Goal: Book appointment/travel/reservation

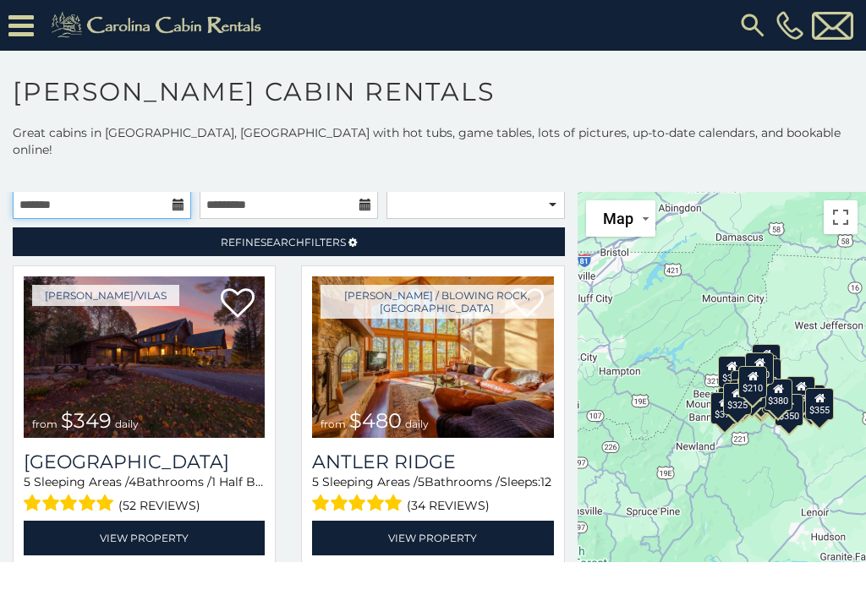
click at [152, 190] on input "text" at bounding box center [102, 204] width 178 height 29
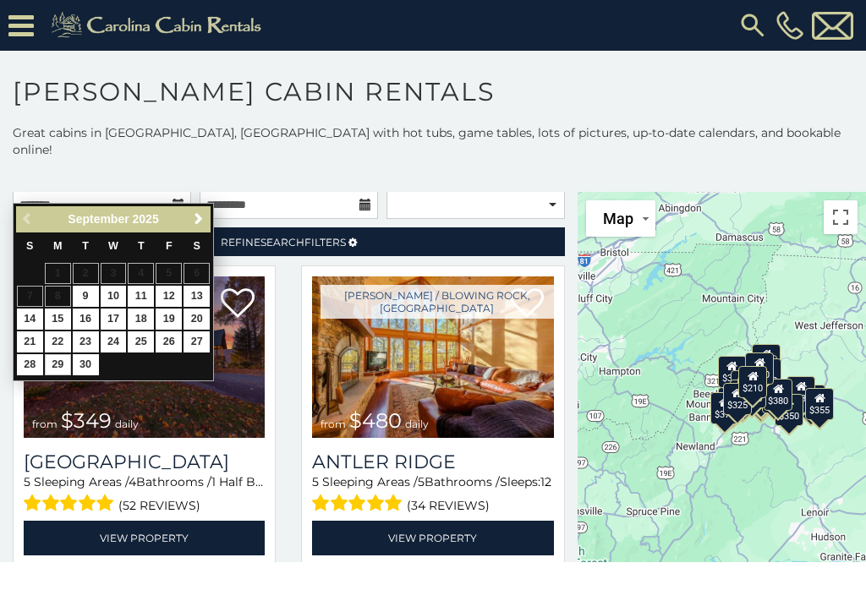
click at [54, 360] on link "29" at bounding box center [58, 364] width 26 height 21
type input "**********"
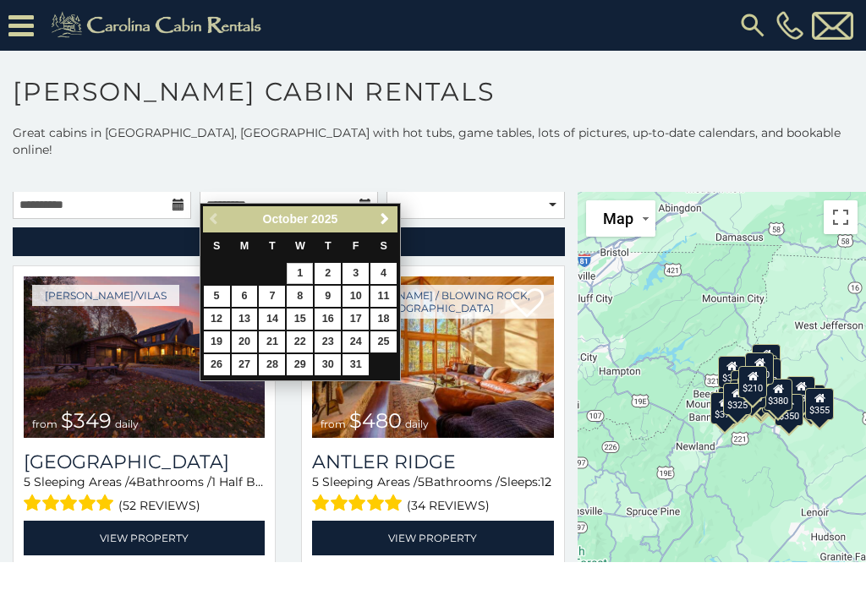
click at [301, 278] on link "1" at bounding box center [300, 273] width 26 height 21
type input "**********"
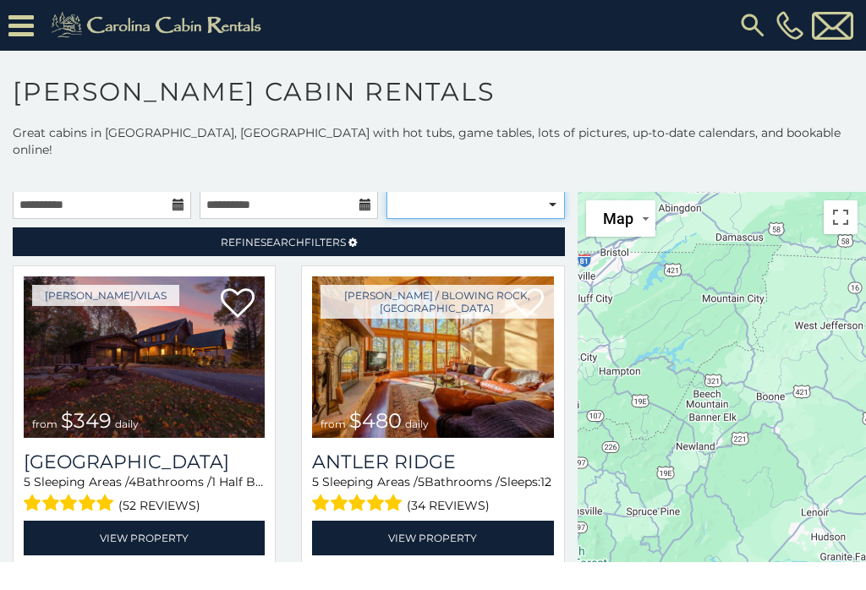
click at [556, 190] on select "**********" at bounding box center [475, 204] width 178 height 29
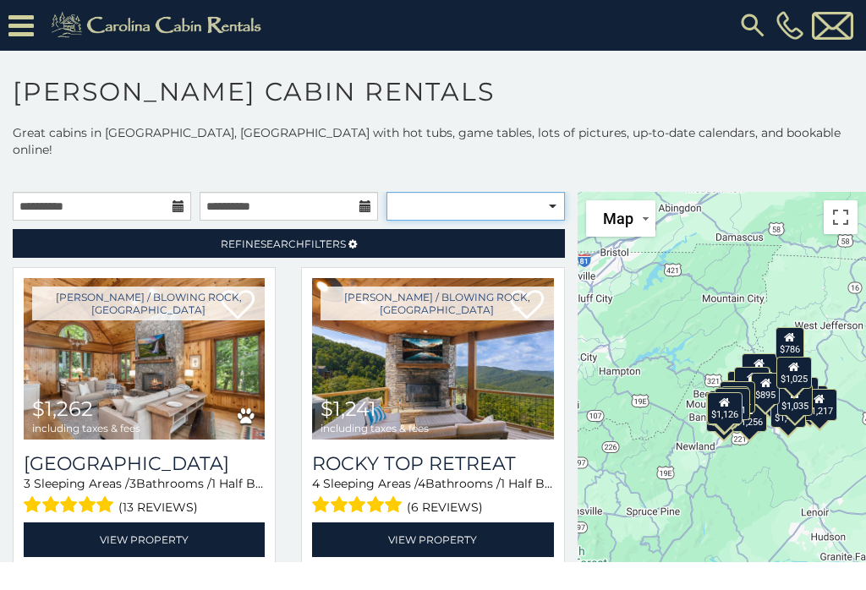
select select "**********"
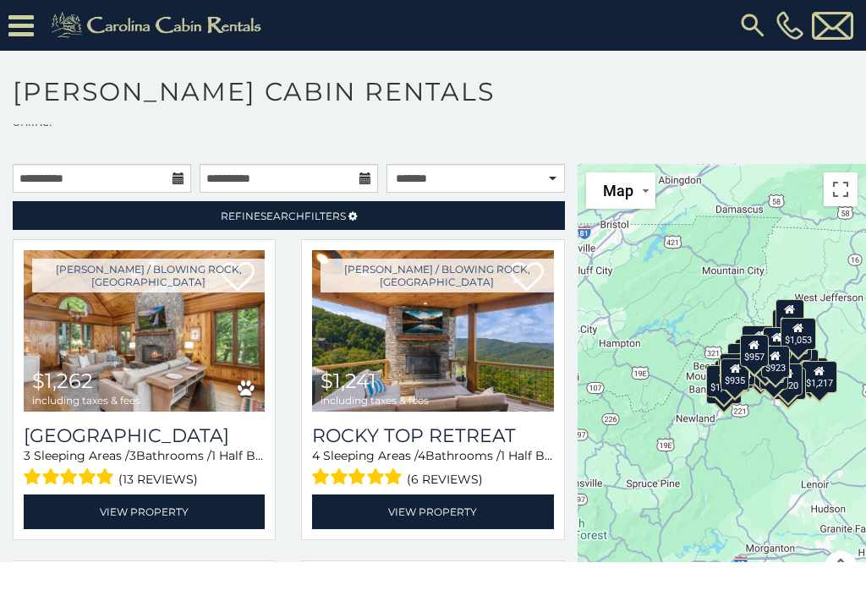
click at [471, 201] on link "Refine Search Filters" at bounding box center [289, 215] width 552 height 29
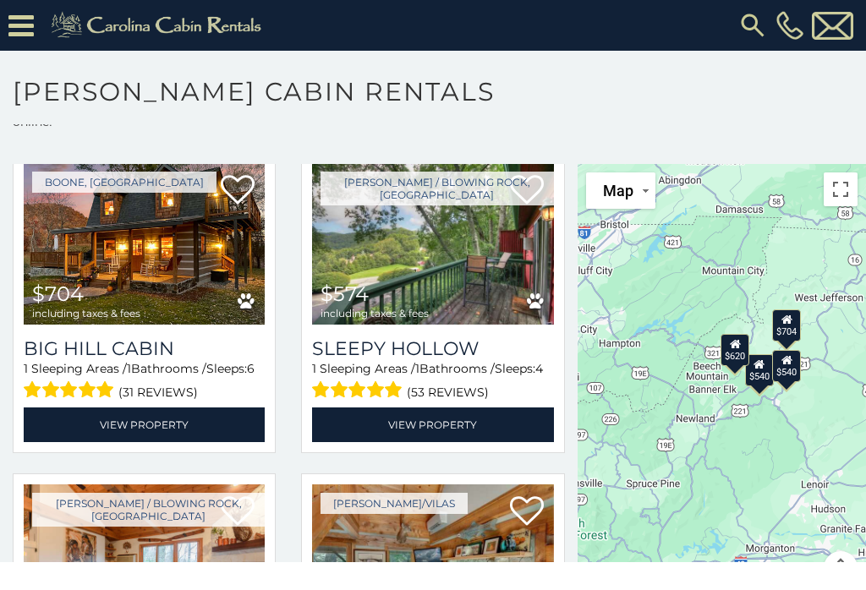
scroll to position [833, 0]
click at [198, 485] on img at bounding box center [144, 566] width 241 height 162
click at [200, 491] on img at bounding box center [144, 566] width 241 height 162
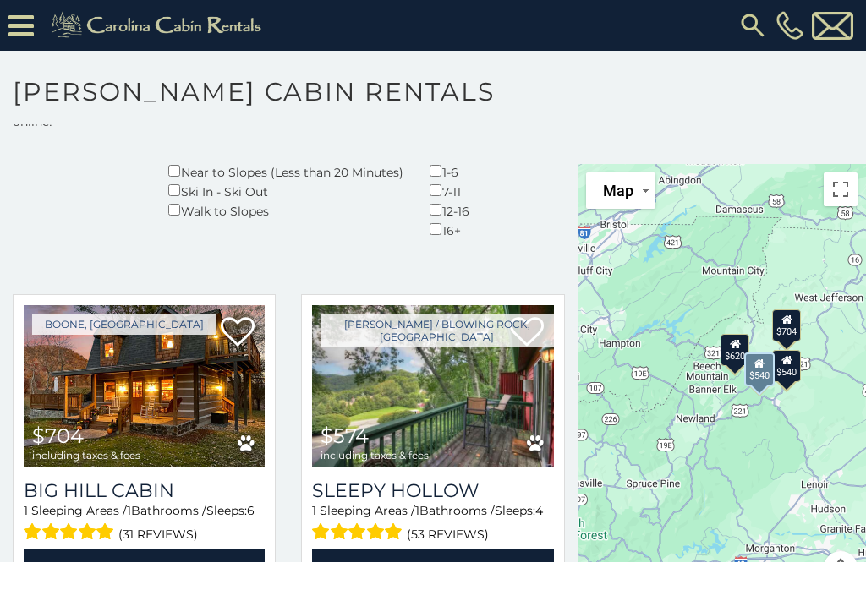
scroll to position [688, 0]
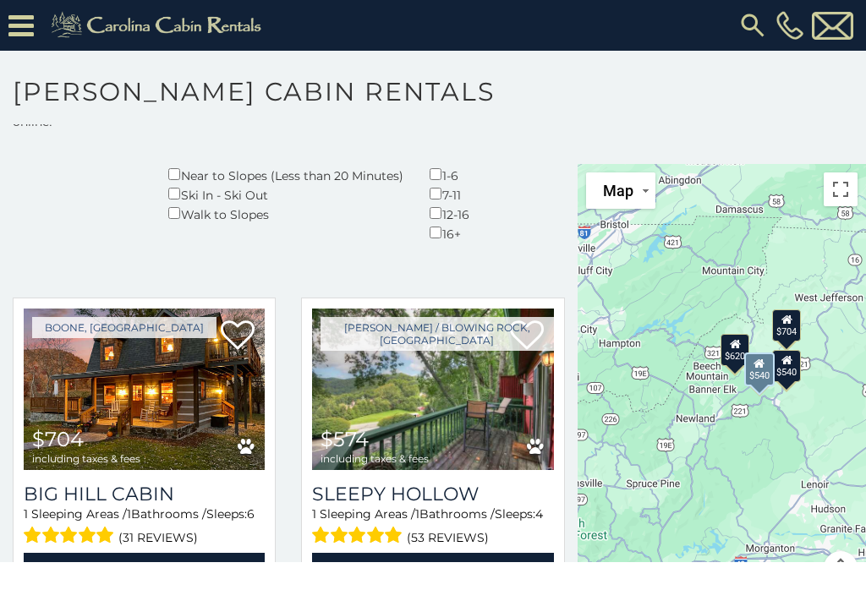
click at [174, 553] on link "View Property" at bounding box center [144, 570] width 241 height 35
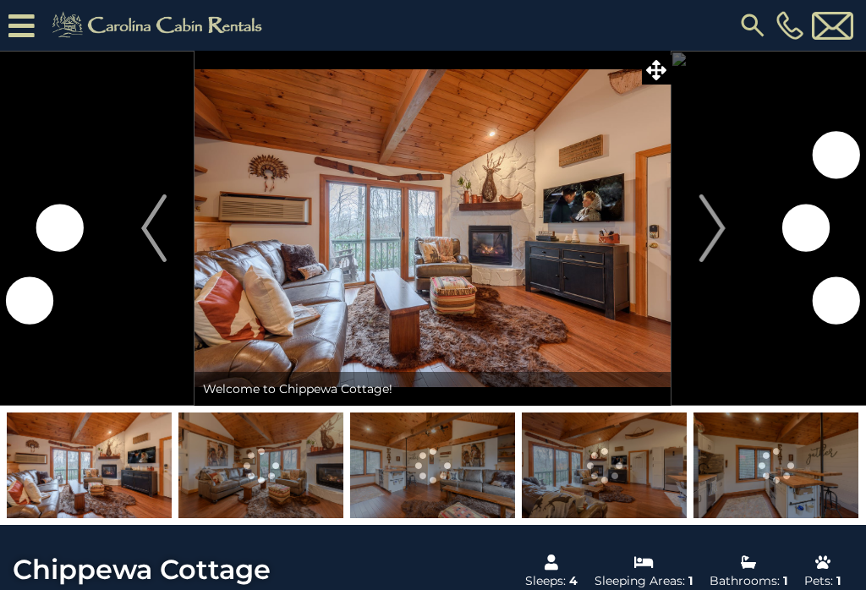
click at [714, 235] on img "Next" at bounding box center [711, 229] width 25 height 68
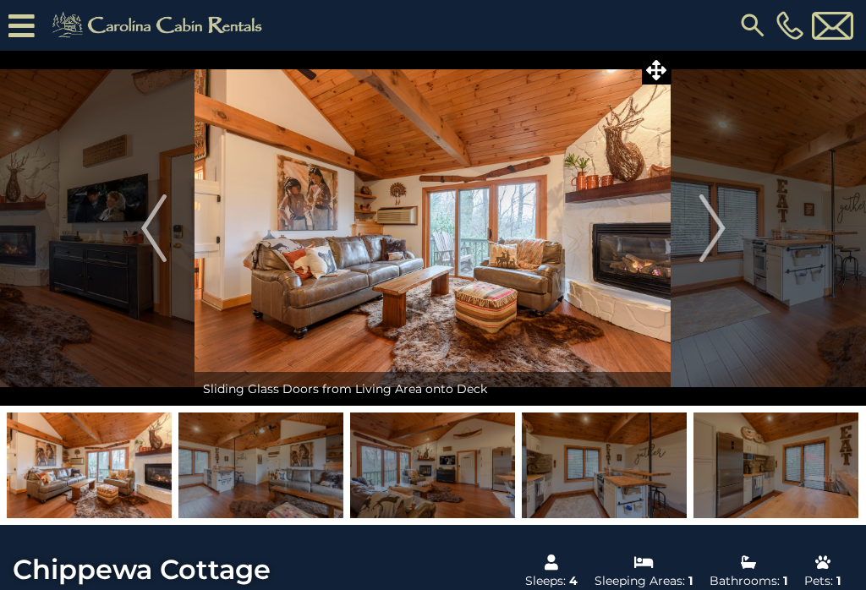
click at [720, 237] on img "Next" at bounding box center [711, 229] width 25 height 68
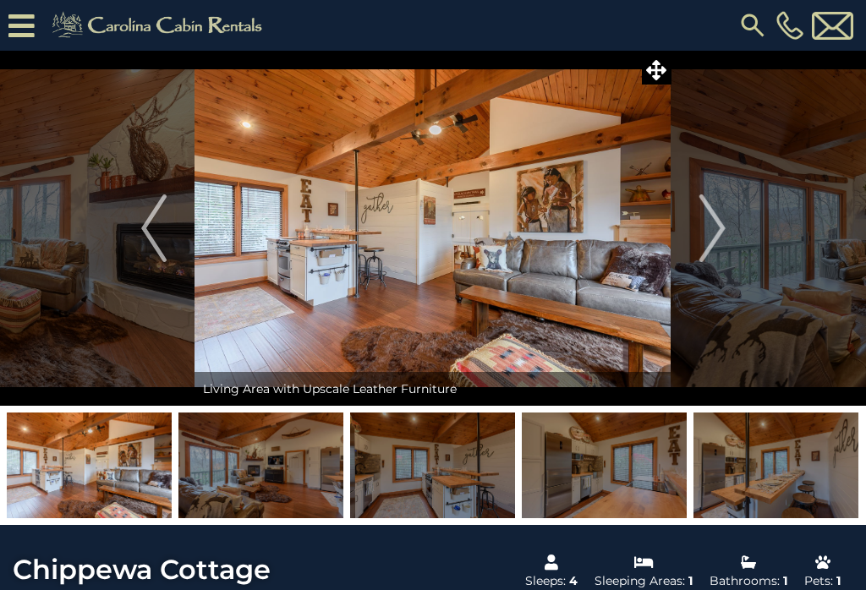
click at [716, 218] on img "Next" at bounding box center [711, 229] width 25 height 68
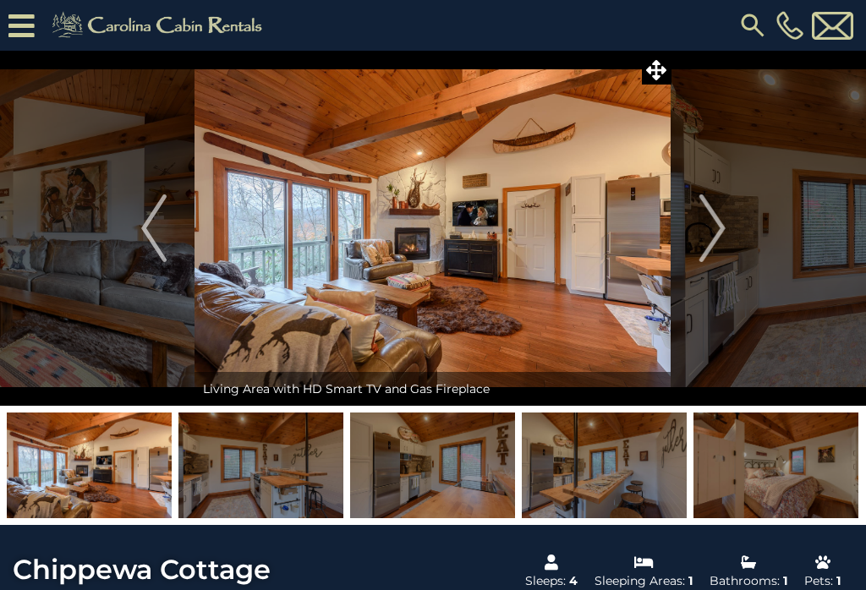
click at [724, 225] on img "Next" at bounding box center [711, 229] width 25 height 68
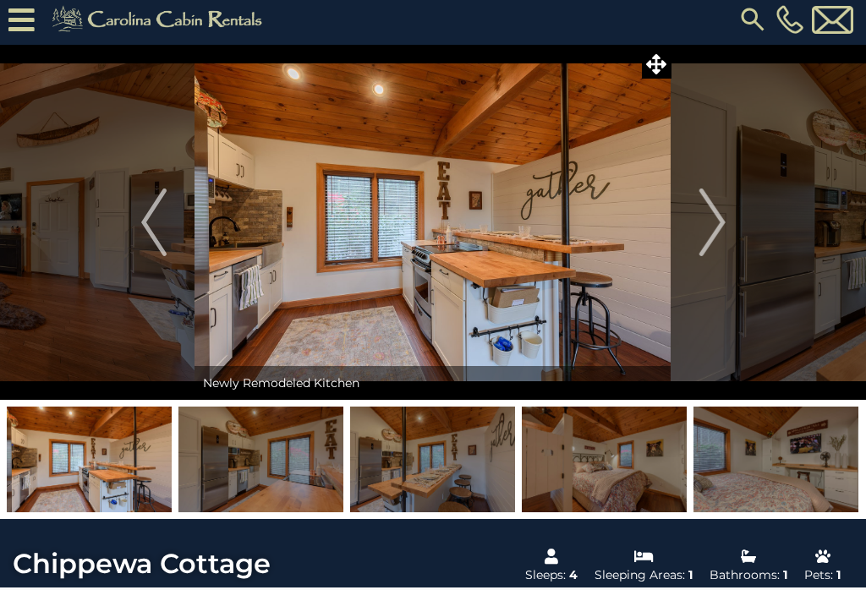
scroll to position [6, 0]
click at [606, 475] on img at bounding box center [604, 460] width 165 height 106
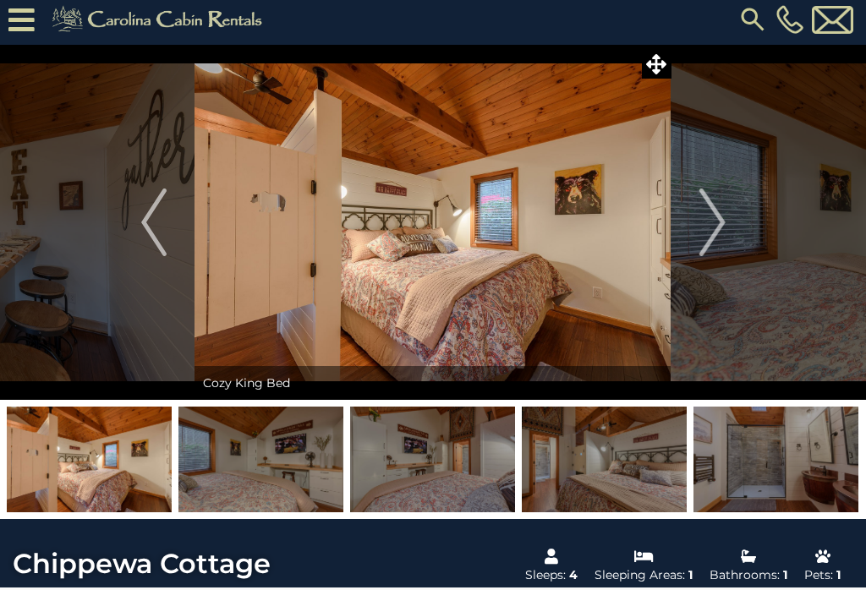
click at [717, 225] on img "Next" at bounding box center [711, 223] width 25 height 68
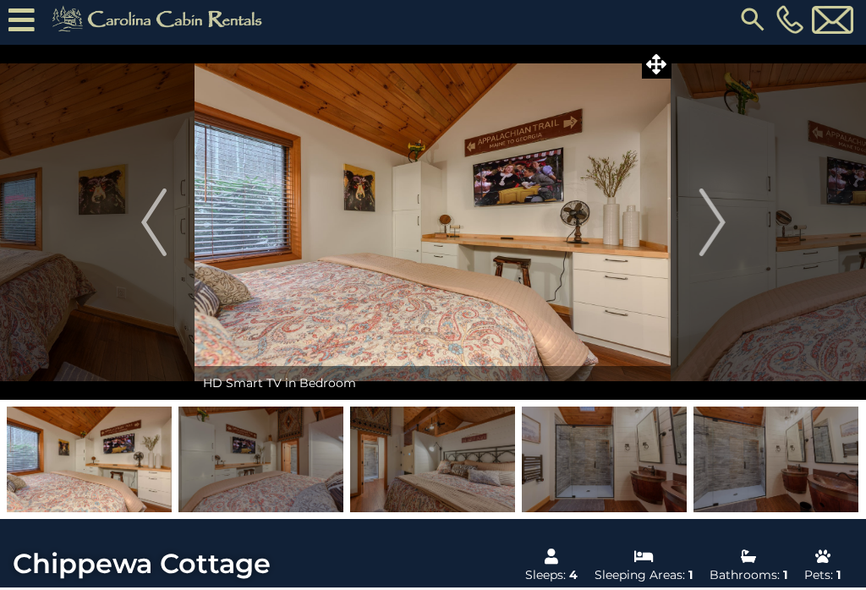
click at [721, 220] on img "Next" at bounding box center [711, 223] width 25 height 68
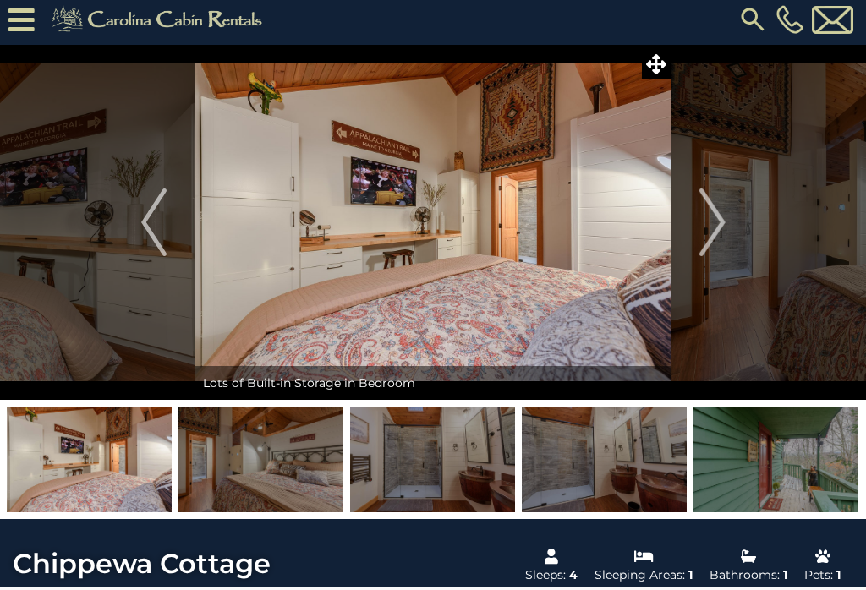
click at [723, 220] on img "Next" at bounding box center [711, 223] width 25 height 68
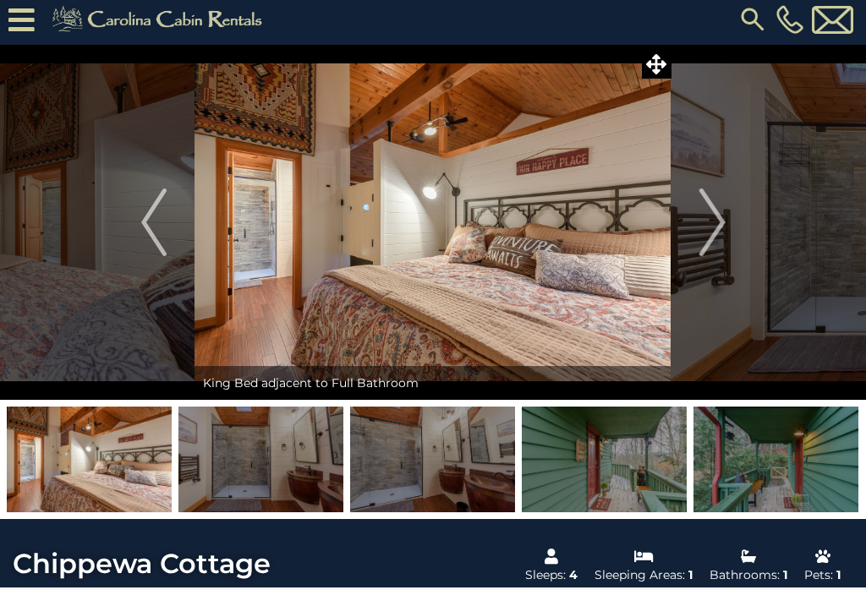
click at [156, 222] on img "Previous" at bounding box center [153, 223] width 25 height 68
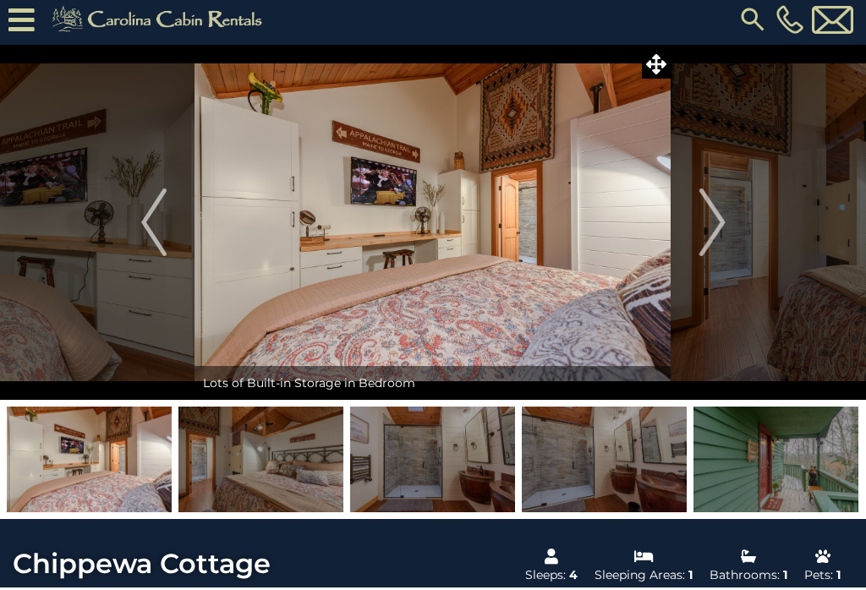
click at [711, 230] on img "Next" at bounding box center [711, 223] width 25 height 68
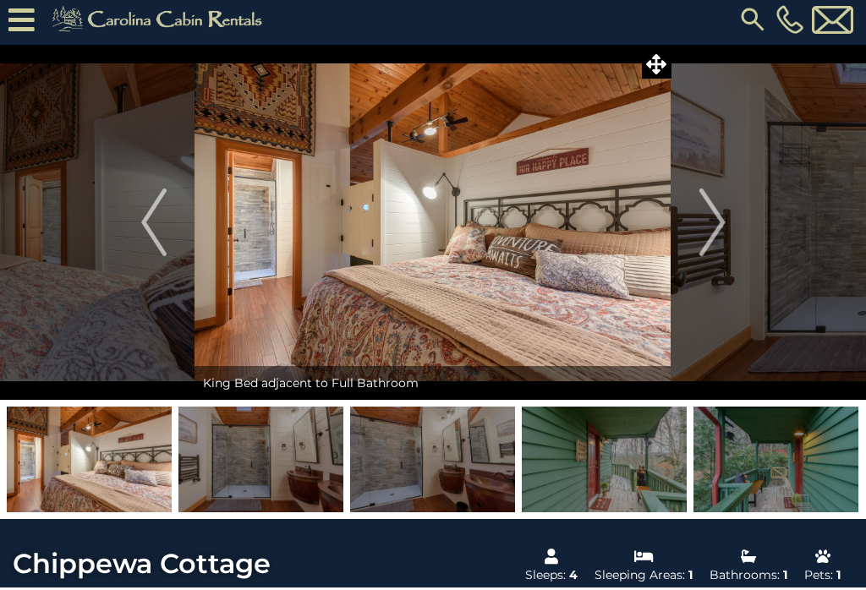
click at [721, 225] on img "Next" at bounding box center [711, 223] width 25 height 68
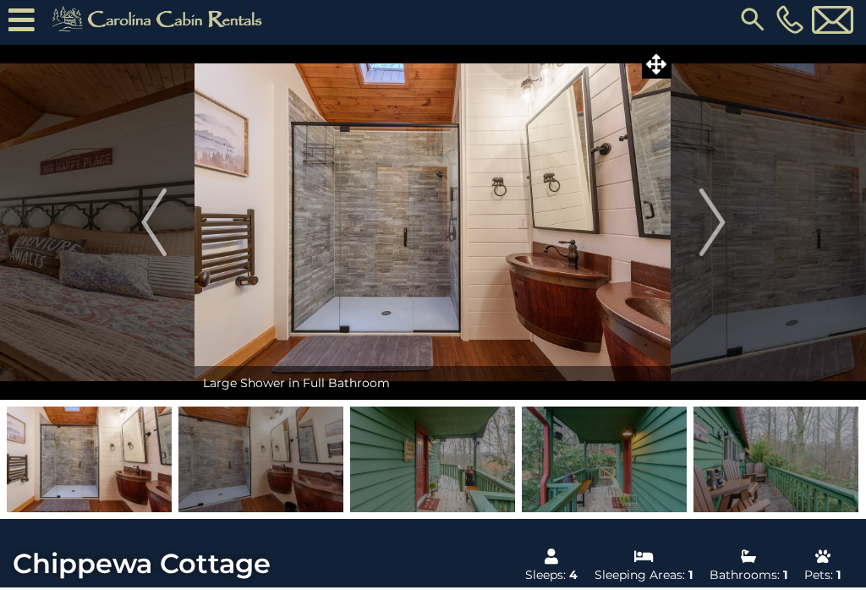
click at [711, 228] on img "Next" at bounding box center [711, 223] width 25 height 68
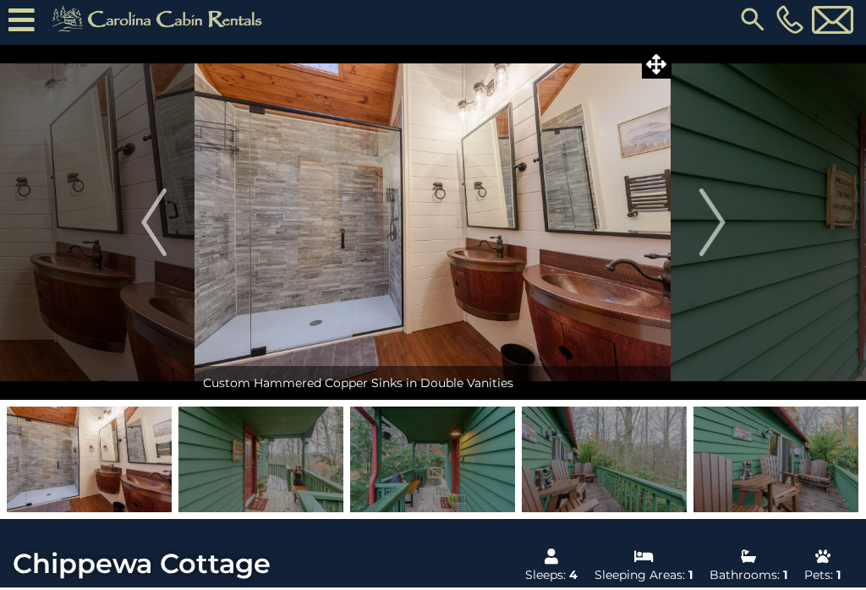
click at [723, 216] on img "Next" at bounding box center [711, 223] width 25 height 68
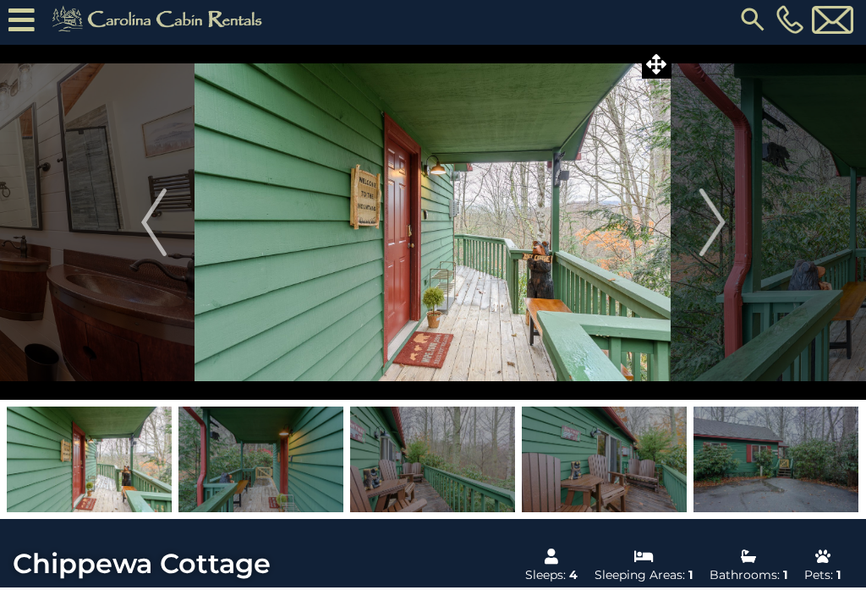
click at [719, 220] on img "Next" at bounding box center [711, 223] width 25 height 68
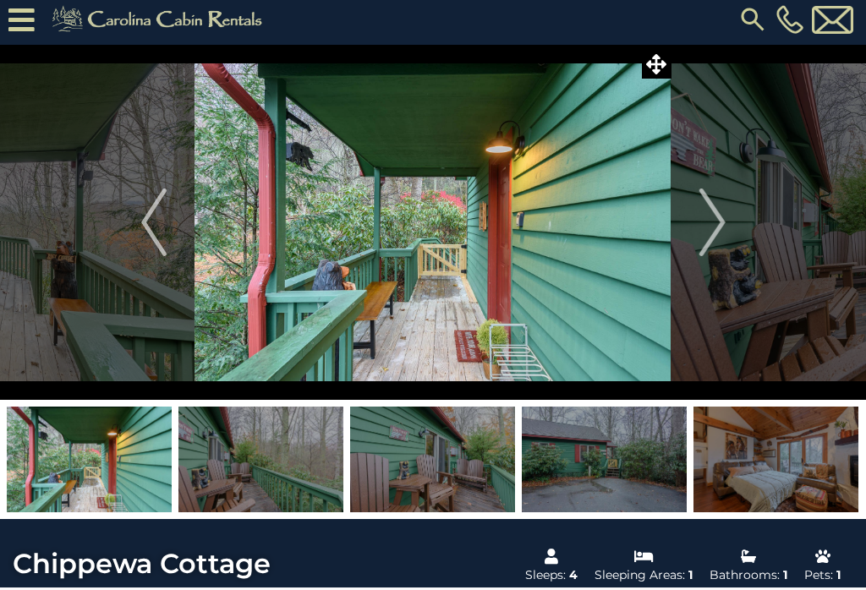
click at [723, 218] on img "Next" at bounding box center [711, 223] width 25 height 68
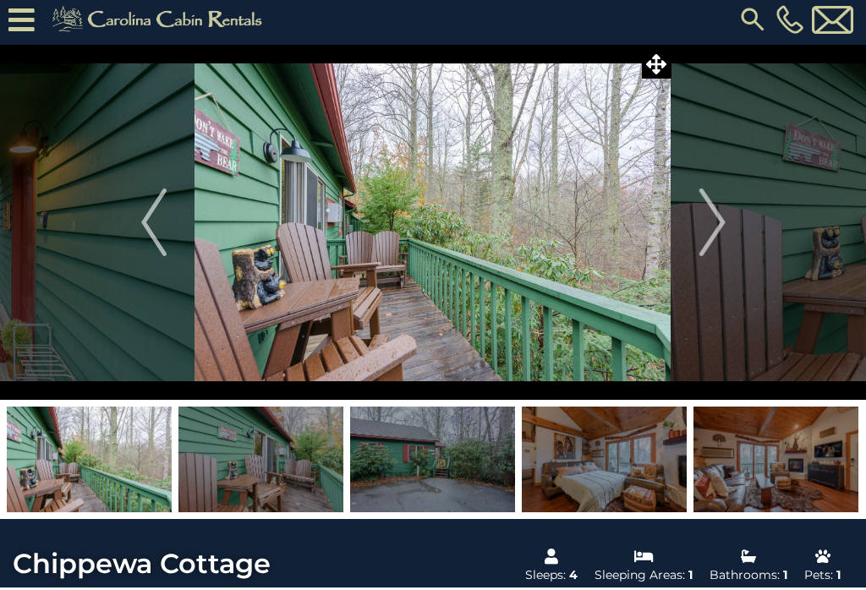
click at [724, 220] on img "Next" at bounding box center [711, 223] width 25 height 68
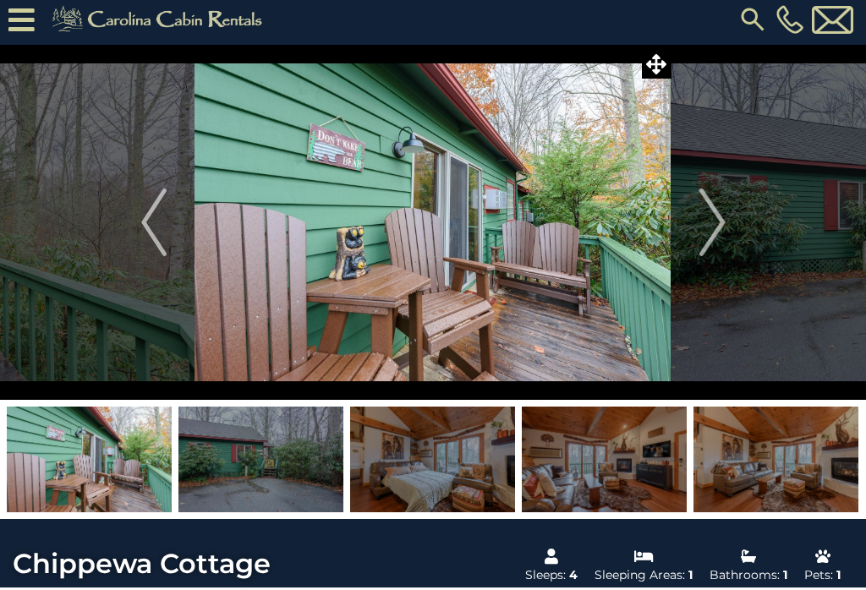
click at [724, 220] on img "Next" at bounding box center [711, 223] width 25 height 68
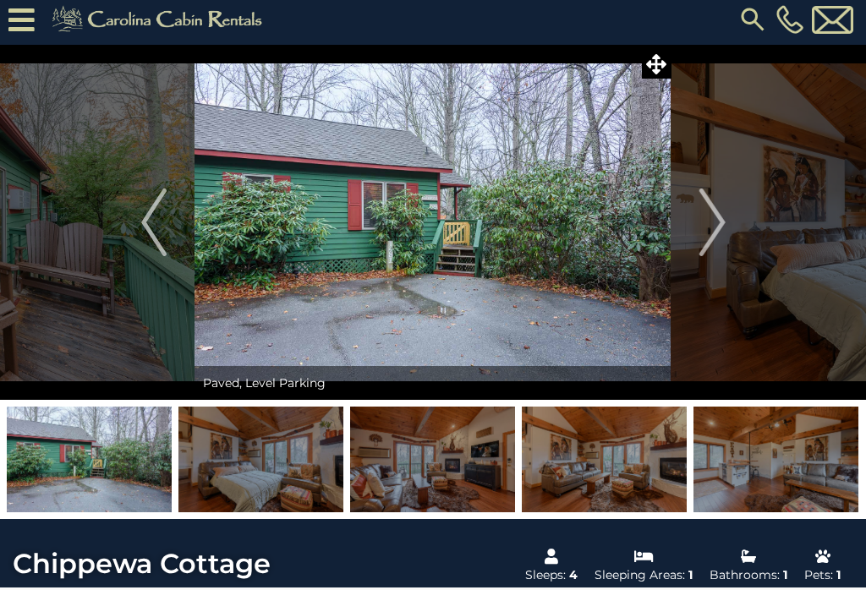
click at [717, 223] on img "Next" at bounding box center [711, 223] width 25 height 68
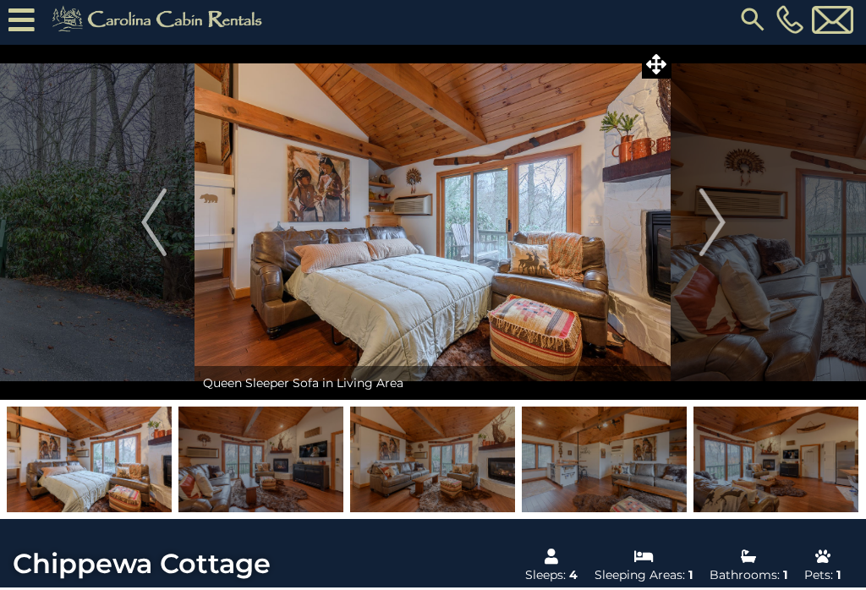
click at [725, 220] on img "Next" at bounding box center [711, 223] width 25 height 68
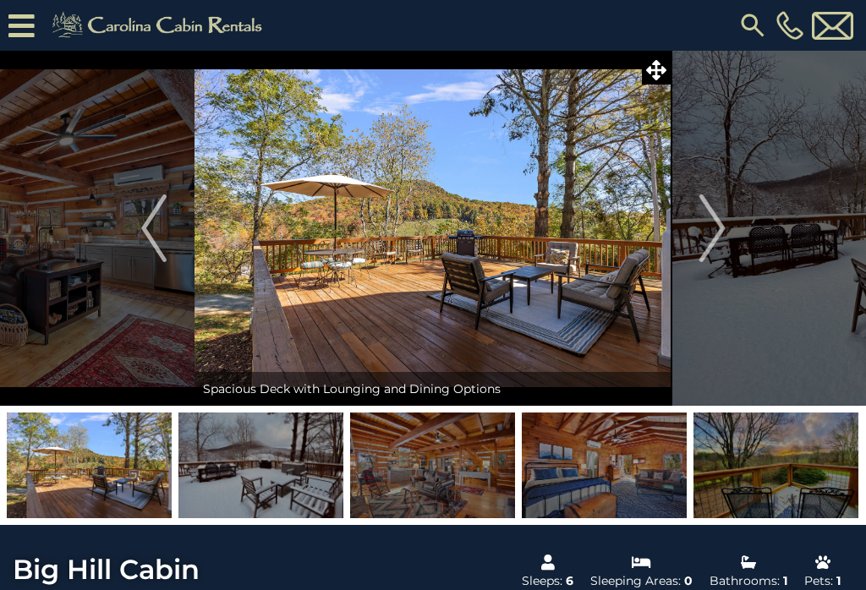
click at [141, 227] on img "Previous" at bounding box center [153, 229] width 25 height 68
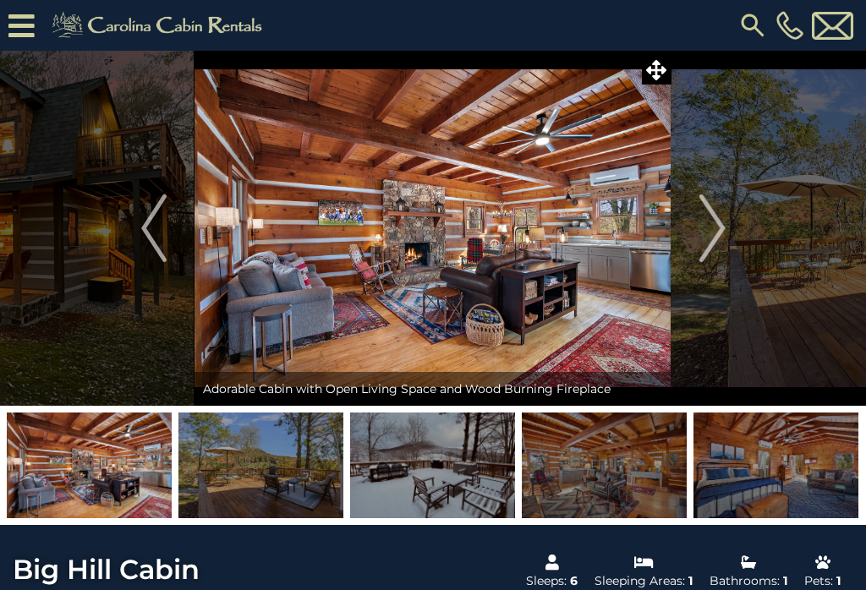
click at [714, 228] on img "Next" at bounding box center [711, 229] width 25 height 68
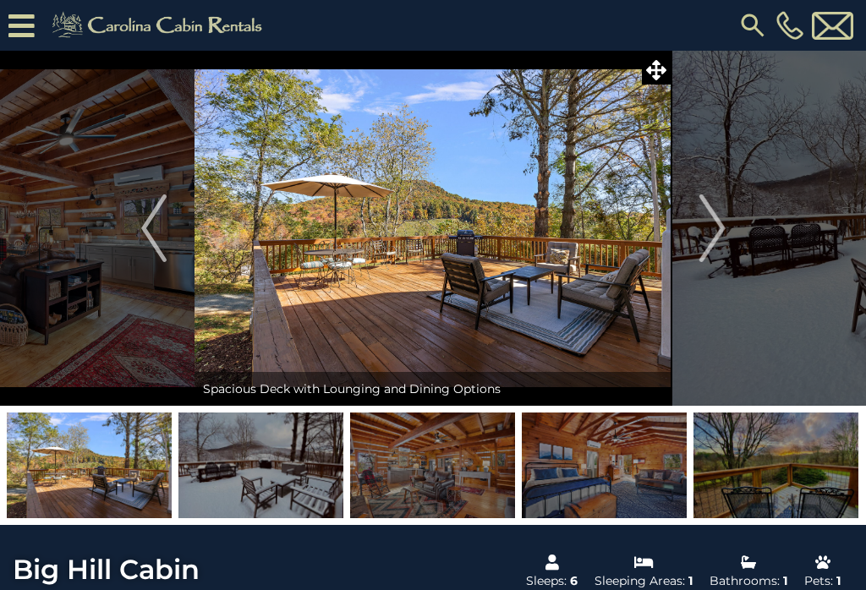
click at [721, 222] on img "Next" at bounding box center [711, 229] width 25 height 68
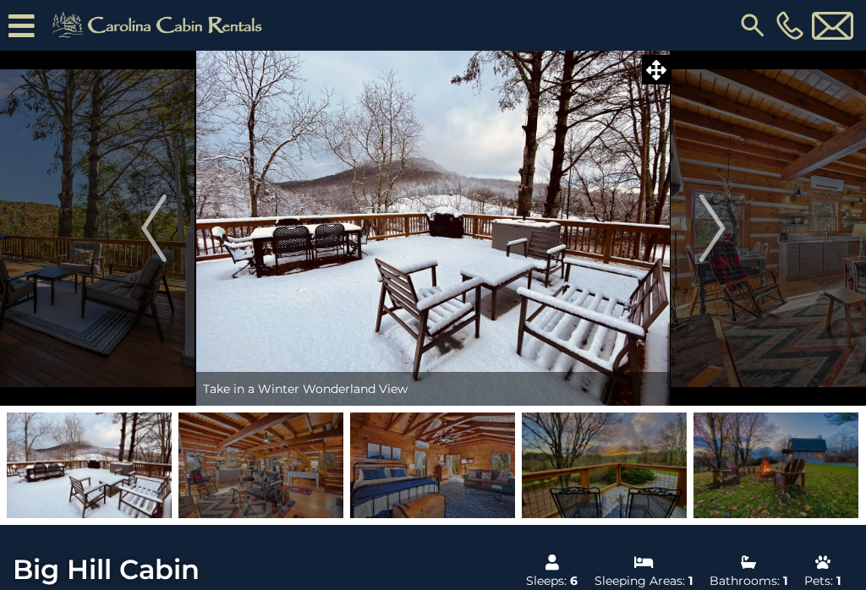
click at [715, 224] on img "Next" at bounding box center [711, 229] width 25 height 68
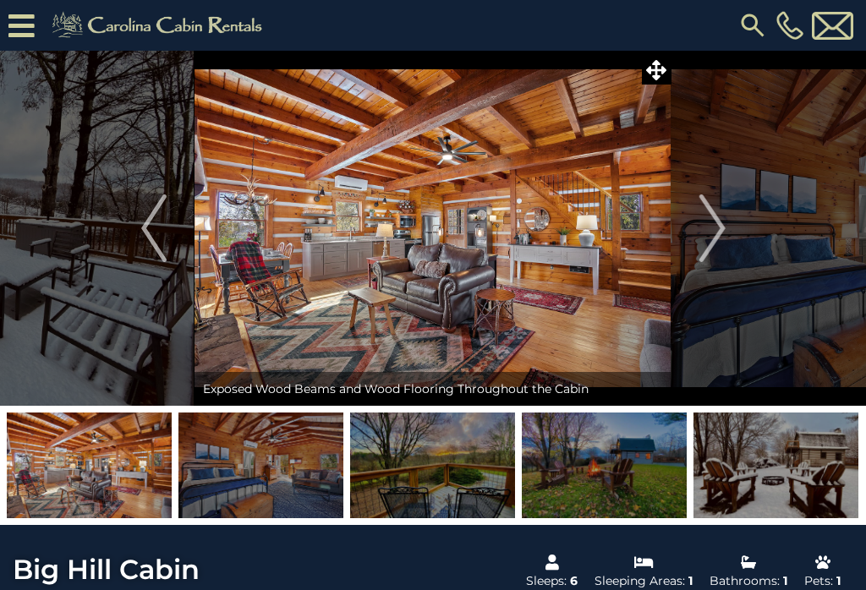
click at [716, 222] on img "Next" at bounding box center [711, 229] width 25 height 68
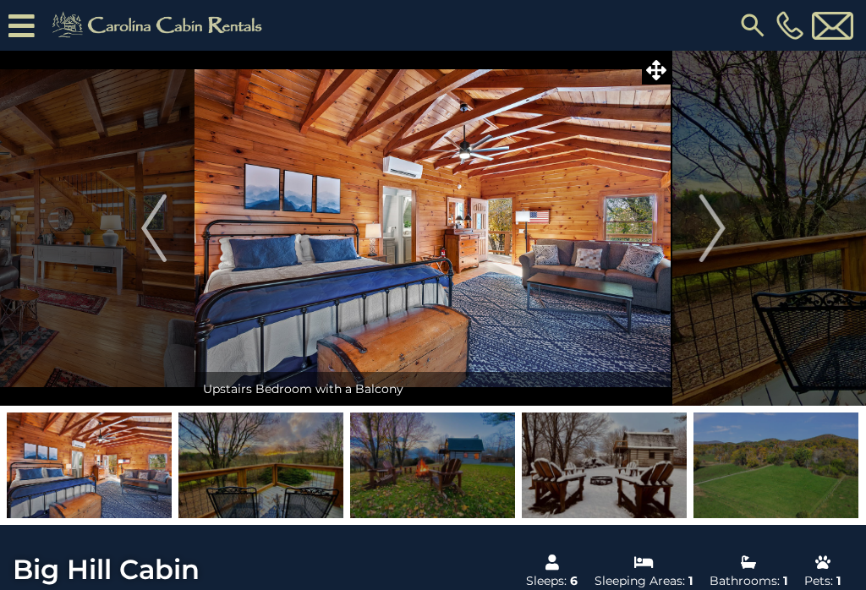
click at [721, 222] on img "Next" at bounding box center [711, 229] width 25 height 68
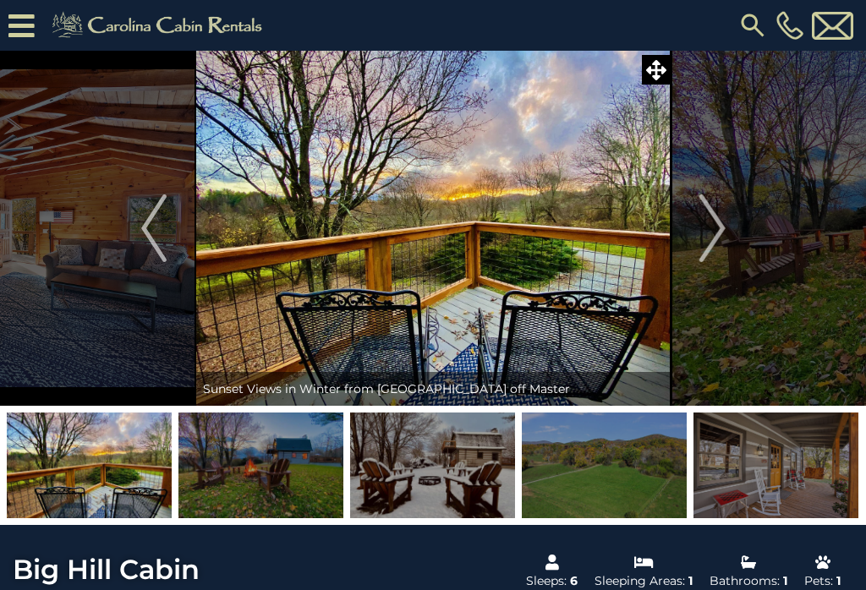
click at [713, 227] on img "Next" at bounding box center [711, 229] width 25 height 68
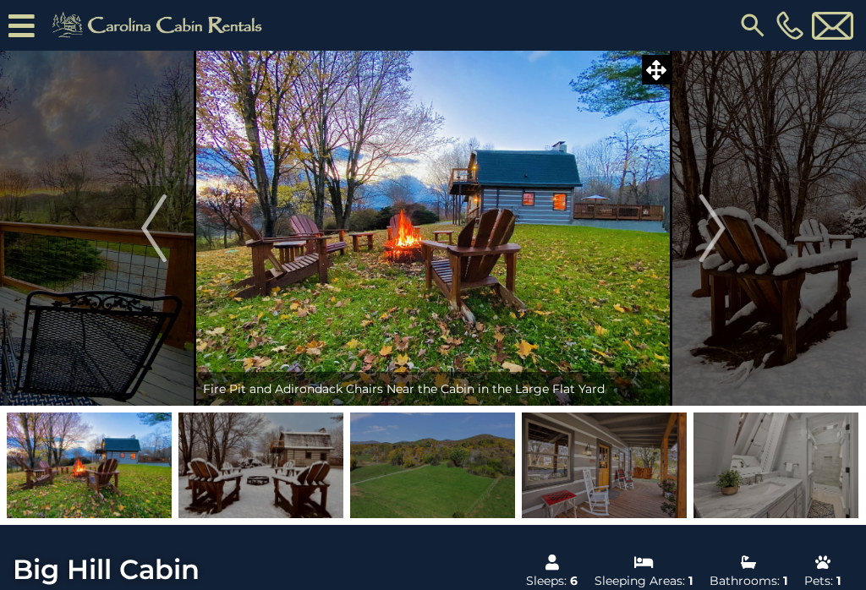
click at [717, 223] on img "Next" at bounding box center [711, 229] width 25 height 68
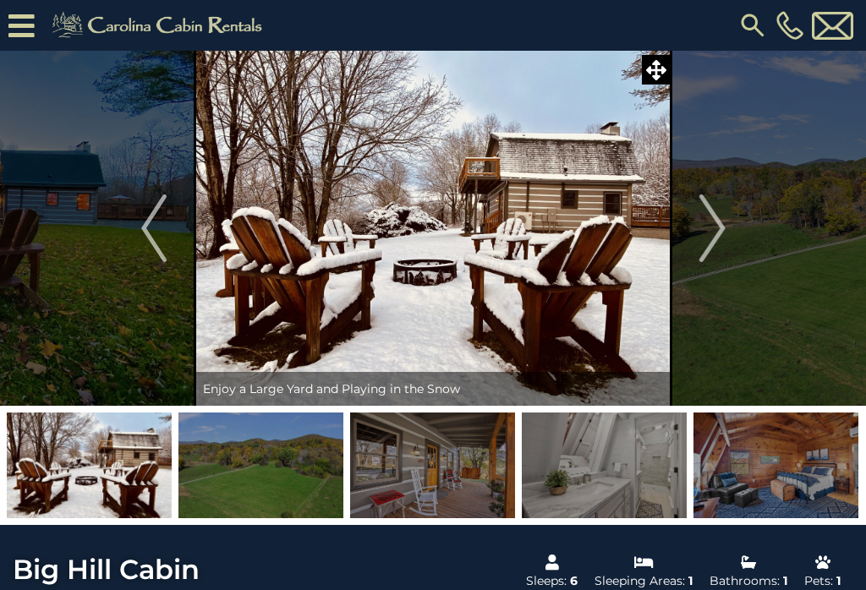
click at [714, 219] on img "Next" at bounding box center [711, 229] width 25 height 68
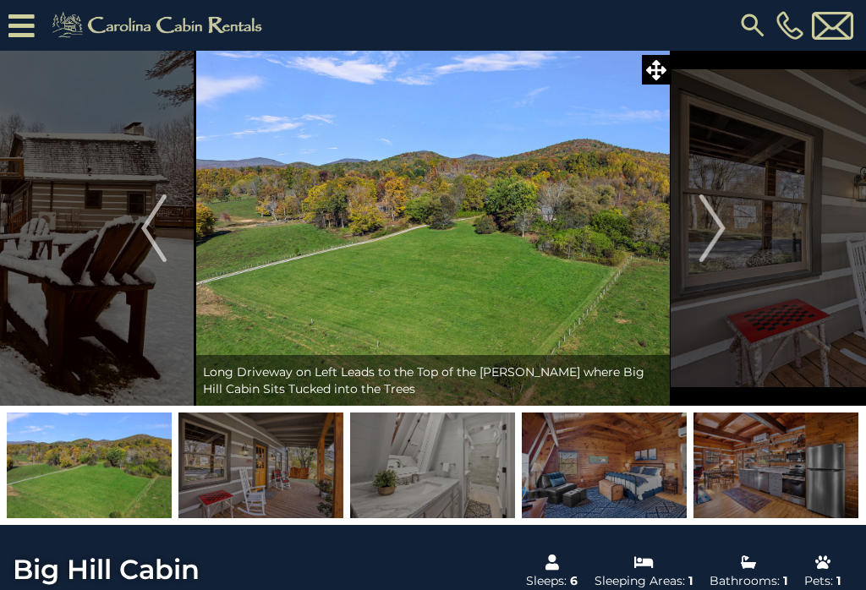
click at [720, 222] on img "Next" at bounding box center [711, 229] width 25 height 68
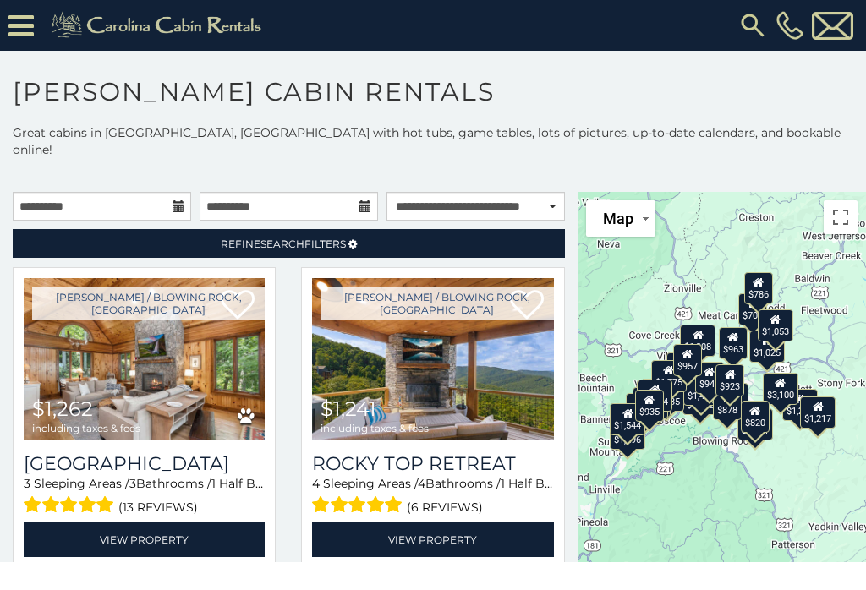
click at [496, 235] on link "Refine Search Filters" at bounding box center [289, 243] width 552 height 29
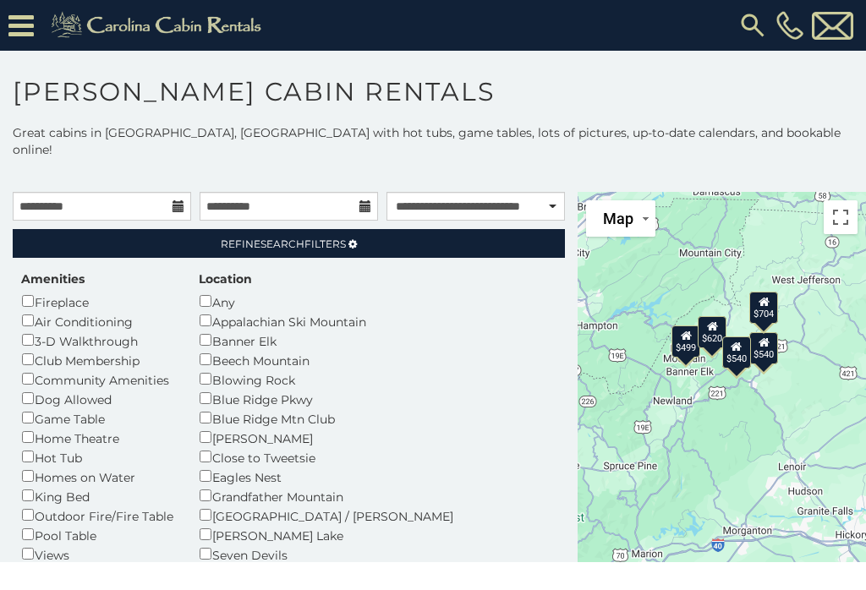
click at [496, 233] on link "Refine Search Filters" at bounding box center [289, 243] width 552 height 29
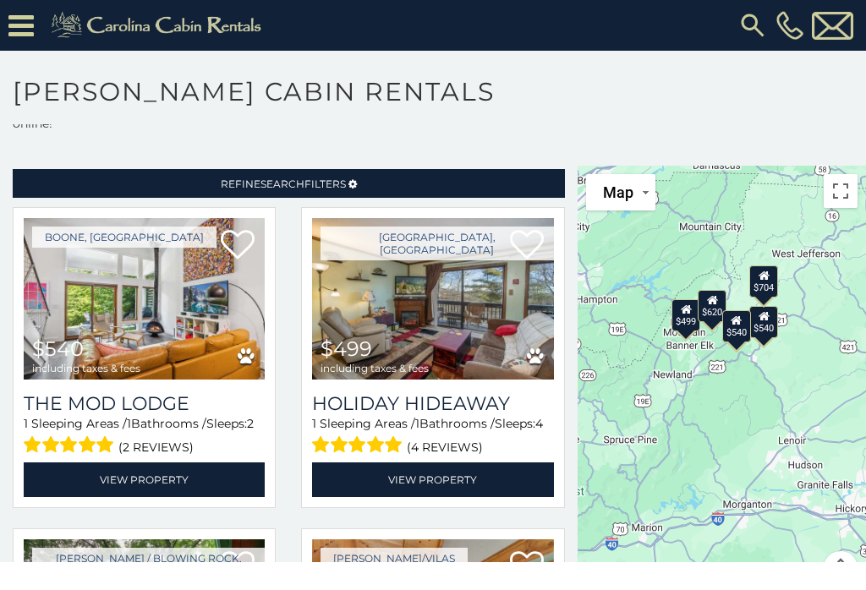
scroll to position [29, 0]
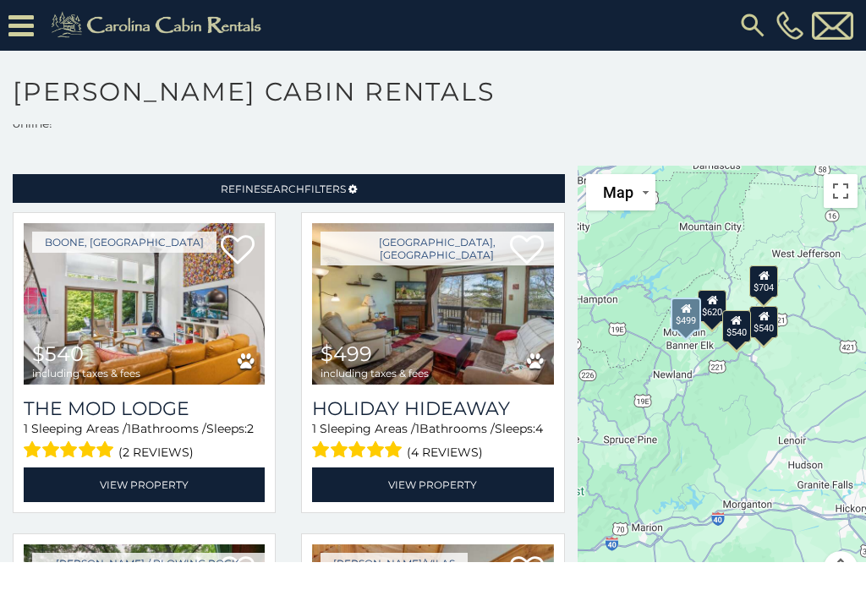
click at [460, 469] on link "View Property" at bounding box center [432, 485] width 241 height 35
click at [189, 471] on link "View Property" at bounding box center [144, 485] width 241 height 35
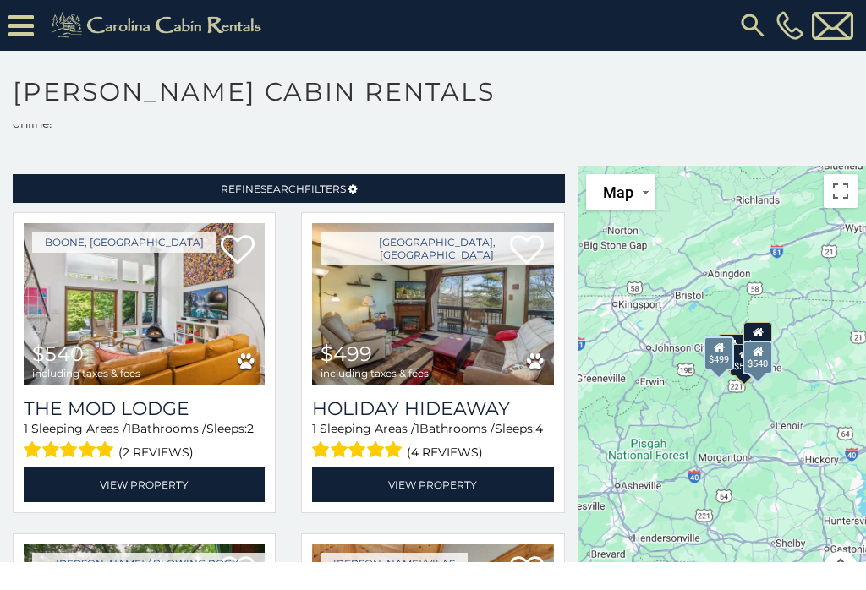
click at [478, 174] on link "Refine Search Filters" at bounding box center [289, 188] width 552 height 29
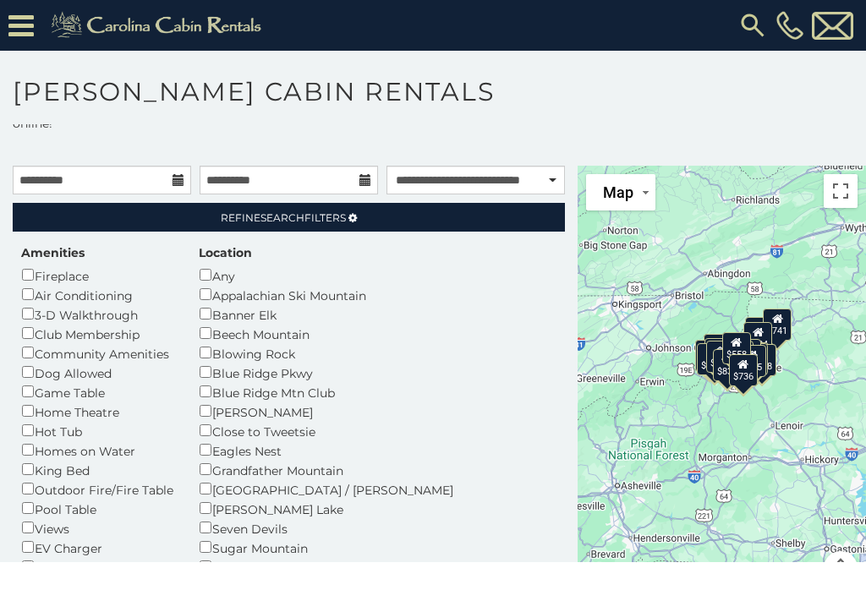
click at [509, 203] on link "Refine Search Filters" at bounding box center [289, 217] width 552 height 29
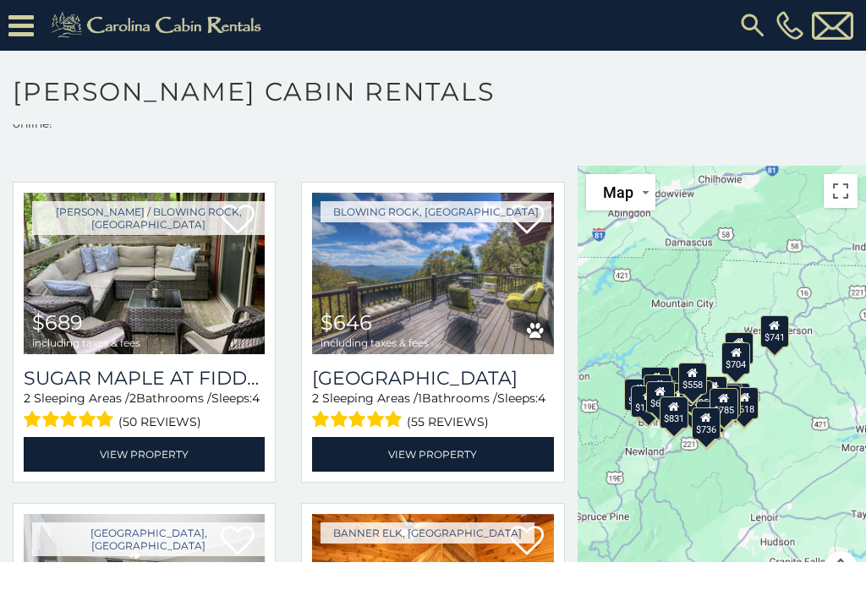
scroll to position [1024, 0]
click at [445, 444] on link "View Property" at bounding box center [432, 454] width 241 height 35
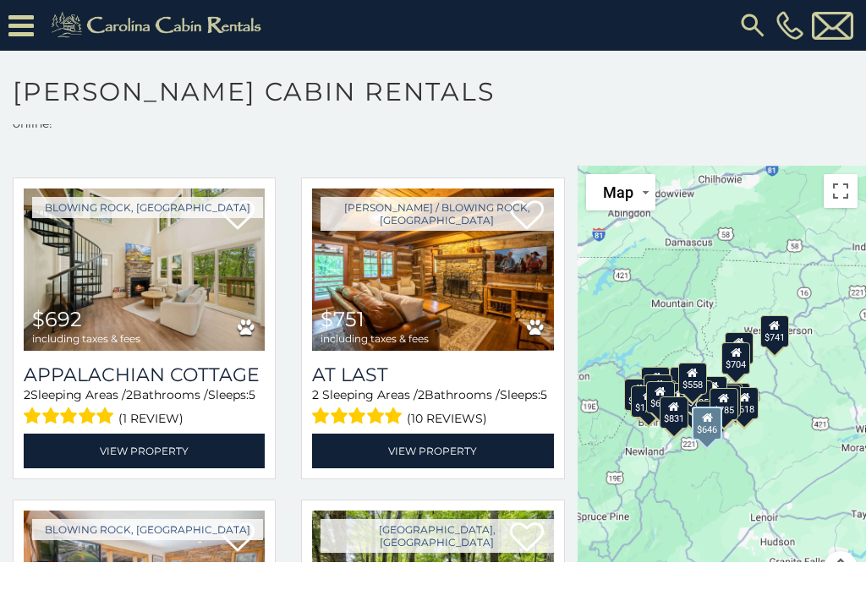
scroll to position [1671, 0]
click at [165, 441] on link "View Property" at bounding box center [144, 451] width 241 height 35
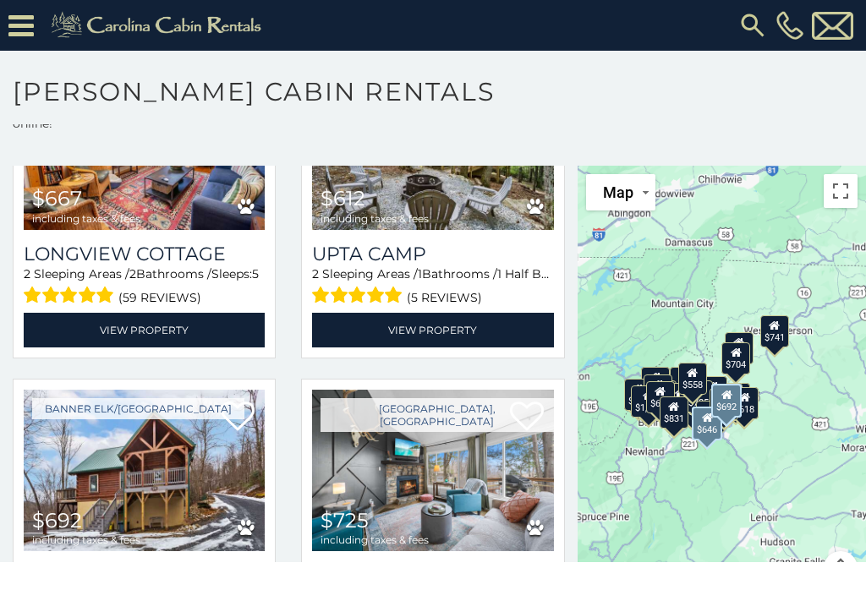
scroll to position [2104, 0]
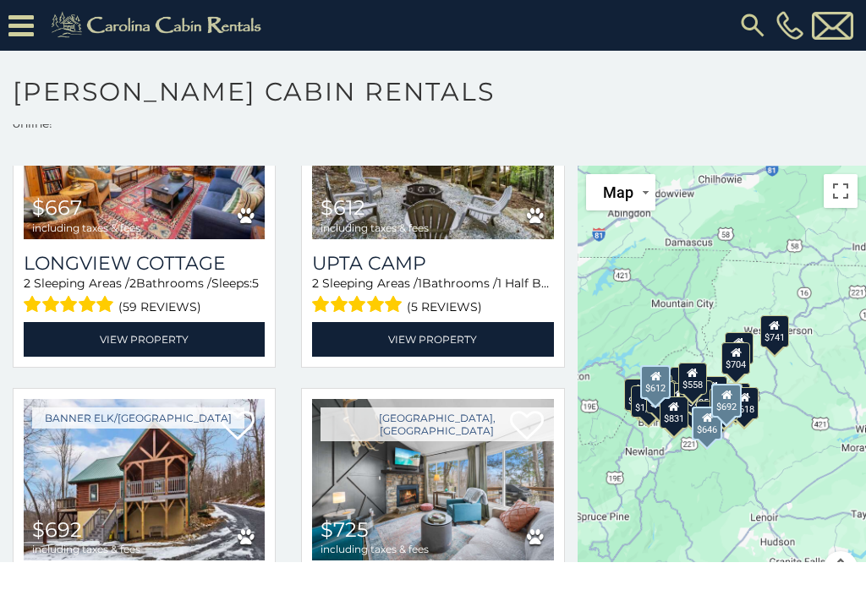
click at [461, 331] on link "View Property" at bounding box center [432, 339] width 241 height 35
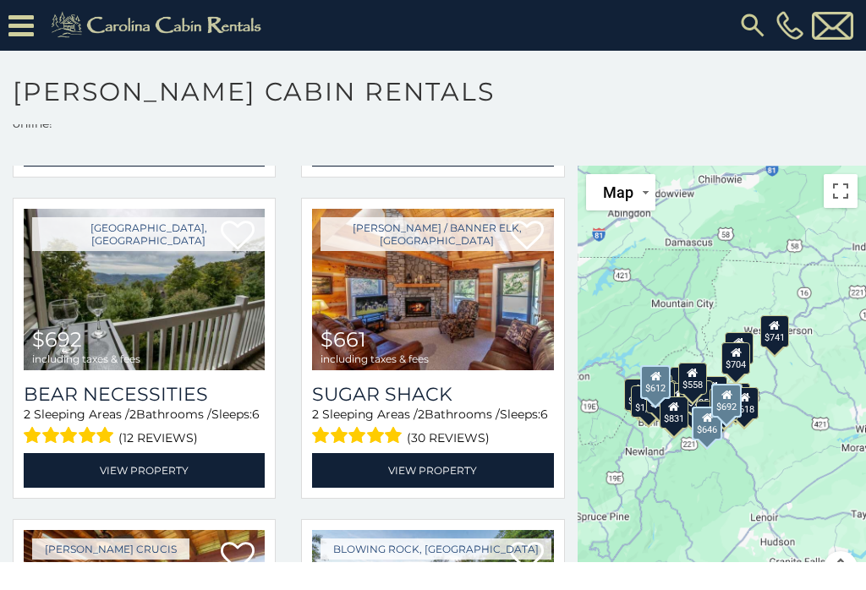
scroll to position [3264, 0]
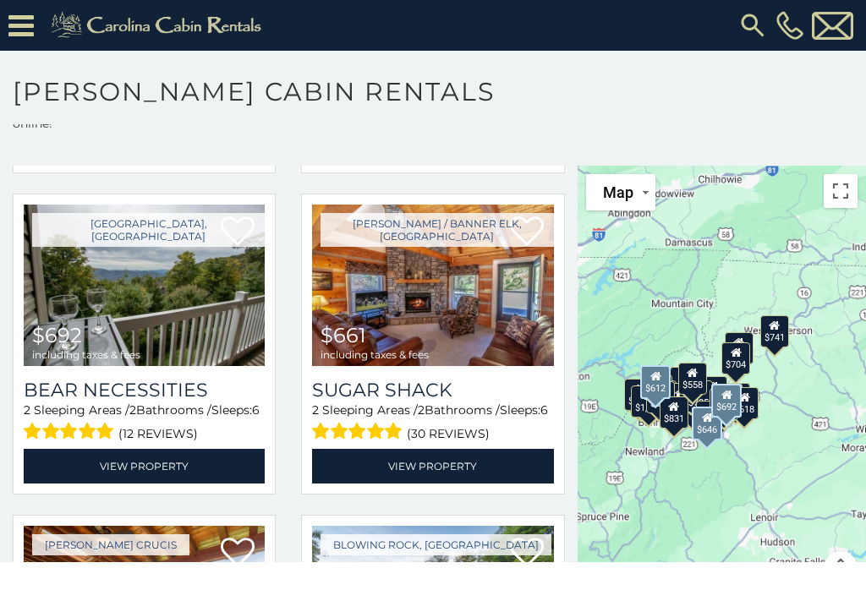
click at [495, 453] on link "View Property" at bounding box center [432, 466] width 241 height 35
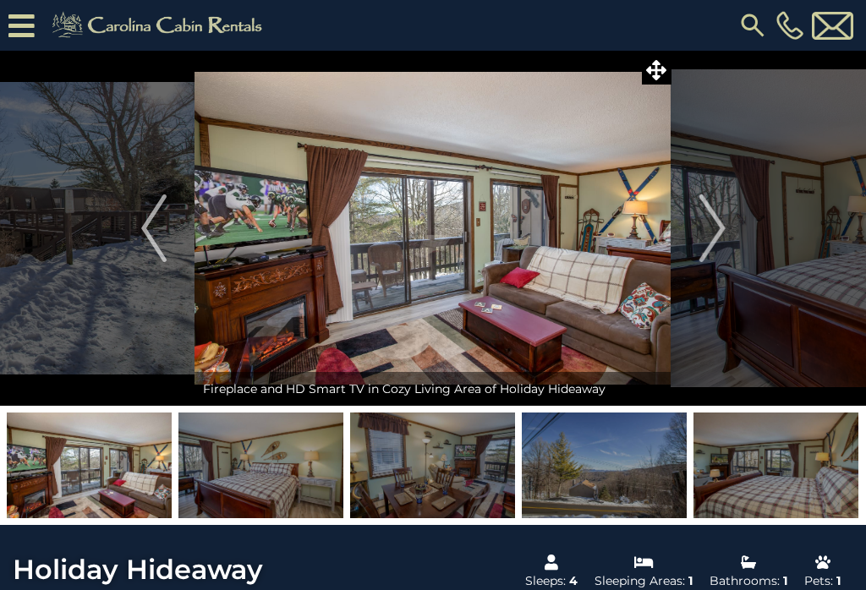
click at [717, 231] on img "Next" at bounding box center [711, 229] width 25 height 68
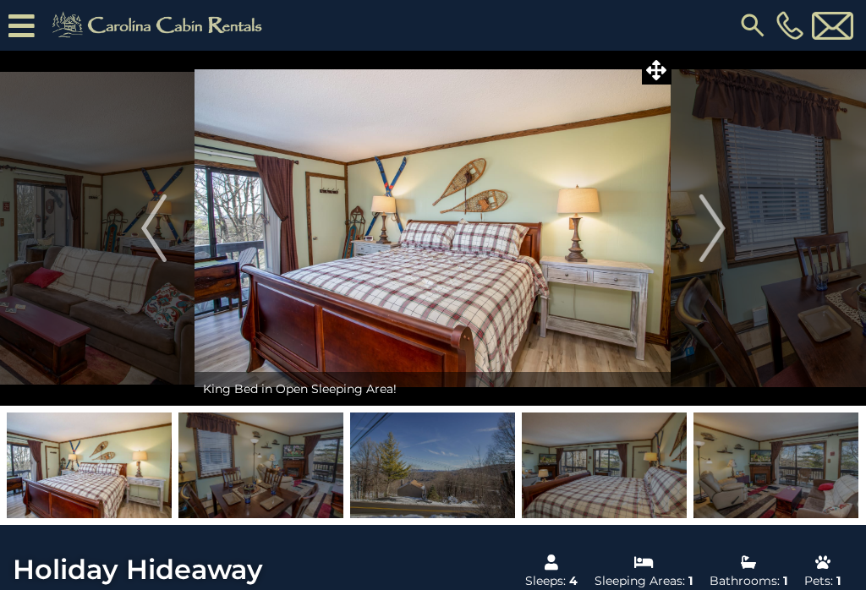
click at [719, 227] on img "Next" at bounding box center [711, 229] width 25 height 68
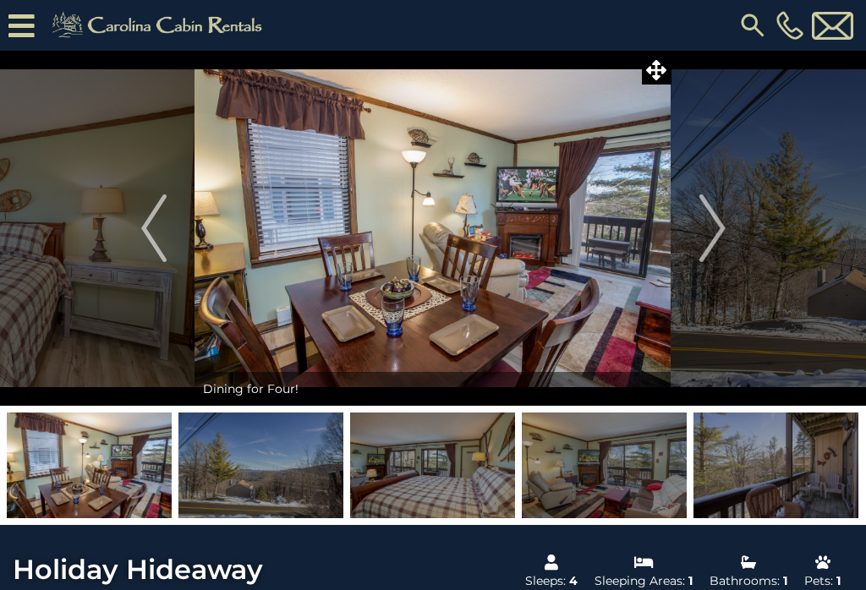
click at [721, 227] on img "Next" at bounding box center [711, 229] width 25 height 68
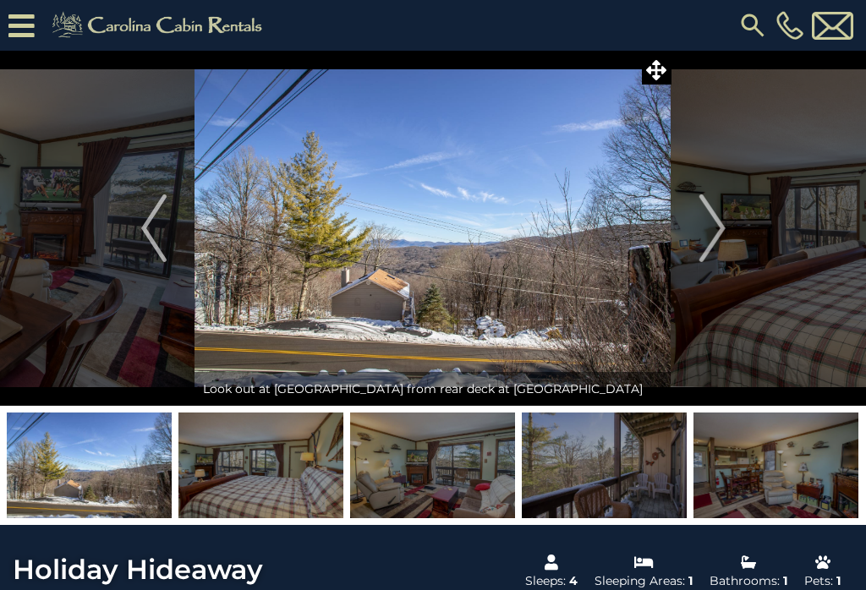
click at [718, 228] on img "Next" at bounding box center [711, 229] width 25 height 68
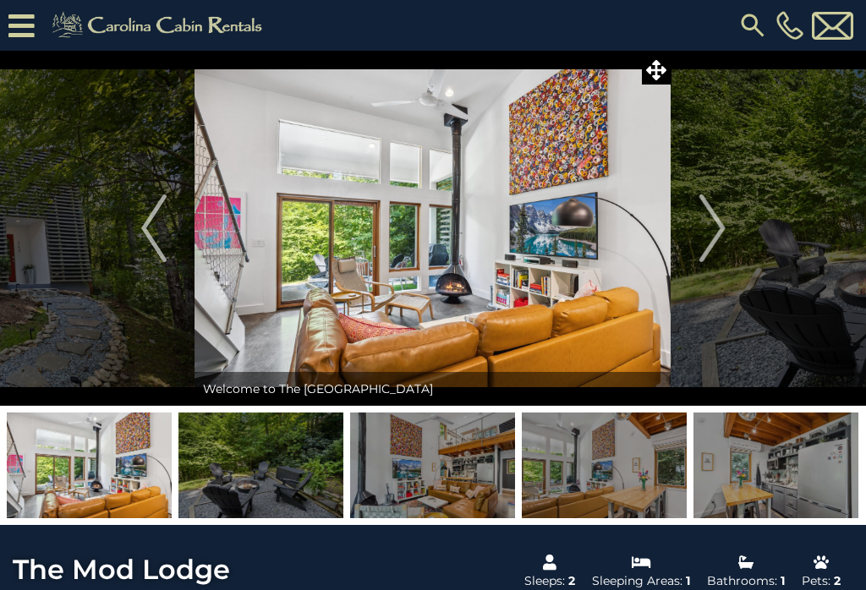
click at [721, 227] on img "Next" at bounding box center [711, 229] width 25 height 68
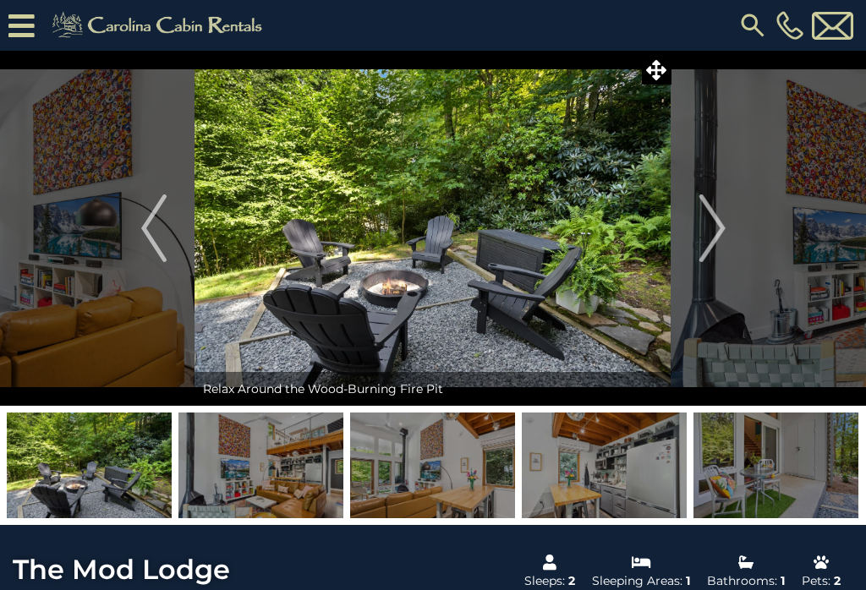
click at [725, 222] on img "Next" at bounding box center [711, 229] width 25 height 68
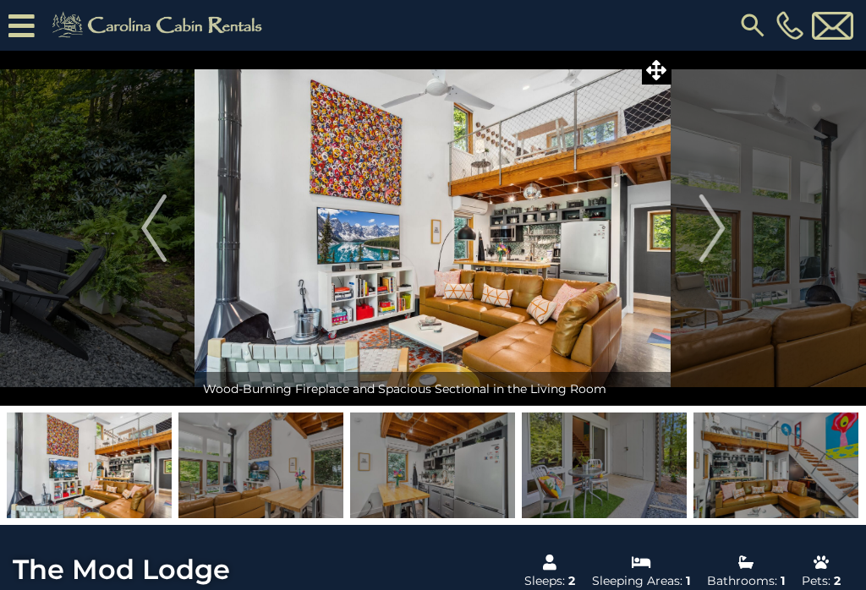
click at [721, 227] on img "Next" at bounding box center [711, 229] width 25 height 68
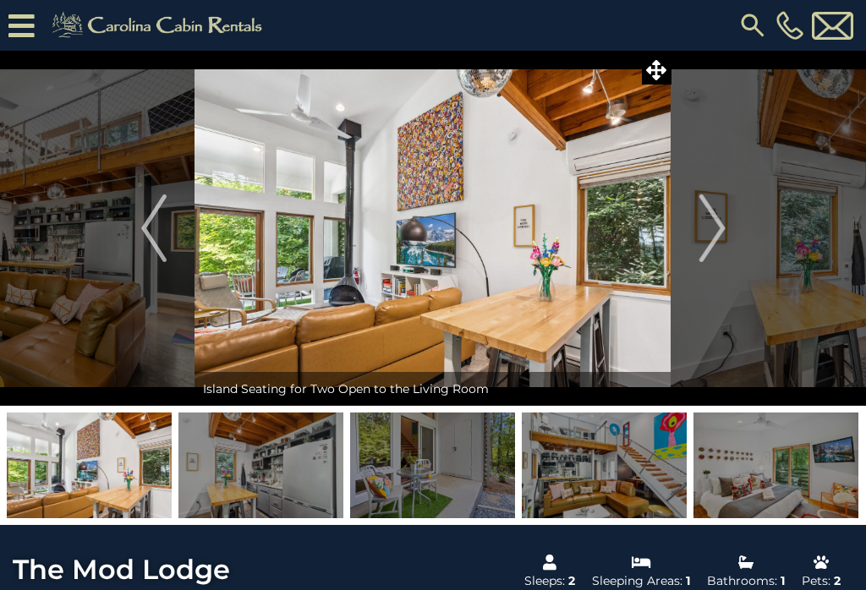
click at [721, 226] on img "Next" at bounding box center [711, 229] width 25 height 68
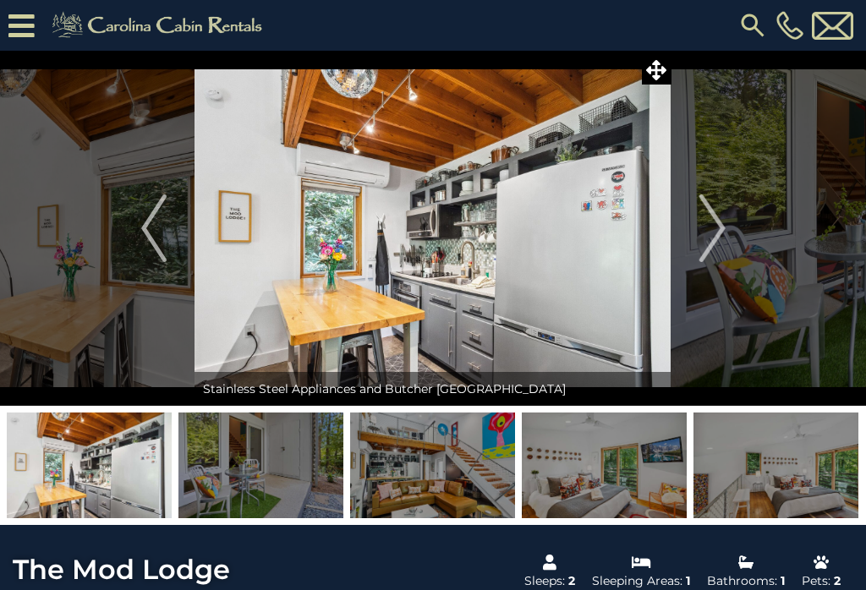
click at [721, 222] on img "Next" at bounding box center [711, 229] width 25 height 68
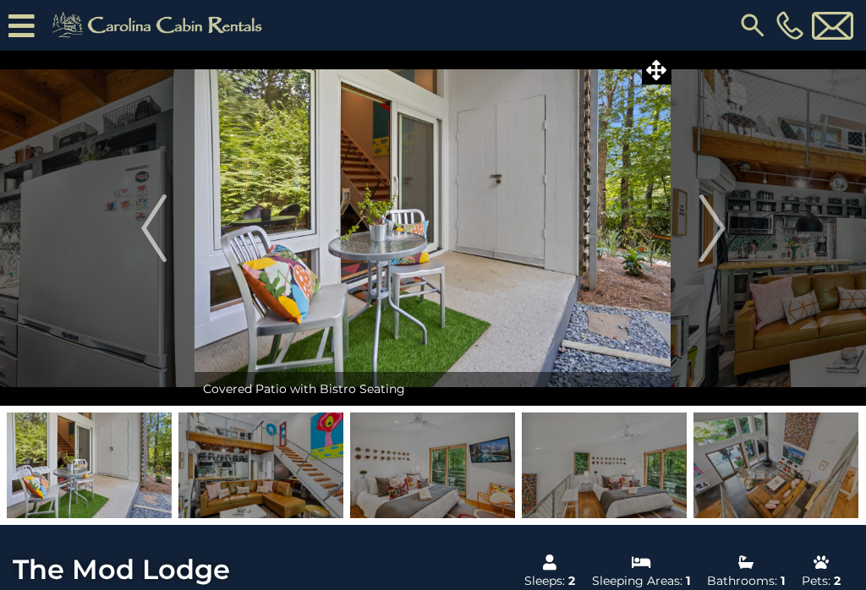
click at [721, 226] on img "Next" at bounding box center [711, 229] width 25 height 68
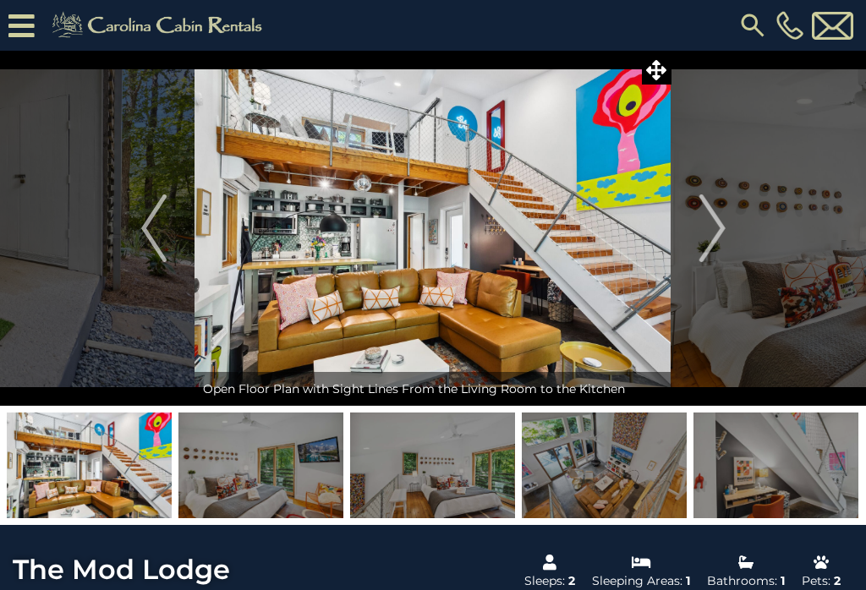
click at [720, 225] on img "Next" at bounding box center [711, 229] width 25 height 68
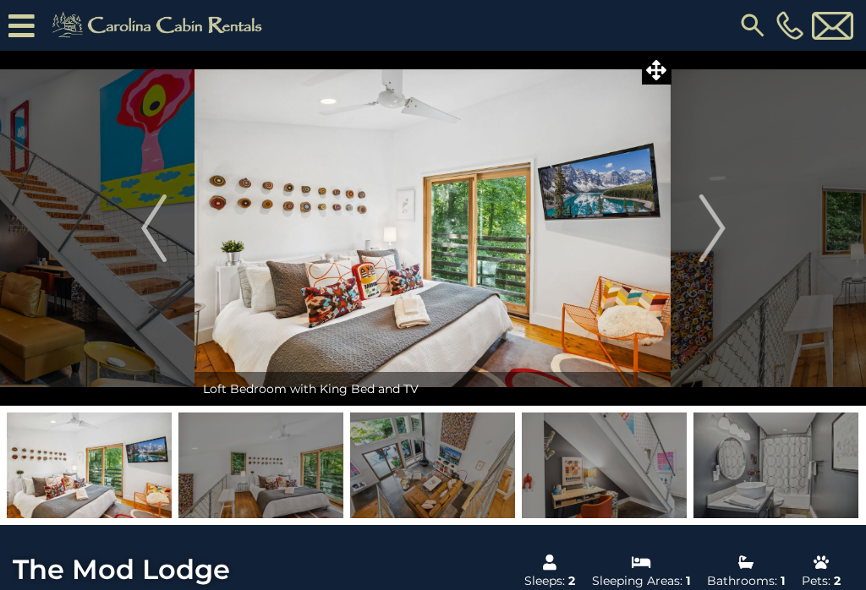
click at [723, 228] on img "Next" at bounding box center [711, 229] width 25 height 68
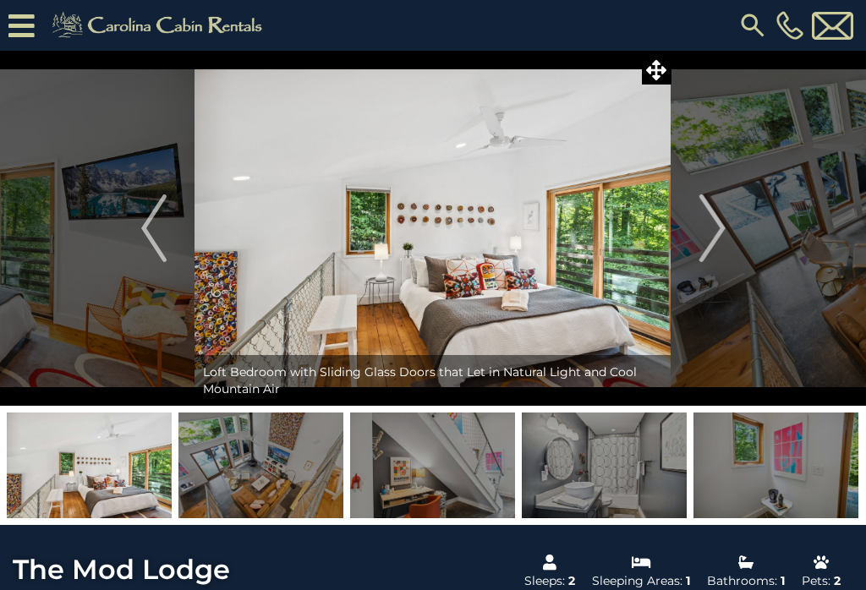
click at [724, 227] on img "Next" at bounding box center [711, 229] width 25 height 68
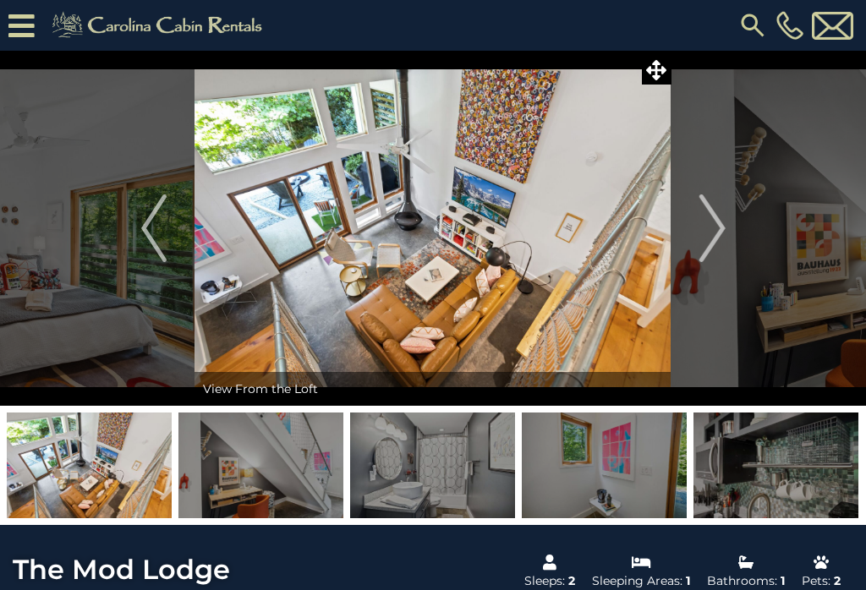
click at [726, 226] on button "Next" at bounding box center [712, 228] width 82 height 355
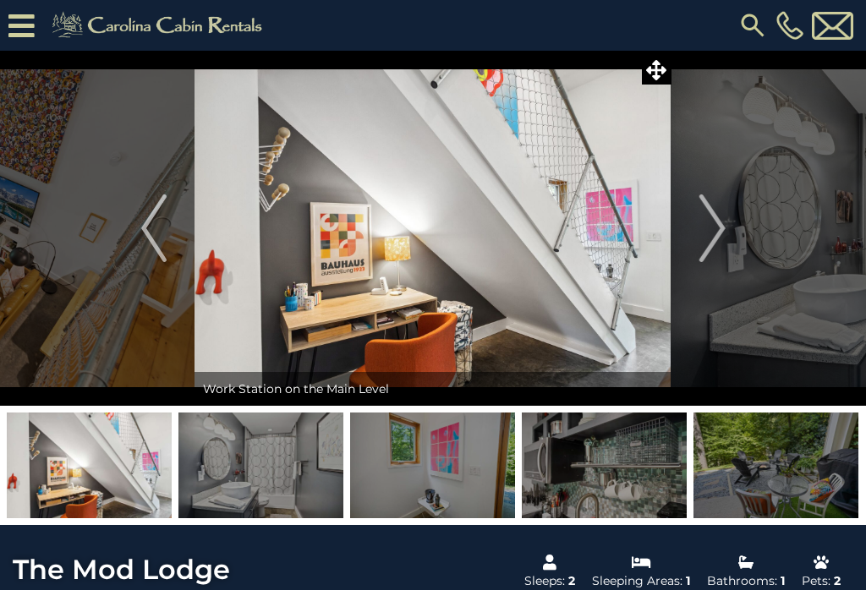
click at [720, 230] on img "Next" at bounding box center [711, 229] width 25 height 68
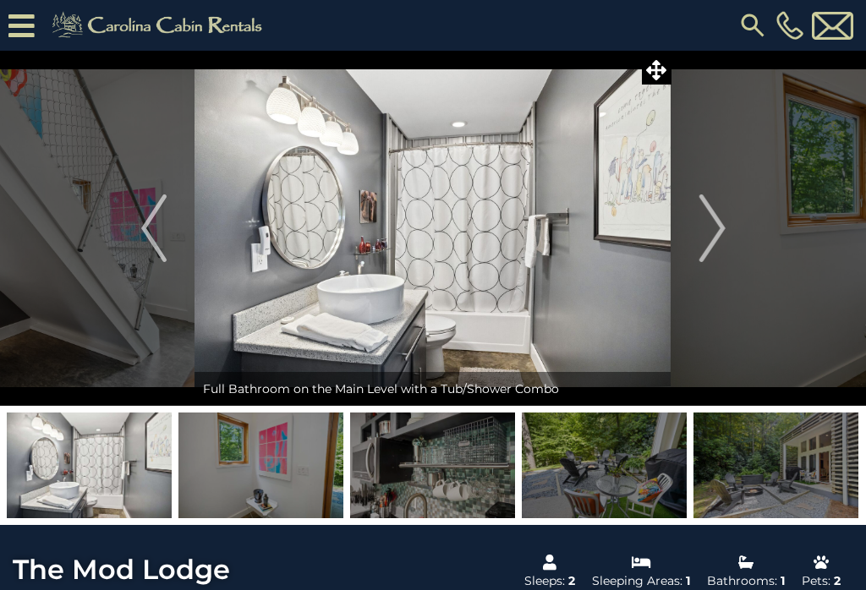
click at [725, 227] on img "Next" at bounding box center [711, 229] width 25 height 68
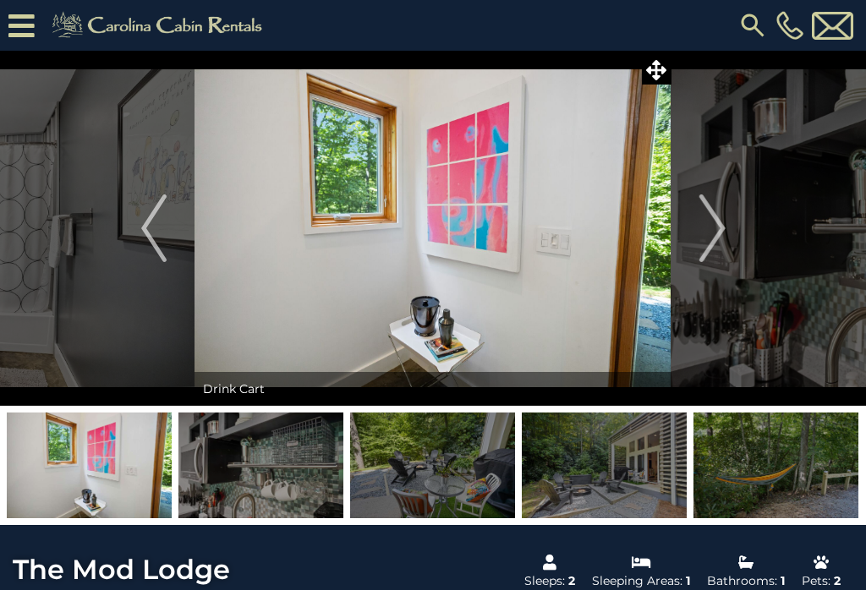
click at [725, 226] on img "Next" at bounding box center [711, 229] width 25 height 68
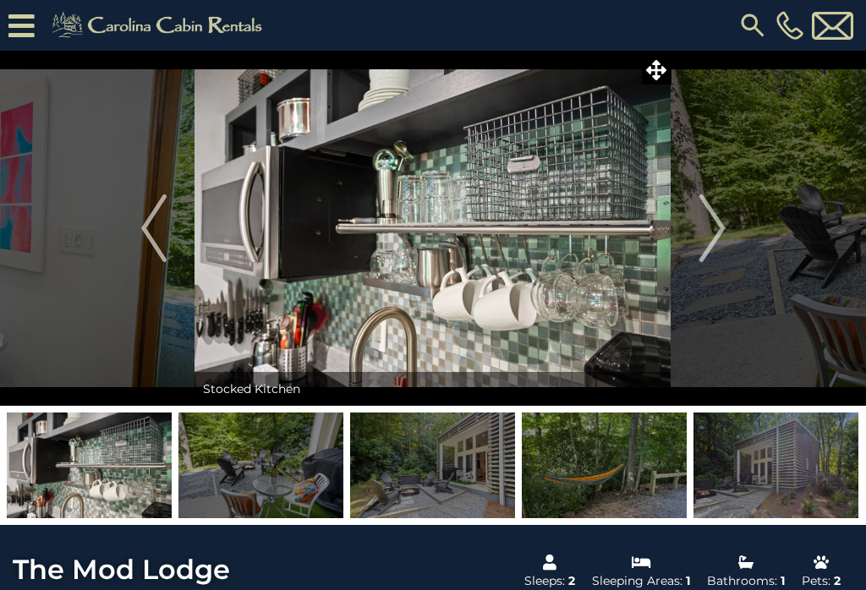
click at [725, 219] on img "Next" at bounding box center [711, 229] width 25 height 68
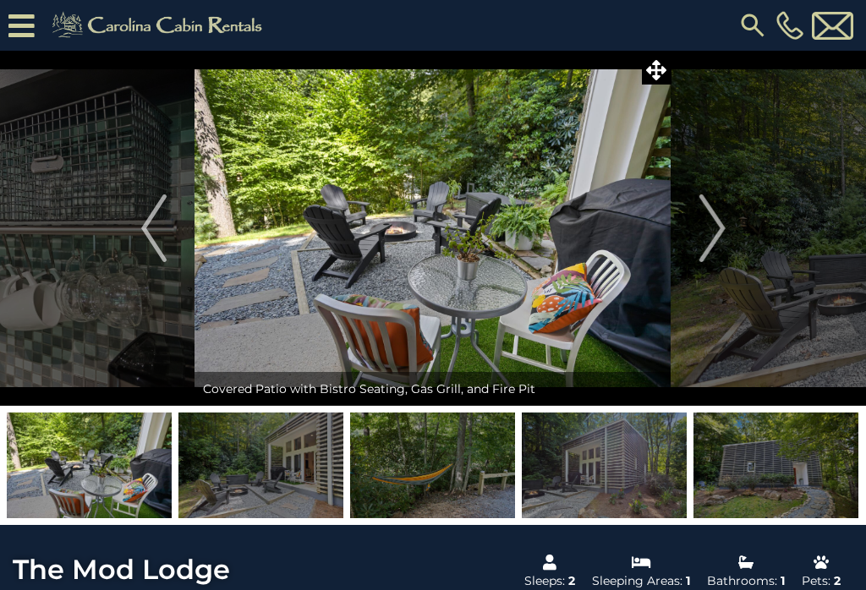
click at [723, 223] on img "Next" at bounding box center [711, 229] width 25 height 68
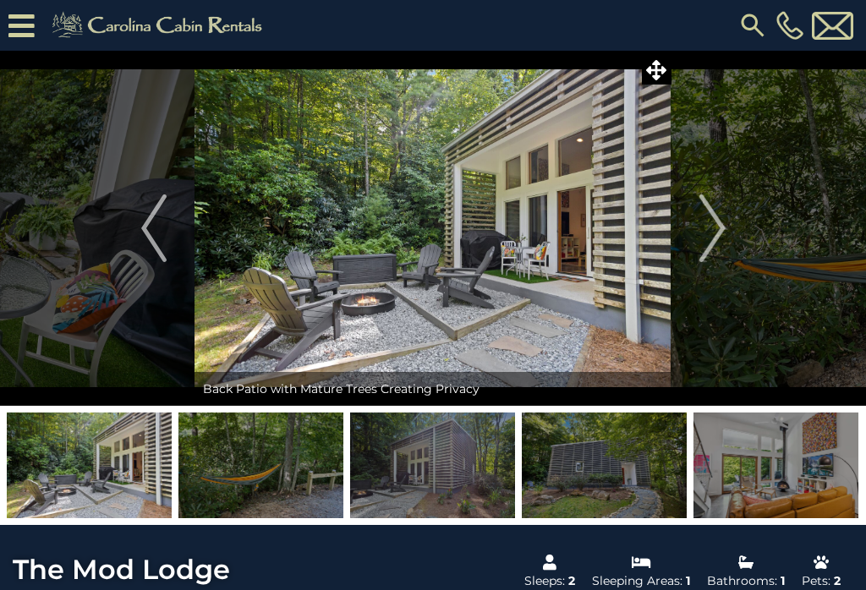
click at [721, 224] on img "Next" at bounding box center [711, 229] width 25 height 68
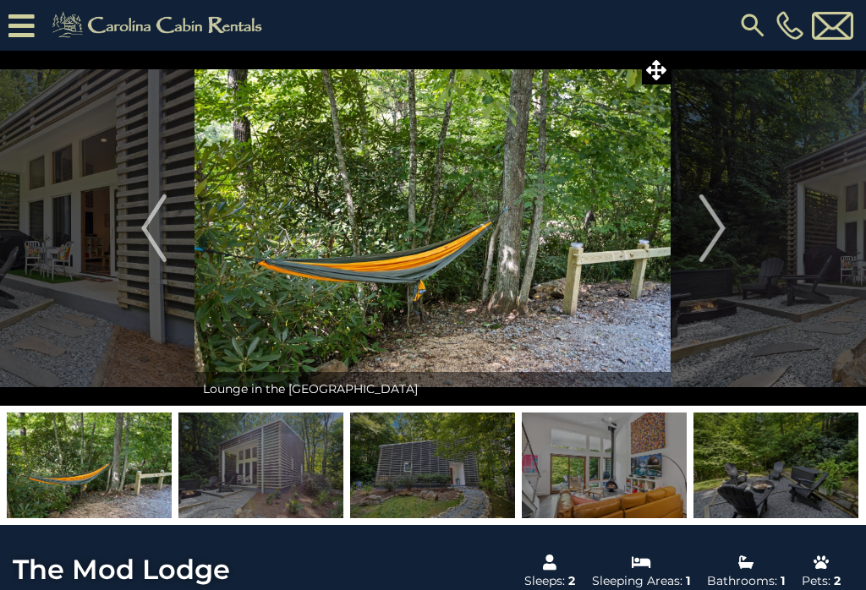
click at [724, 225] on img "Next" at bounding box center [711, 229] width 25 height 68
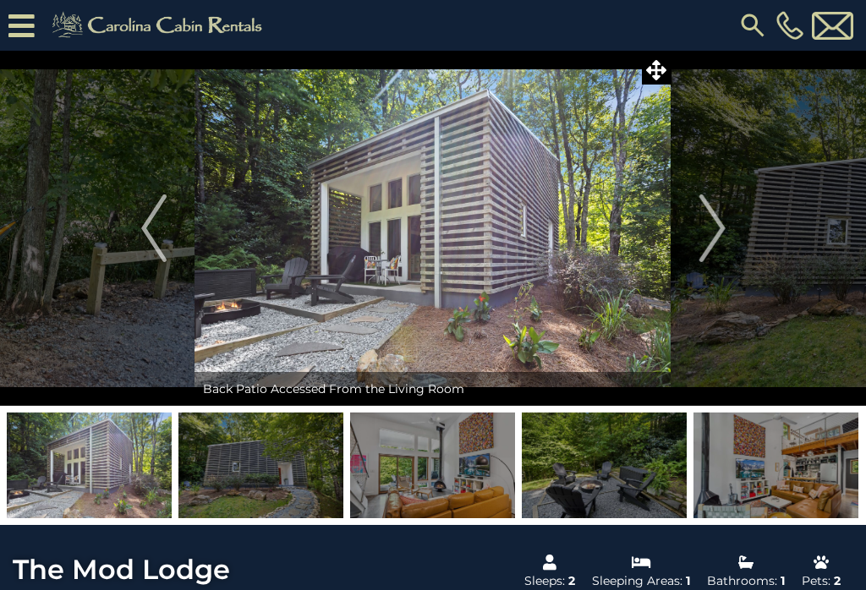
click at [725, 228] on img "Next" at bounding box center [711, 229] width 25 height 68
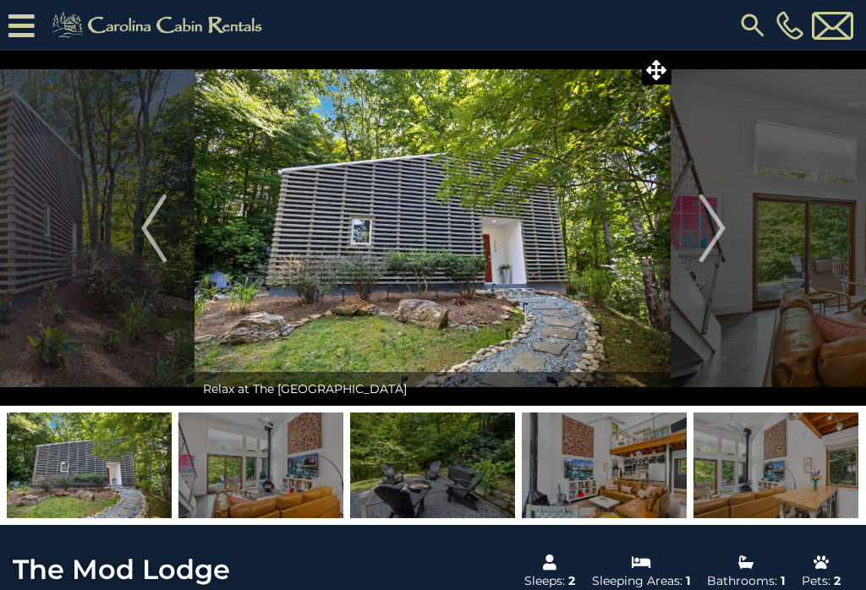
click at [726, 226] on button "Next" at bounding box center [712, 228] width 82 height 355
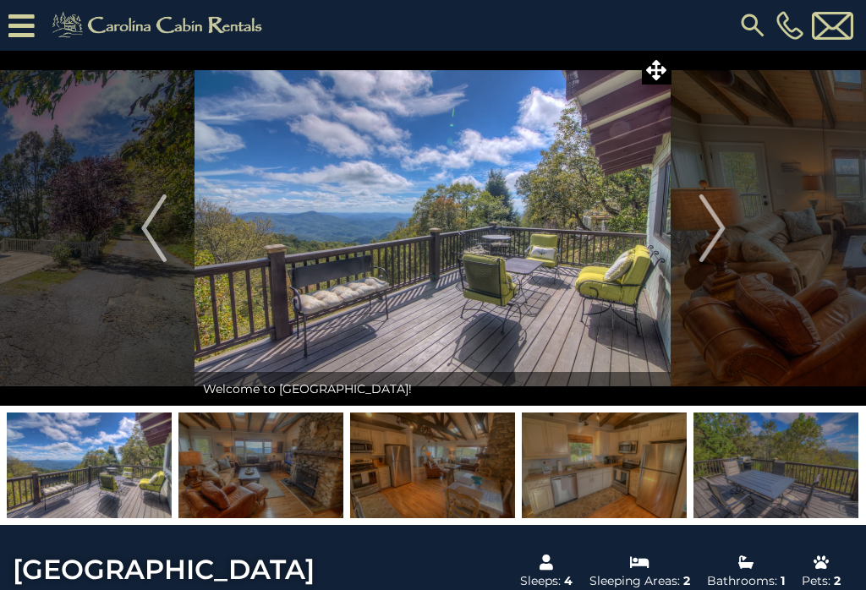
click at [723, 227] on img "Next" at bounding box center [711, 229] width 25 height 68
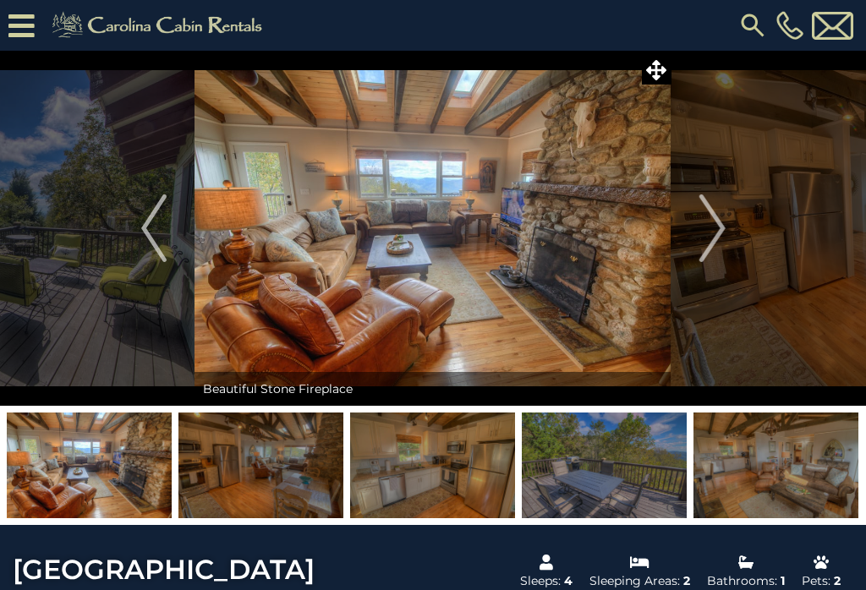
click at [720, 228] on img "Next" at bounding box center [711, 229] width 25 height 68
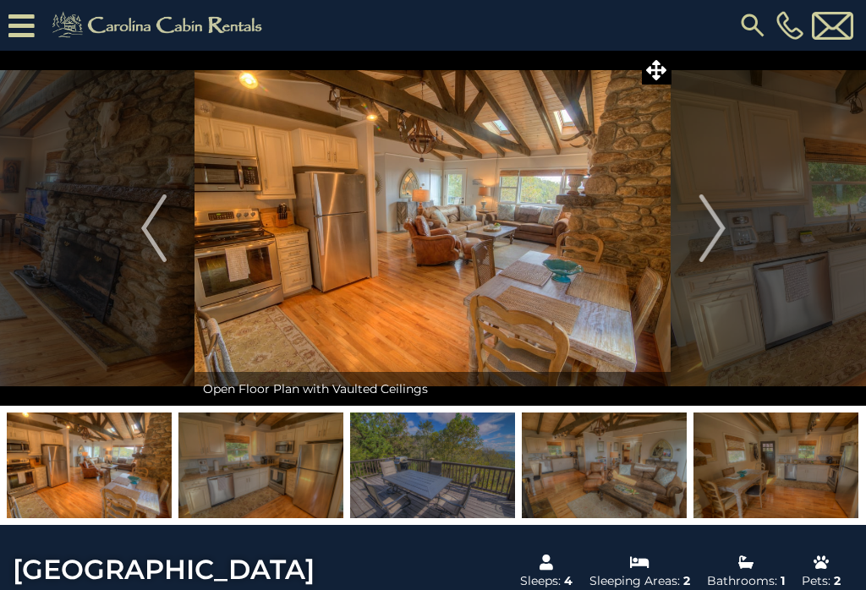
click at [717, 225] on img "Next" at bounding box center [711, 229] width 25 height 68
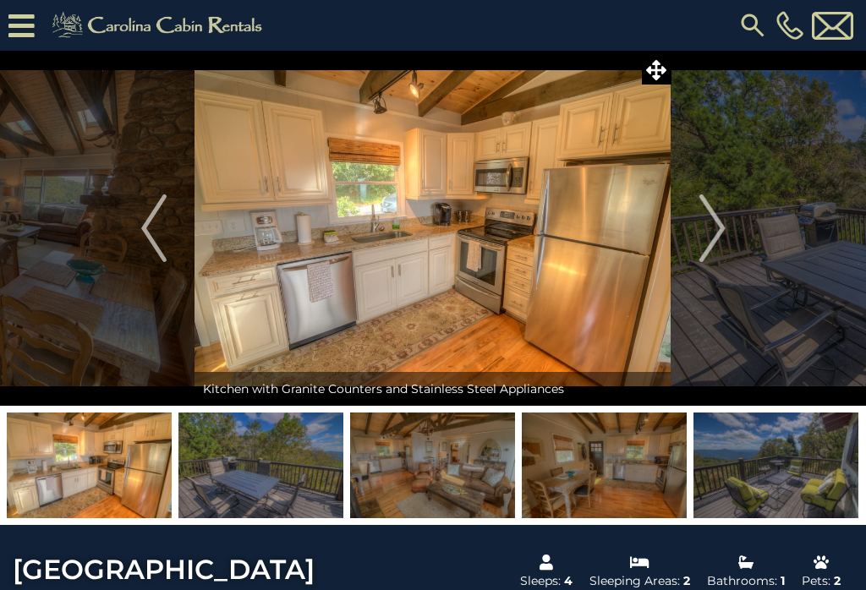
click at [715, 216] on img "Next" at bounding box center [711, 229] width 25 height 68
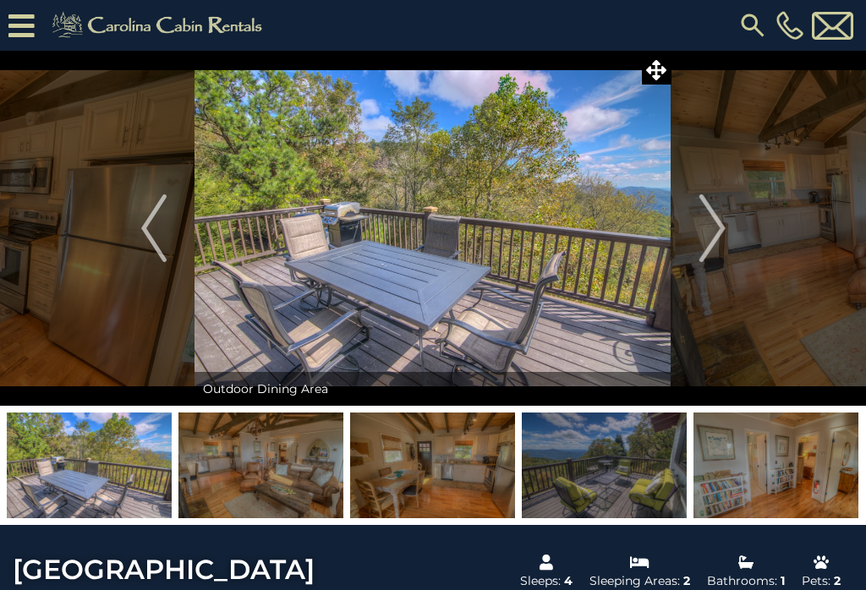
click at [715, 224] on img "Next" at bounding box center [711, 229] width 25 height 68
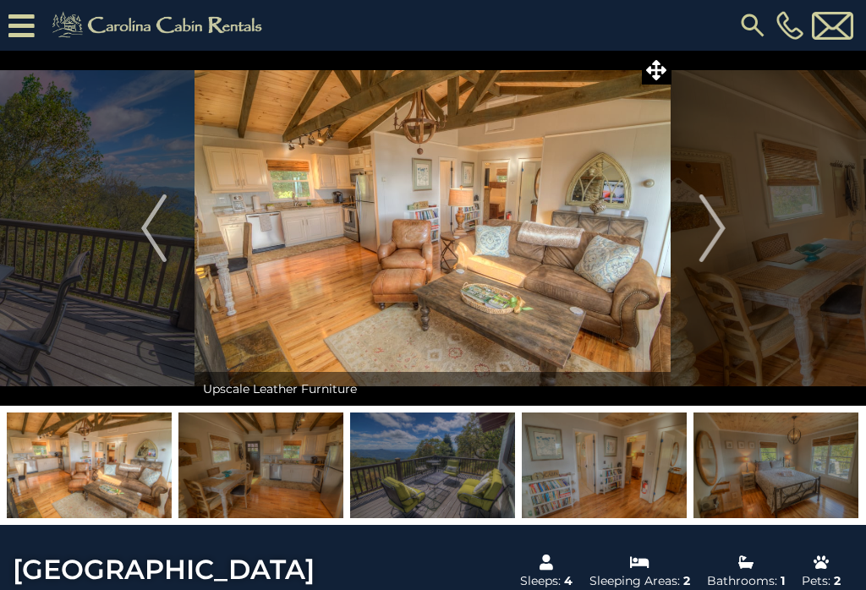
click at [716, 219] on img "Next" at bounding box center [711, 229] width 25 height 68
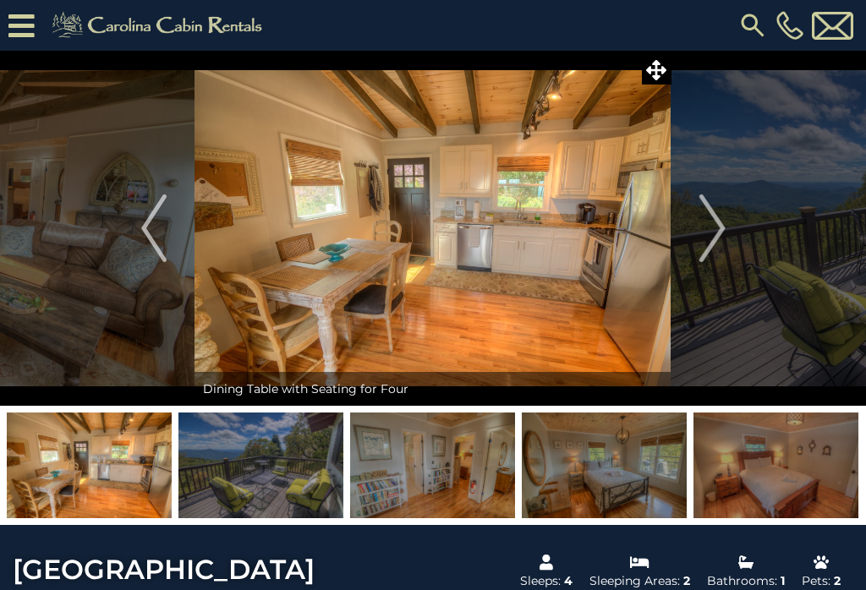
click at [716, 225] on img "Next" at bounding box center [711, 229] width 25 height 68
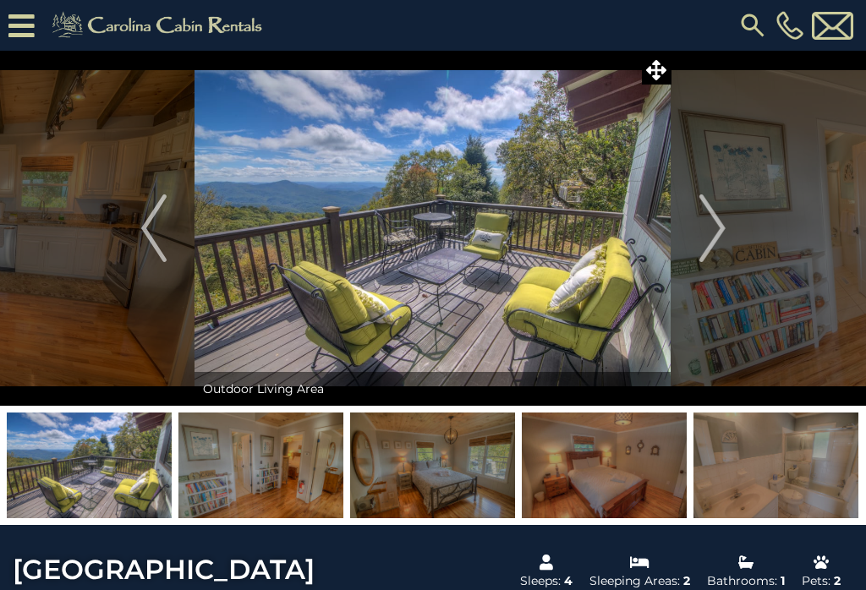
click at [718, 217] on img "Next" at bounding box center [711, 229] width 25 height 68
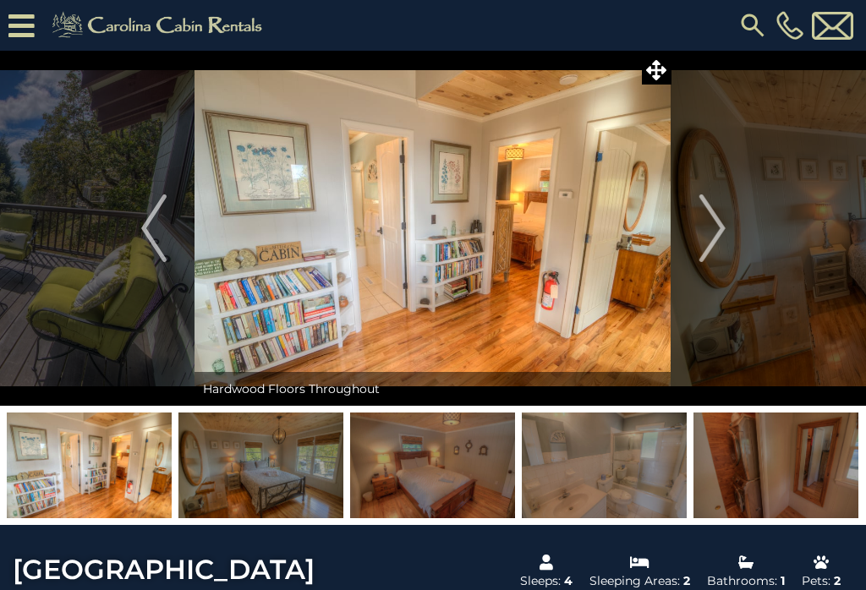
click at [717, 221] on img "Next" at bounding box center [711, 229] width 25 height 68
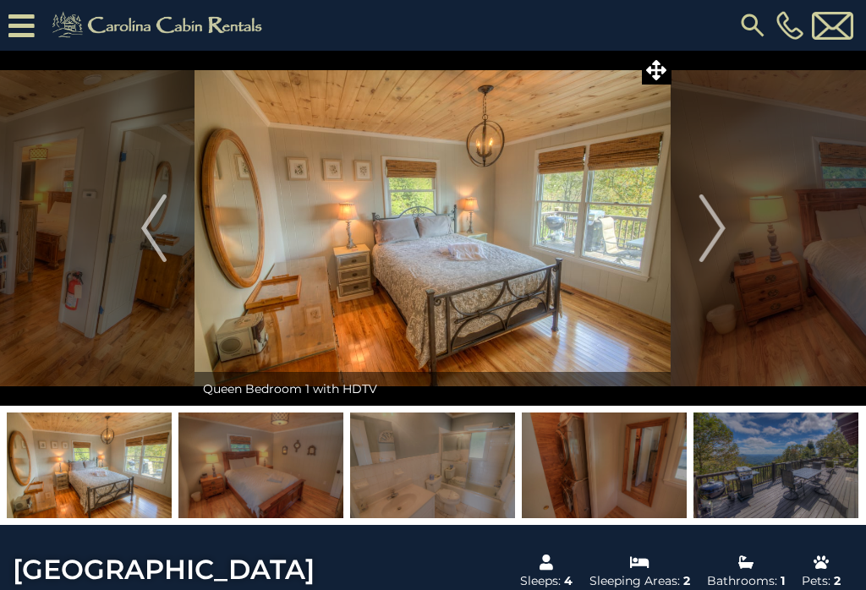
click at [718, 225] on img "Next" at bounding box center [711, 229] width 25 height 68
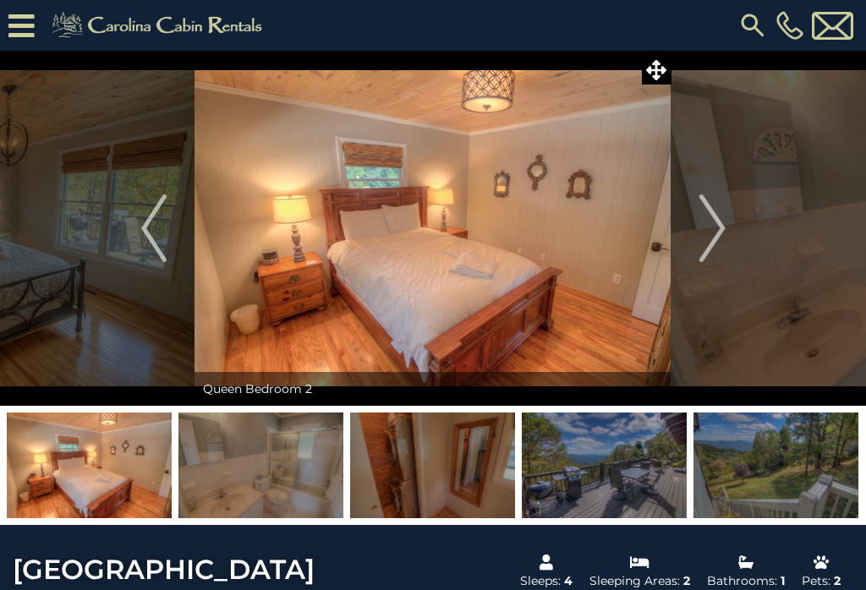
click at [716, 227] on img "Next" at bounding box center [711, 229] width 25 height 68
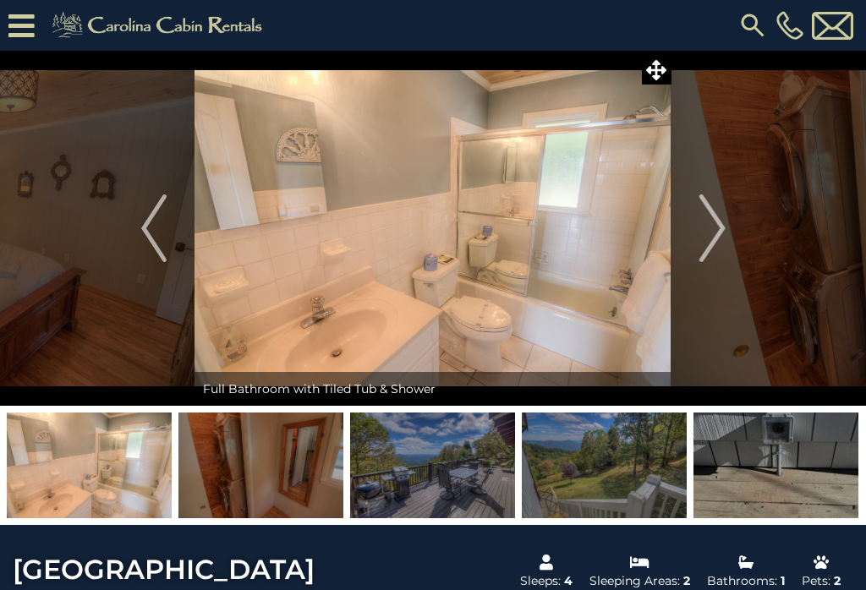
click at [720, 221] on img "Next" at bounding box center [711, 229] width 25 height 68
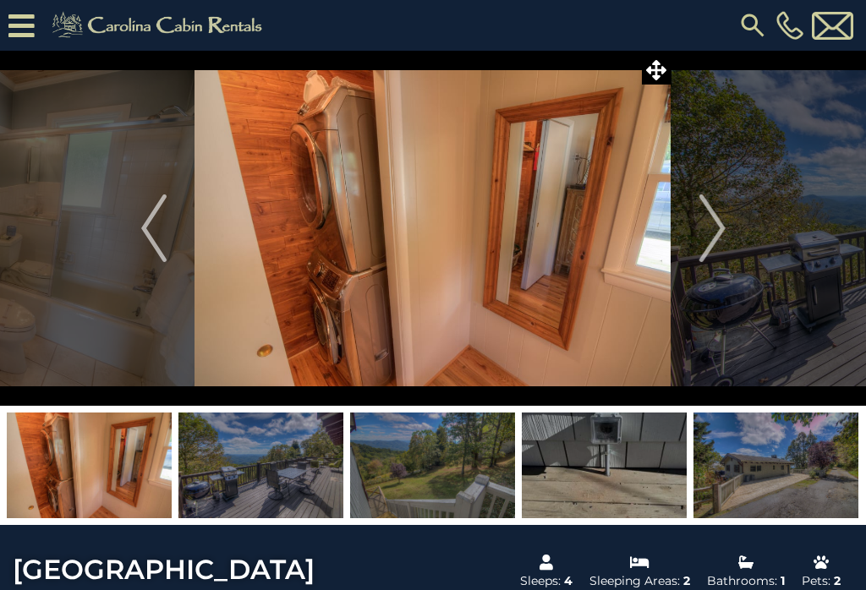
click at [716, 224] on img "Next" at bounding box center [711, 229] width 25 height 68
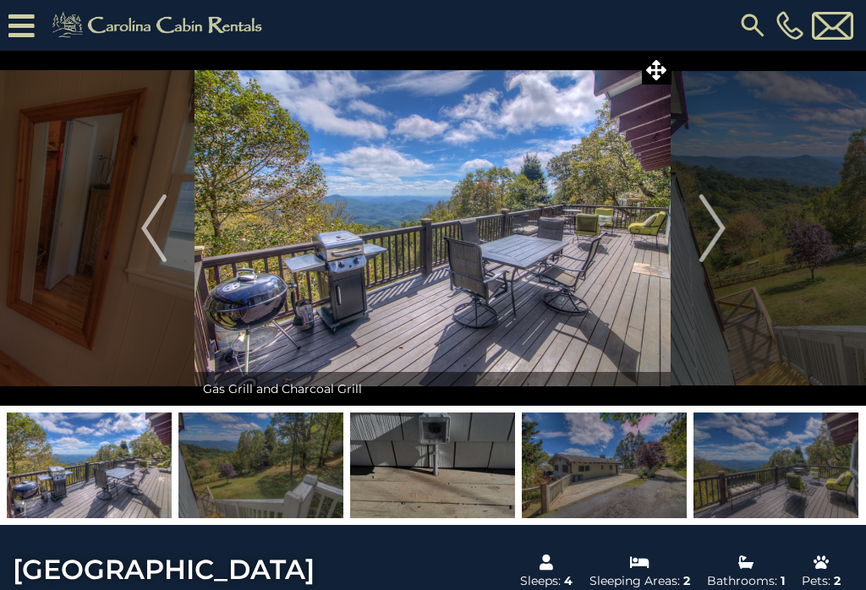
click at [715, 222] on img "Next" at bounding box center [711, 229] width 25 height 68
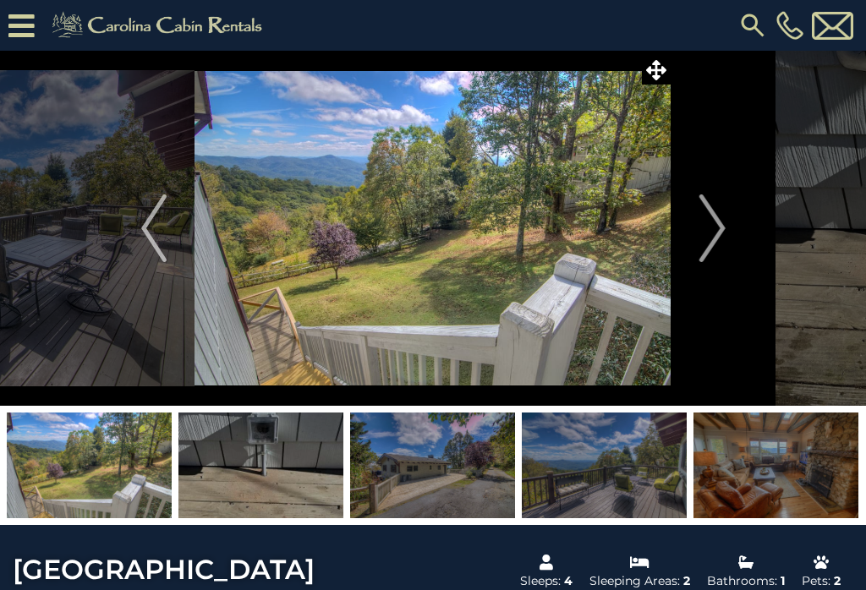
click at [717, 224] on img "Next" at bounding box center [711, 229] width 25 height 68
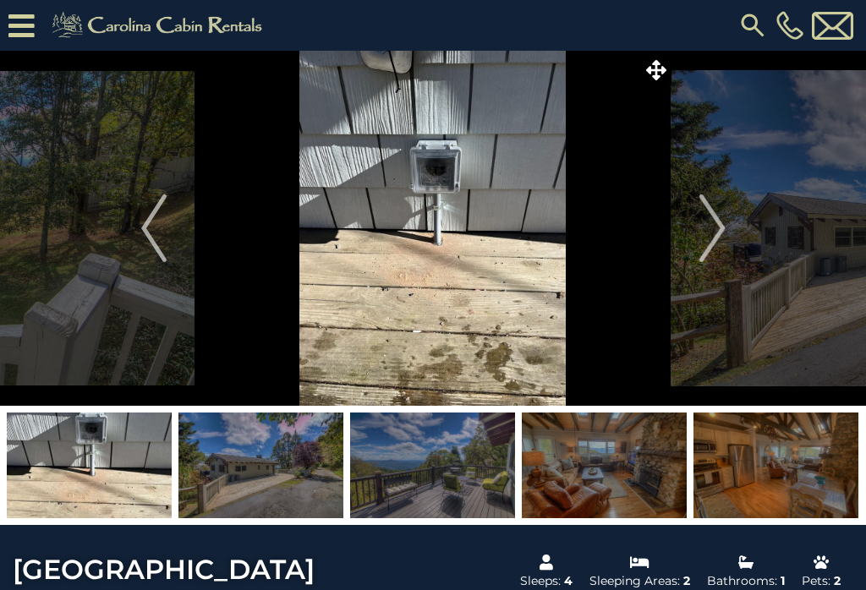
click at [718, 225] on img "Next" at bounding box center [711, 229] width 25 height 68
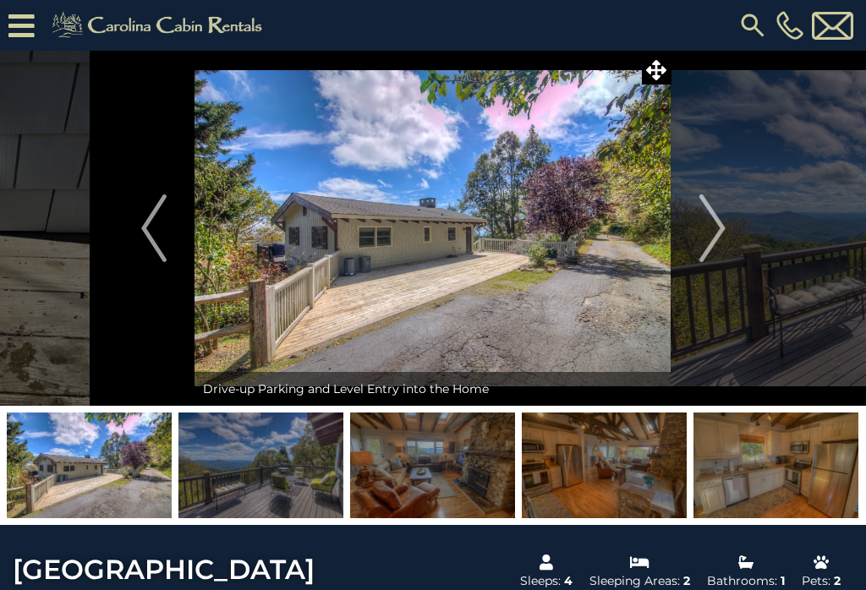
click at [721, 225] on img "Next" at bounding box center [711, 229] width 25 height 68
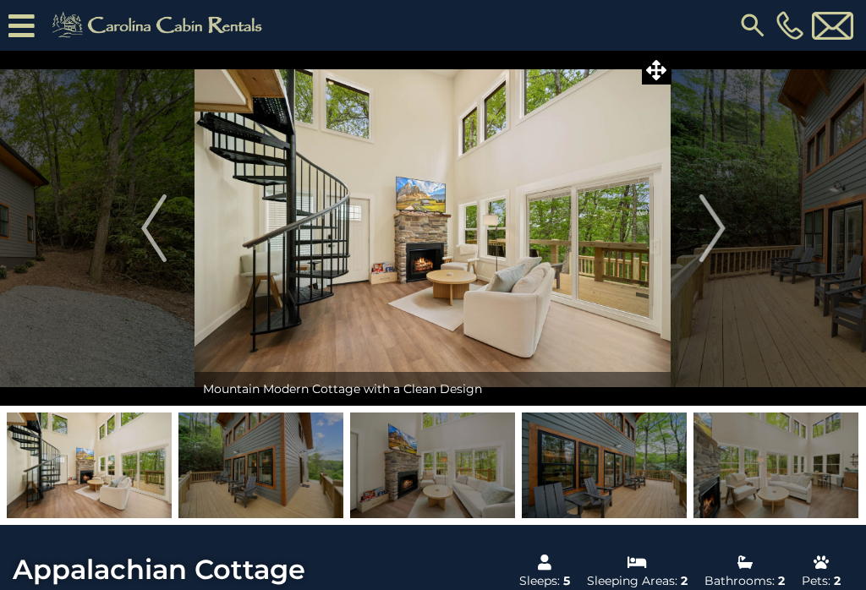
click at [719, 221] on img "Next" at bounding box center [711, 229] width 25 height 68
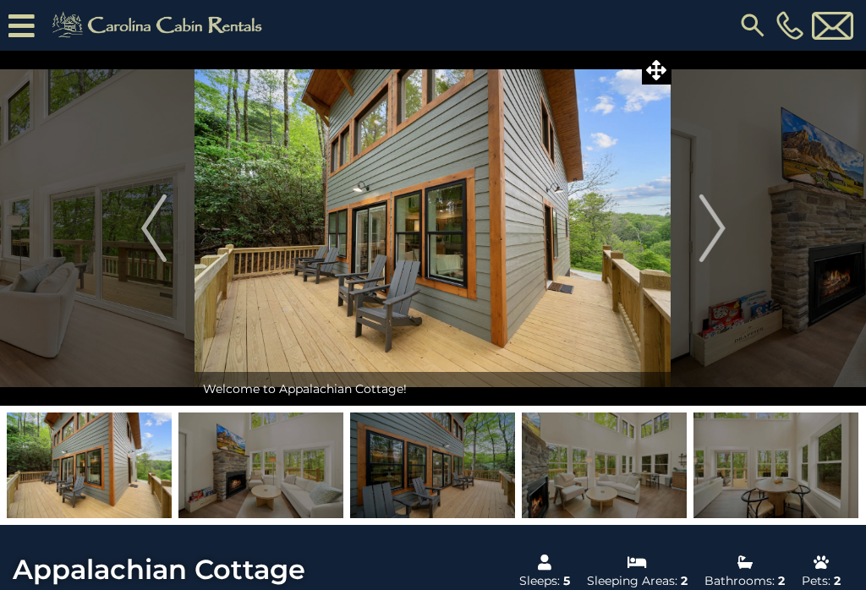
click at [718, 222] on img "Next" at bounding box center [711, 229] width 25 height 68
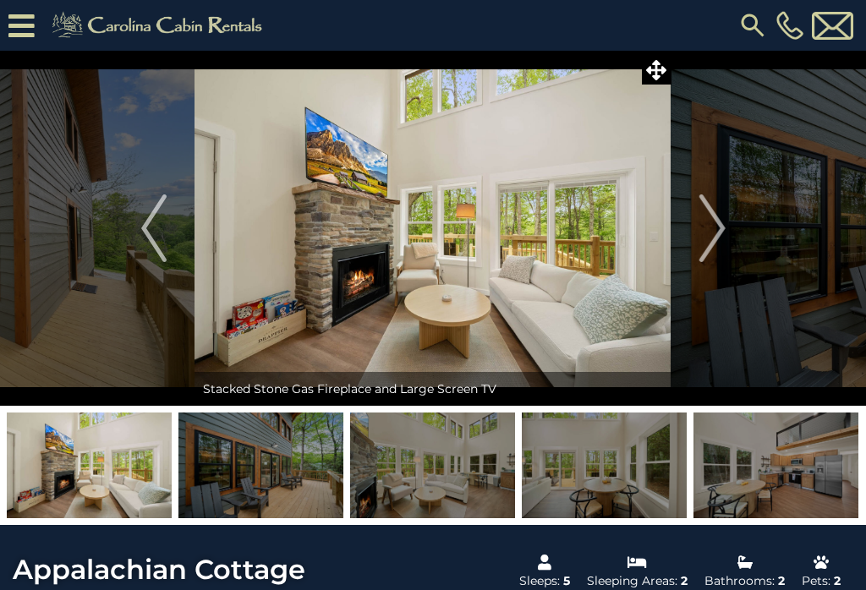
click at [718, 218] on img "Next" at bounding box center [711, 229] width 25 height 68
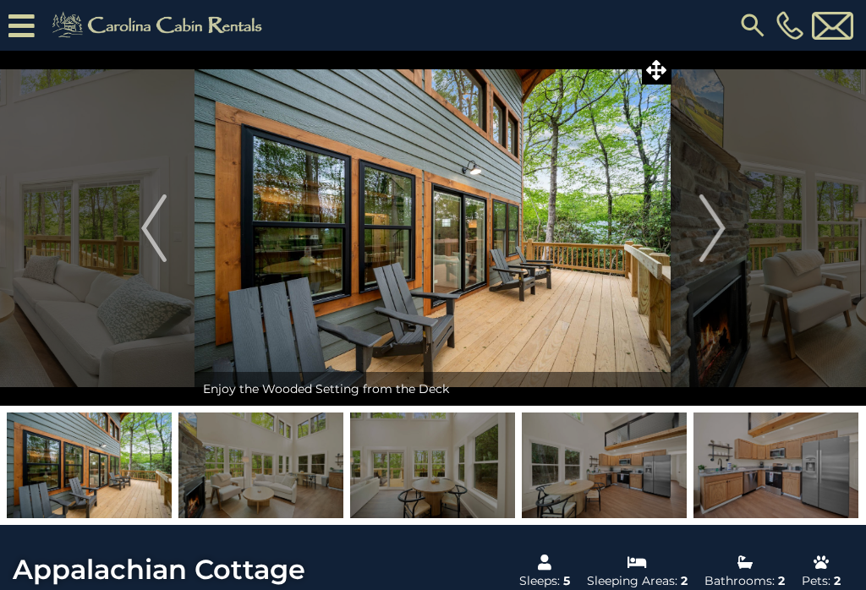
click at [717, 224] on img "Next" at bounding box center [711, 229] width 25 height 68
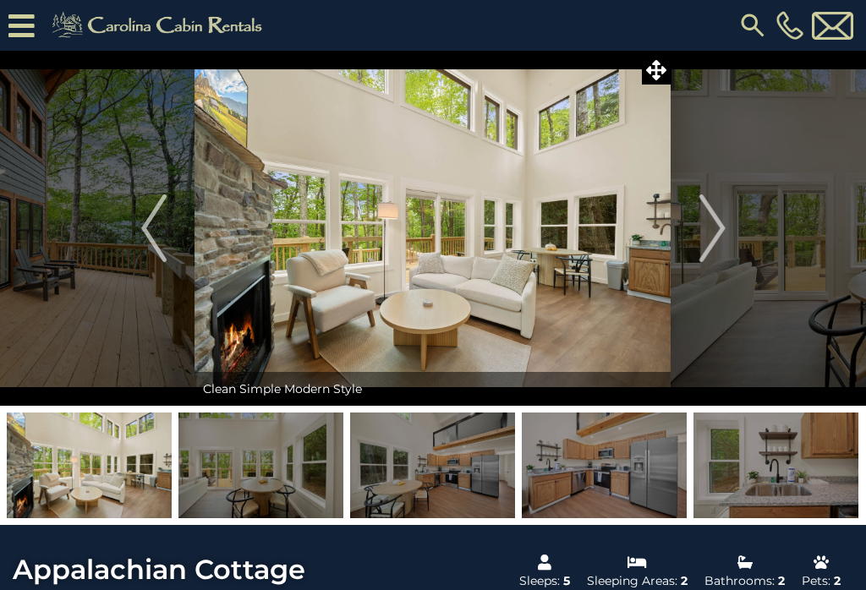
click at [720, 227] on img "Next" at bounding box center [711, 229] width 25 height 68
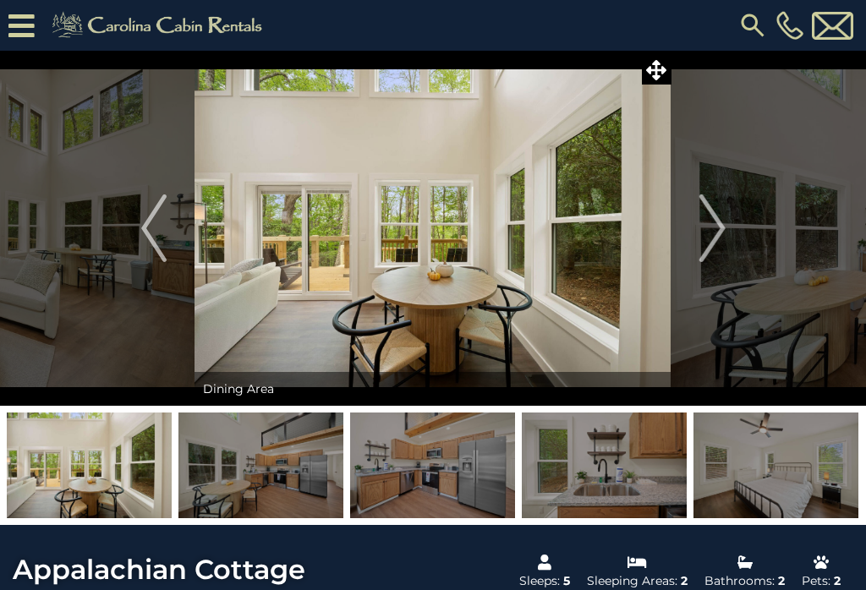
click at [721, 227] on img "Next" at bounding box center [711, 229] width 25 height 68
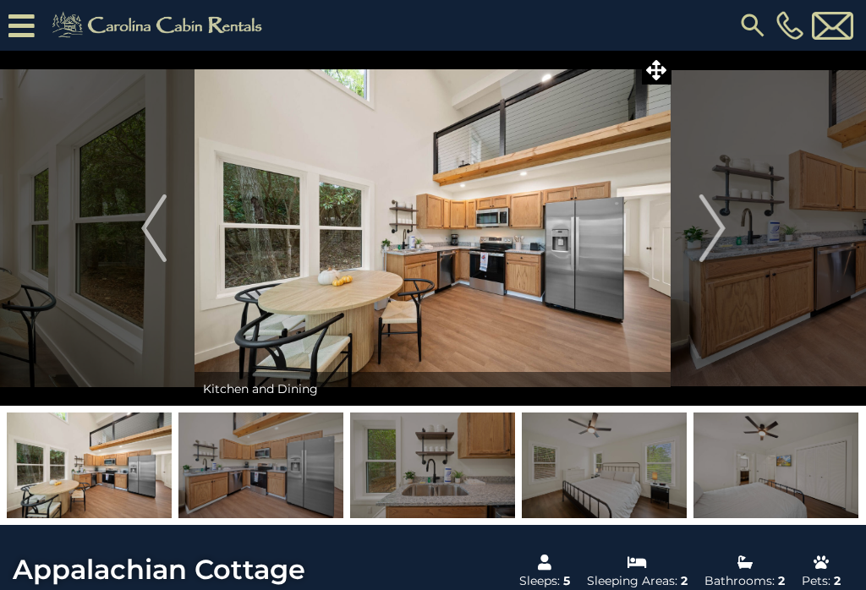
click at [721, 228] on img "Next" at bounding box center [711, 229] width 25 height 68
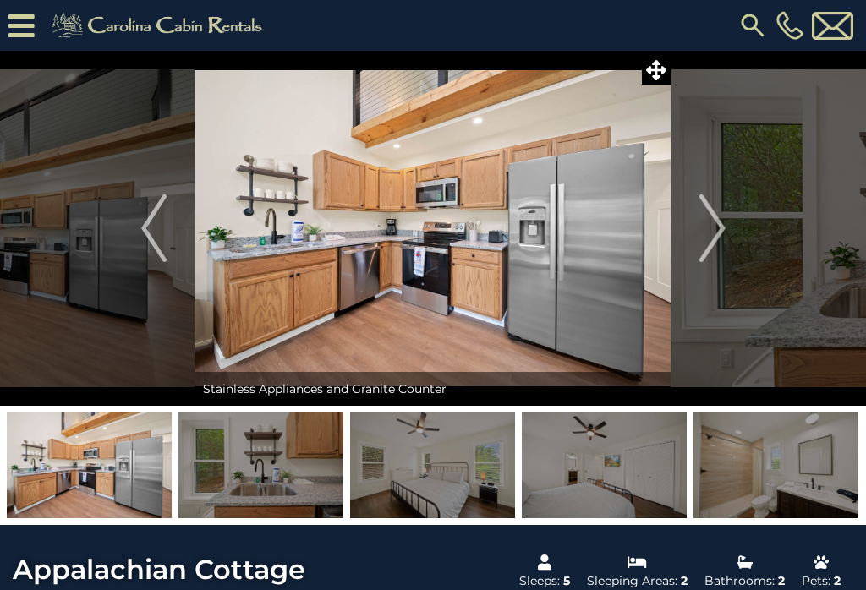
click at [722, 227] on img "Next" at bounding box center [711, 229] width 25 height 68
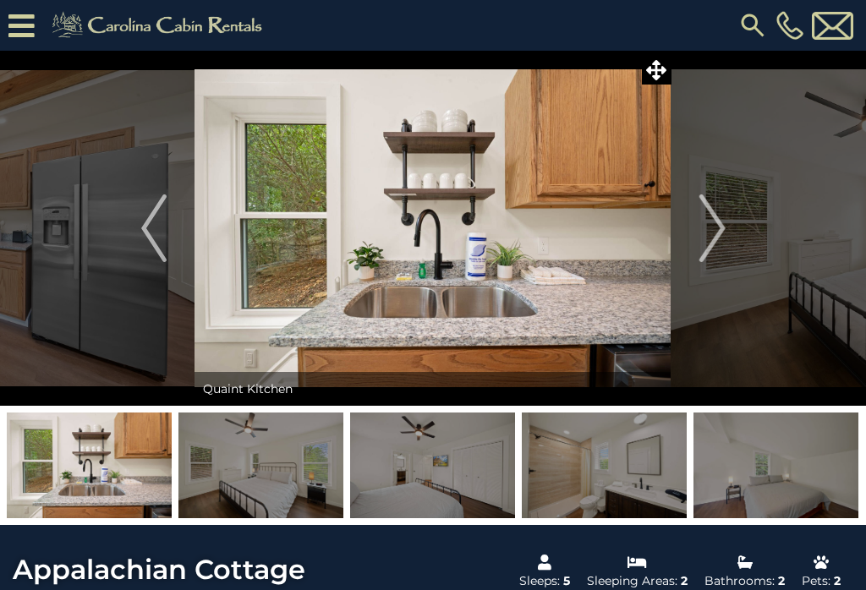
click at [723, 220] on img "Next" at bounding box center [711, 229] width 25 height 68
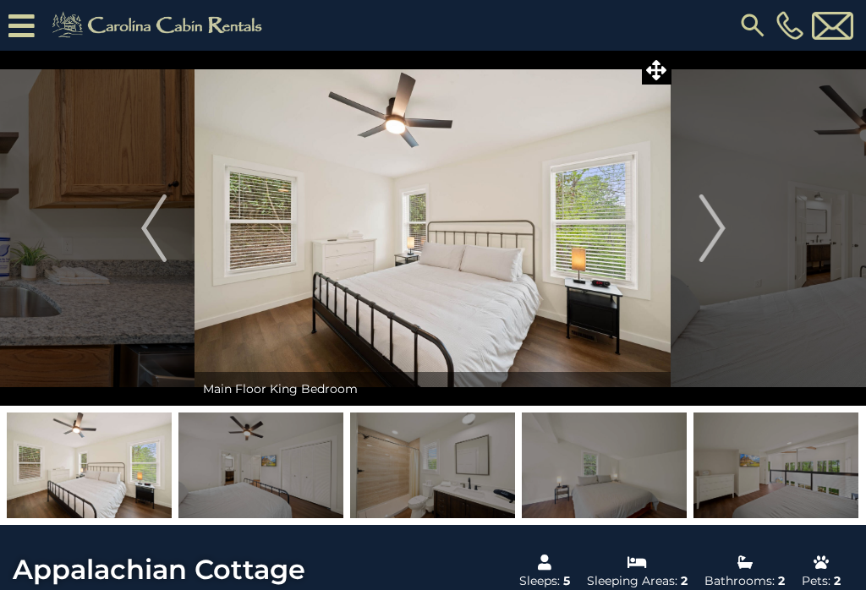
click at [720, 225] on img "Next" at bounding box center [711, 229] width 25 height 68
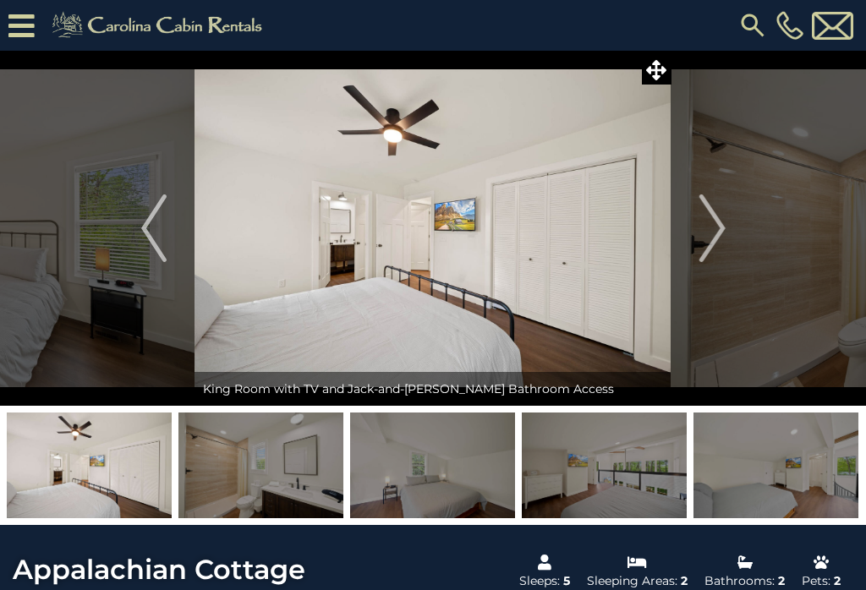
click at [718, 219] on img "Next" at bounding box center [711, 229] width 25 height 68
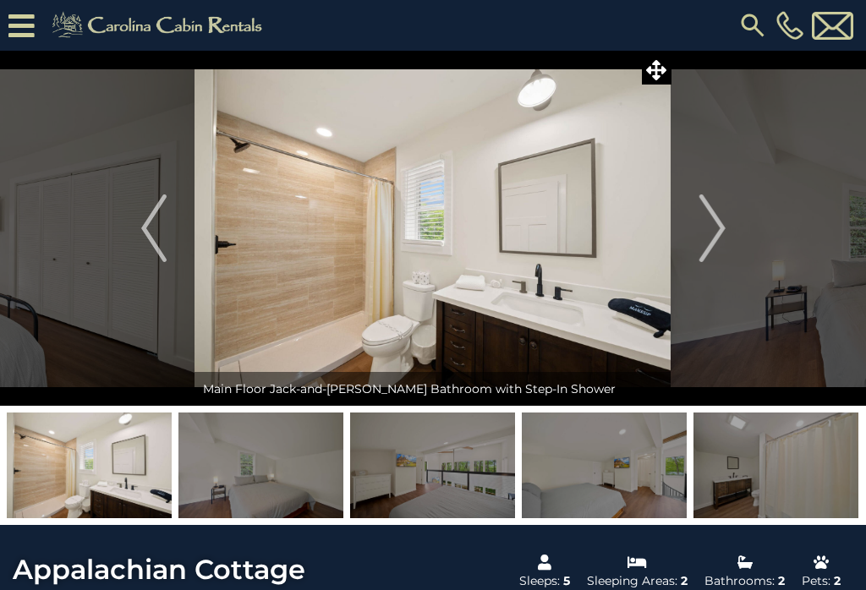
click at [720, 217] on img "Next" at bounding box center [711, 229] width 25 height 68
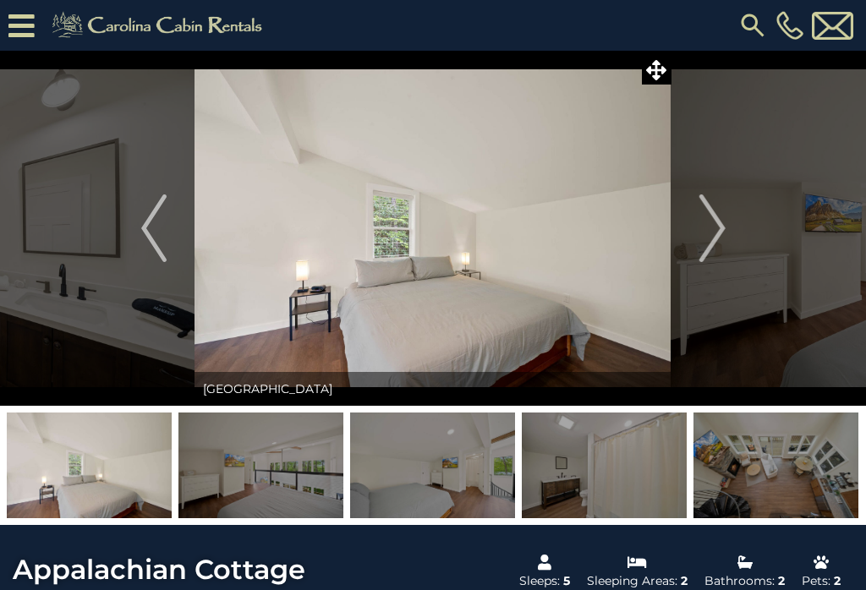
click at [720, 227] on img "Next" at bounding box center [711, 229] width 25 height 68
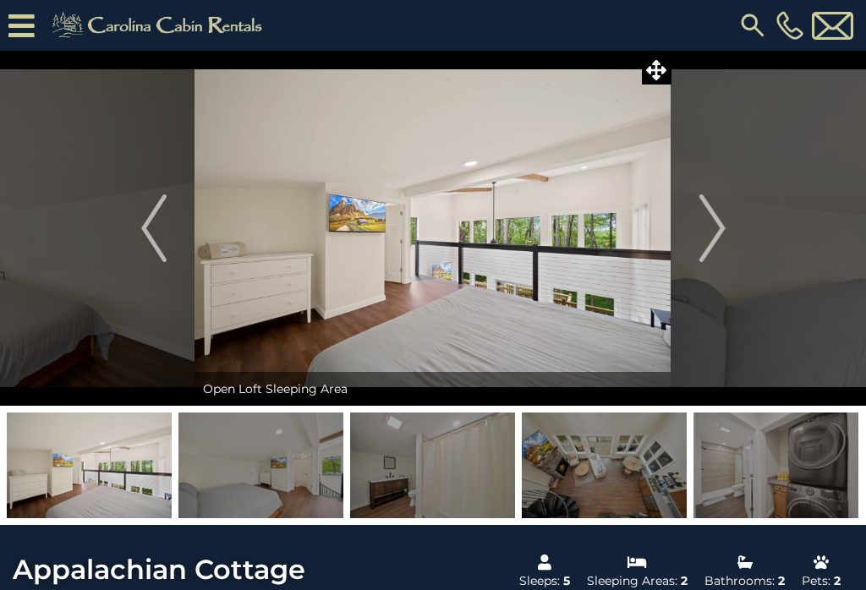
click at [722, 222] on img "Next" at bounding box center [711, 229] width 25 height 68
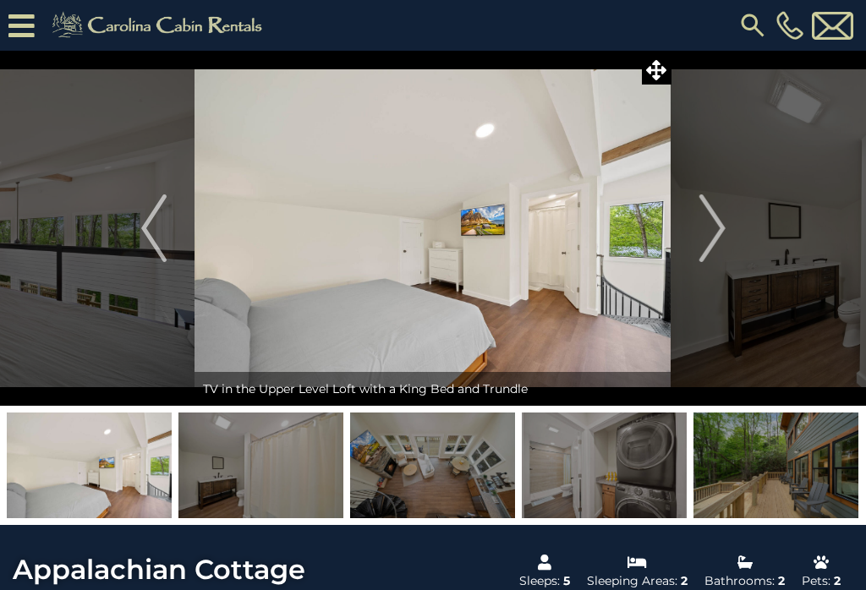
click at [719, 224] on img "Next" at bounding box center [711, 229] width 25 height 68
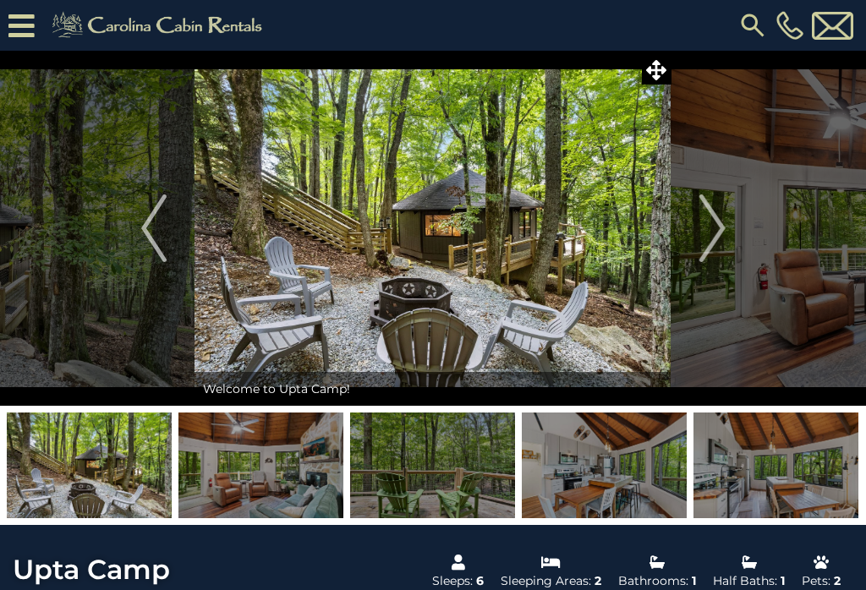
click at [727, 226] on button "Next" at bounding box center [712, 228] width 82 height 355
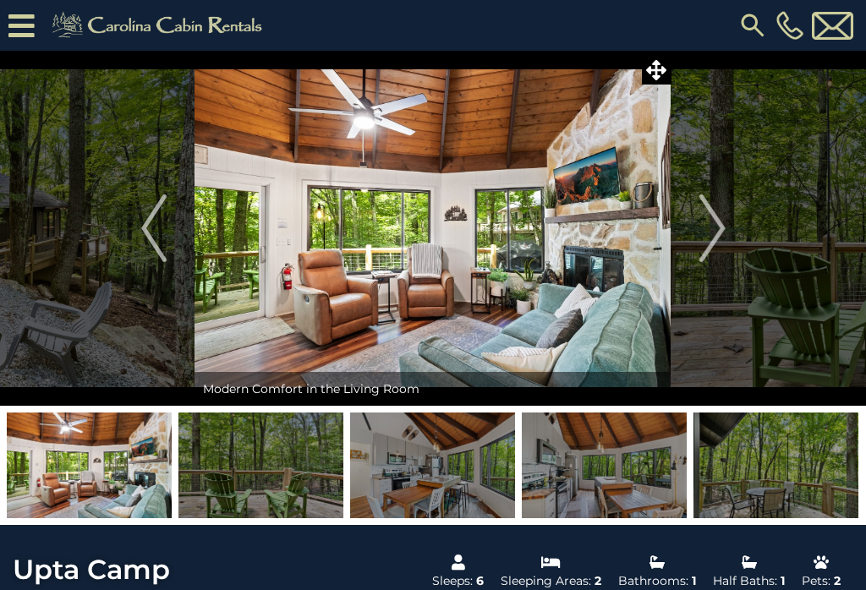
click at [715, 227] on img "Next" at bounding box center [711, 229] width 25 height 68
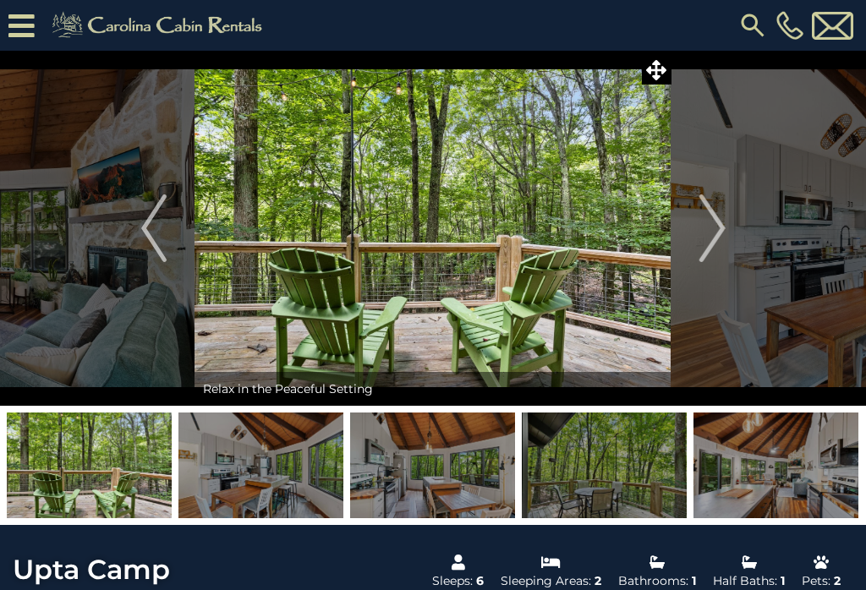
click at [726, 222] on button "Next" at bounding box center [712, 228] width 82 height 355
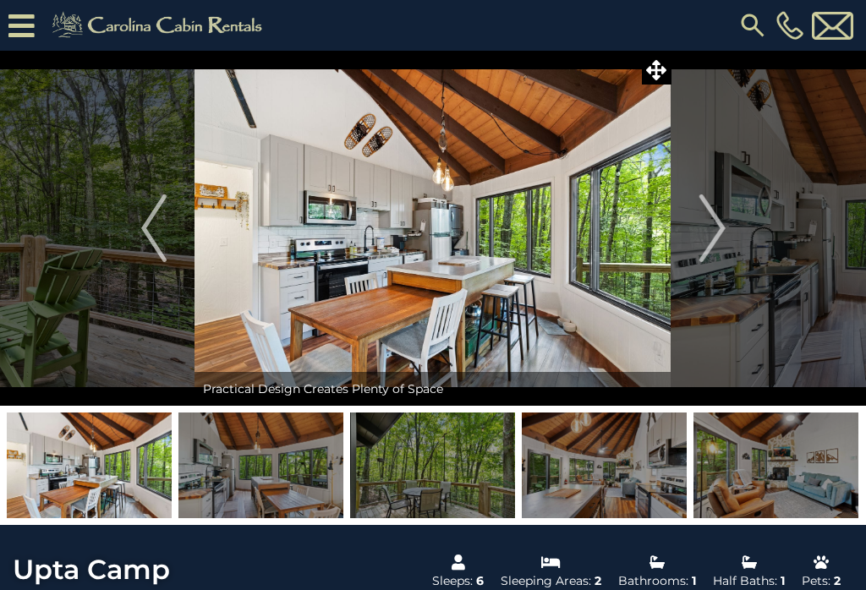
click at [722, 227] on img "Next" at bounding box center [711, 229] width 25 height 68
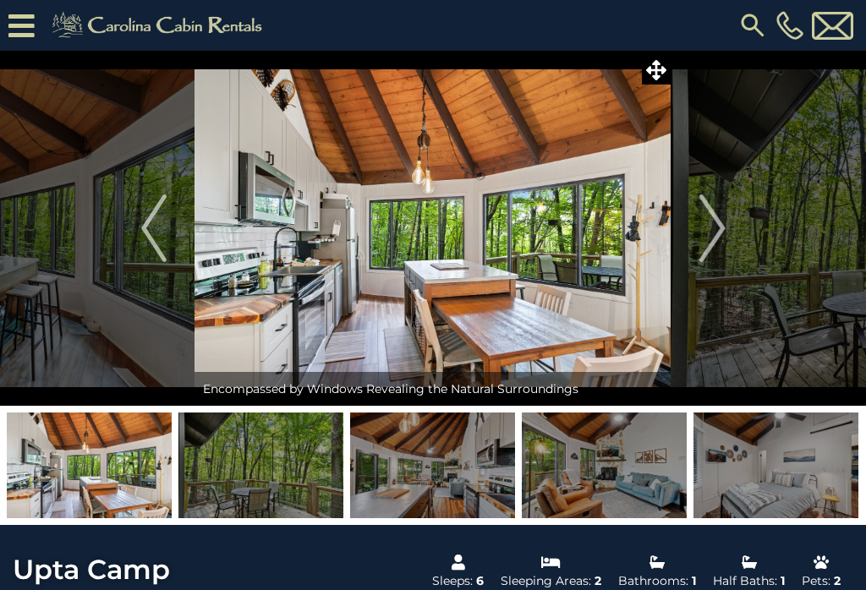
click at [718, 228] on img "Next" at bounding box center [711, 229] width 25 height 68
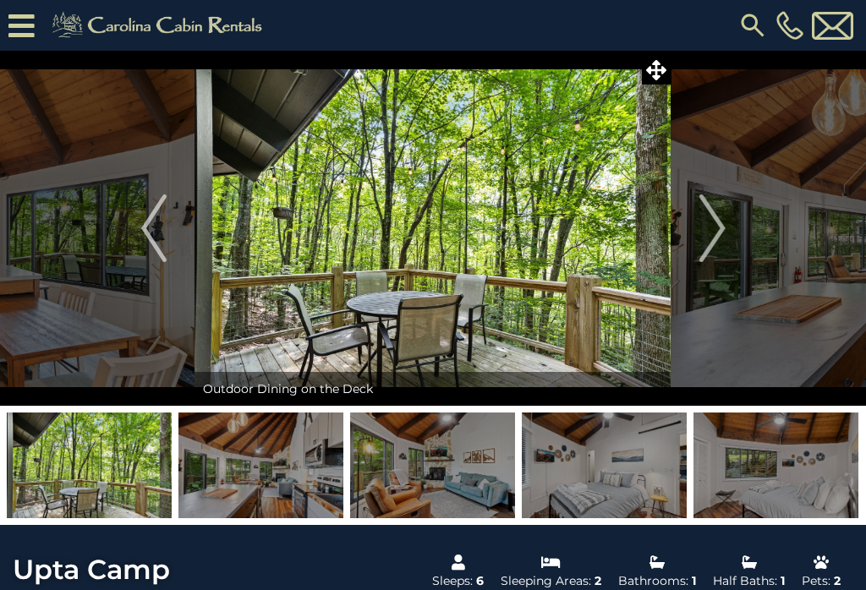
click at [722, 226] on img "Next" at bounding box center [711, 229] width 25 height 68
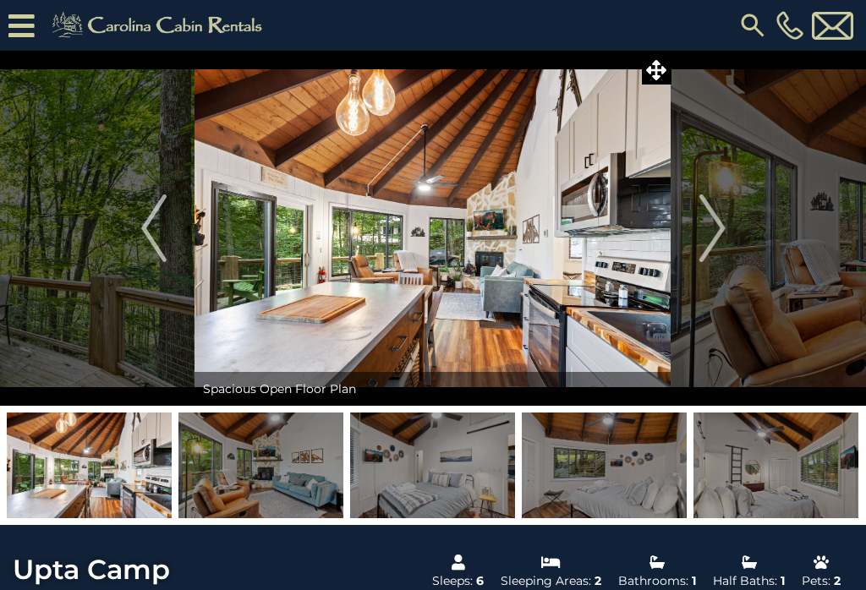
click at [721, 230] on img "Next" at bounding box center [711, 229] width 25 height 68
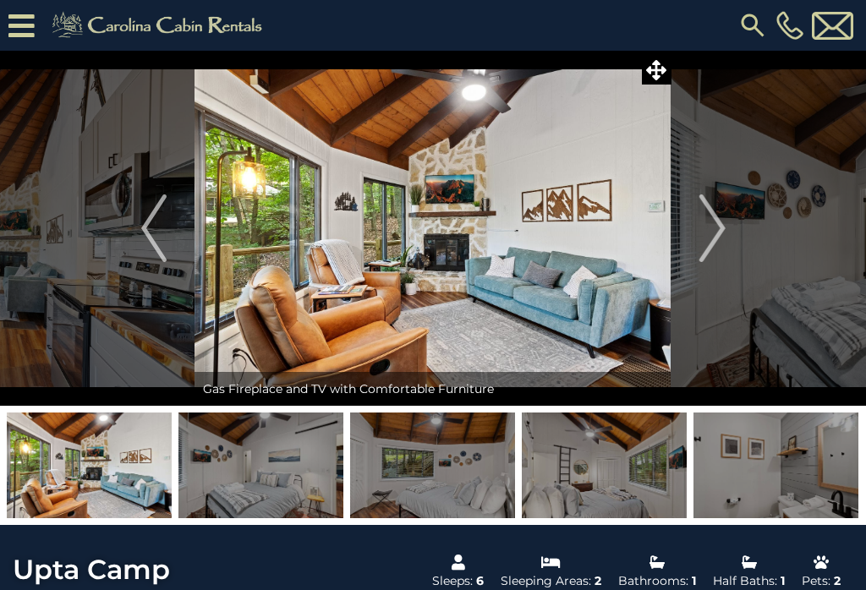
click at [717, 234] on img "Next" at bounding box center [711, 229] width 25 height 68
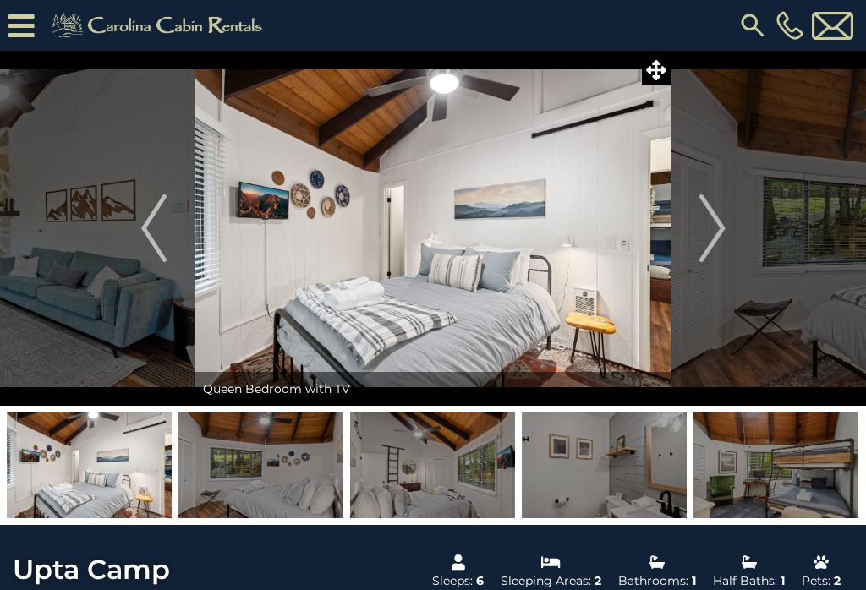
click at [723, 229] on img "Next" at bounding box center [711, 229] width 25 height 68
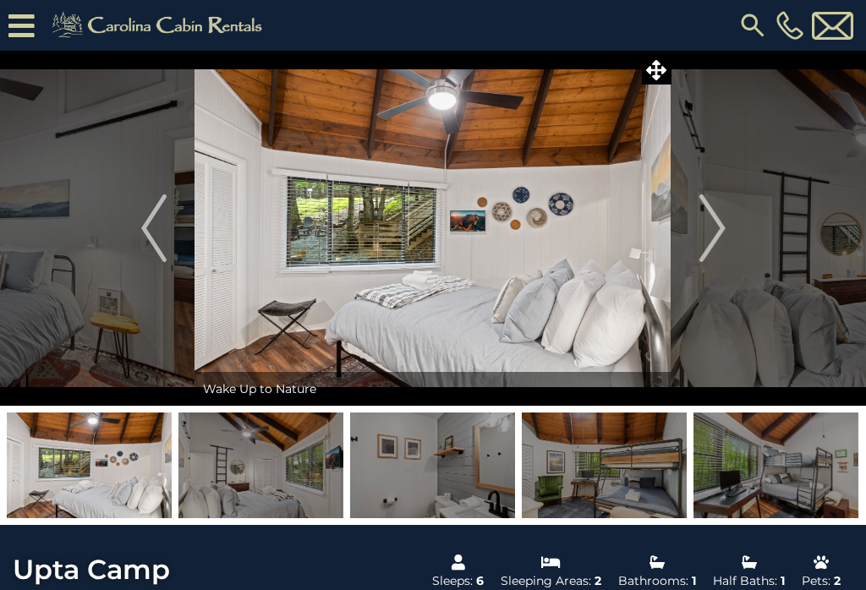
click at [718, 227] on img "Next" at bounding box center [711, 229] width 25 height 68
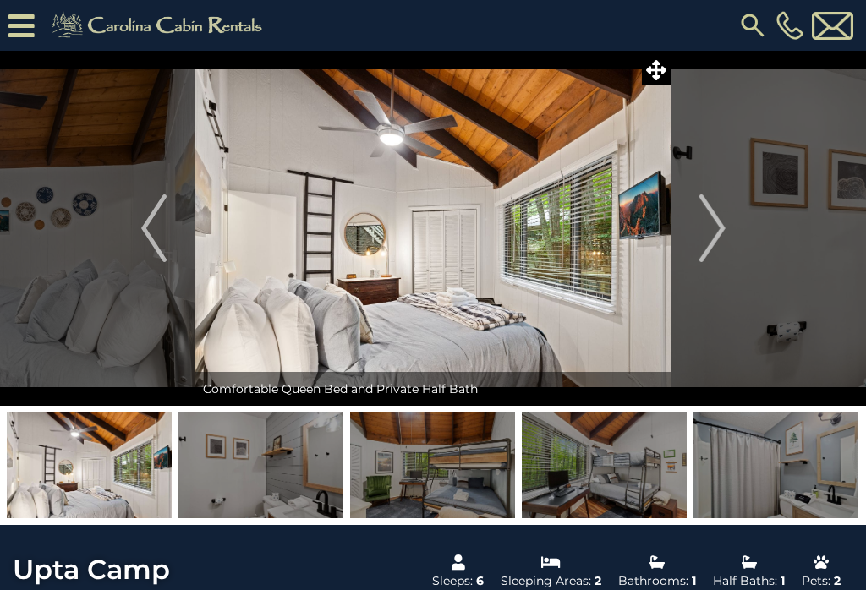
click at [717, 217] on img "Next" at bounding box center [711, 229] width 25 height 68
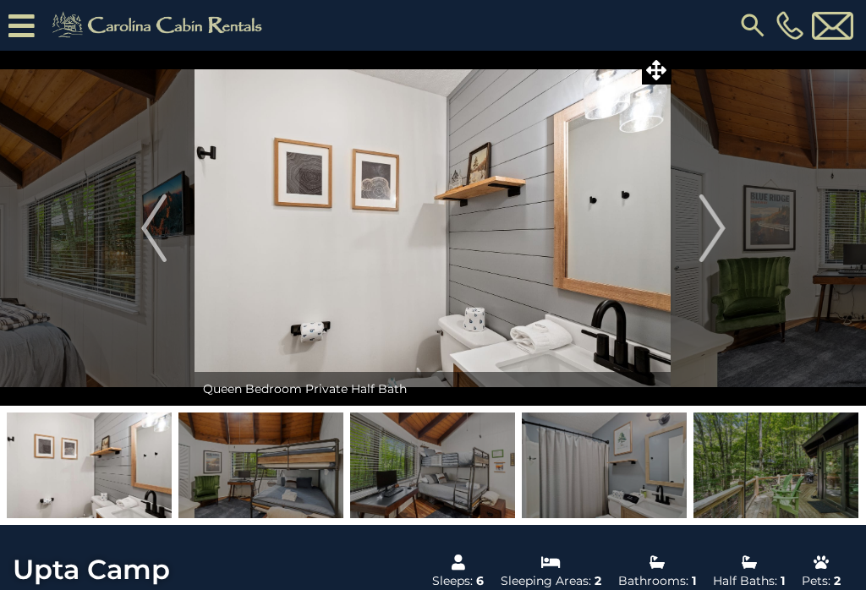
click at [722, 217] on img "Next" at bounding box center [711, 229] width 25 height 68
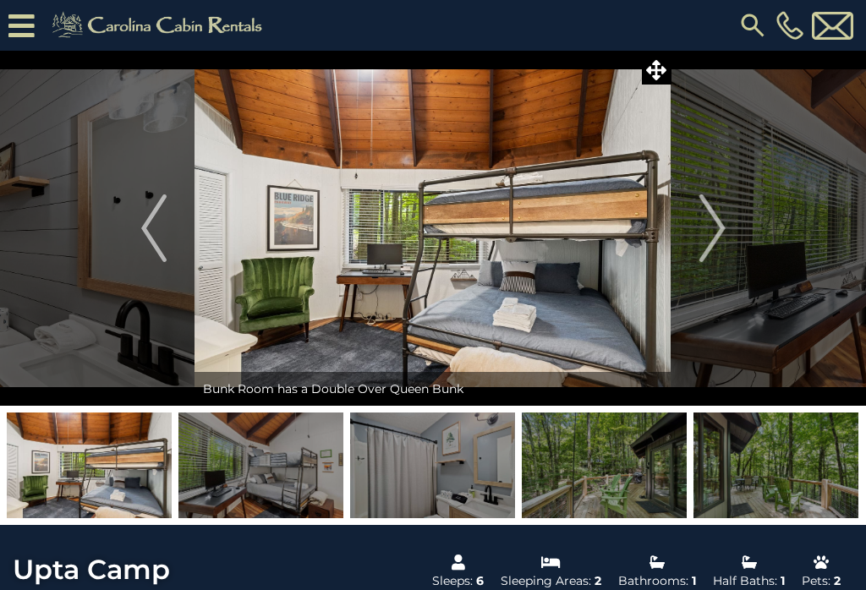
click at [721, 226] on img "Next" at bounding box center [711, 229] width 25 height 68
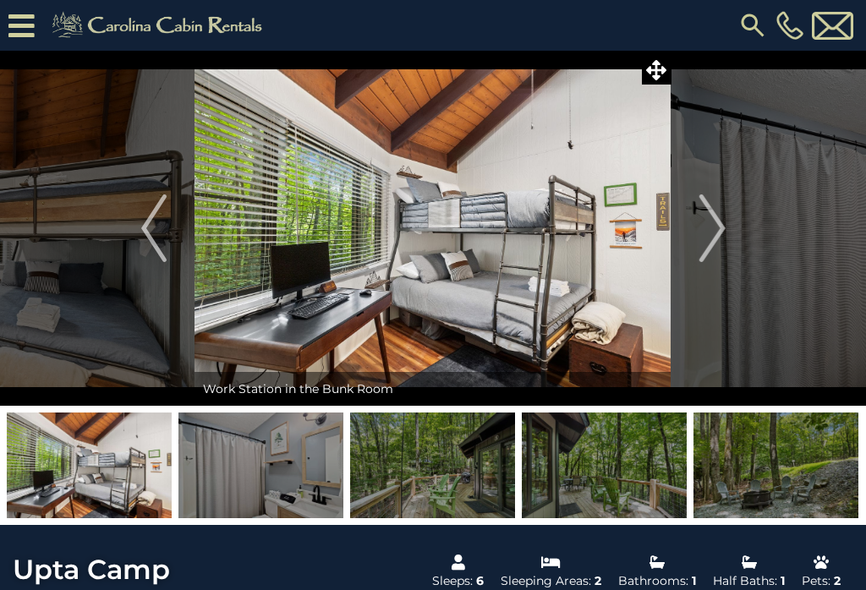
click at [717, 223] on img "Next" at bounding box center [711, 229] width 25 height 68
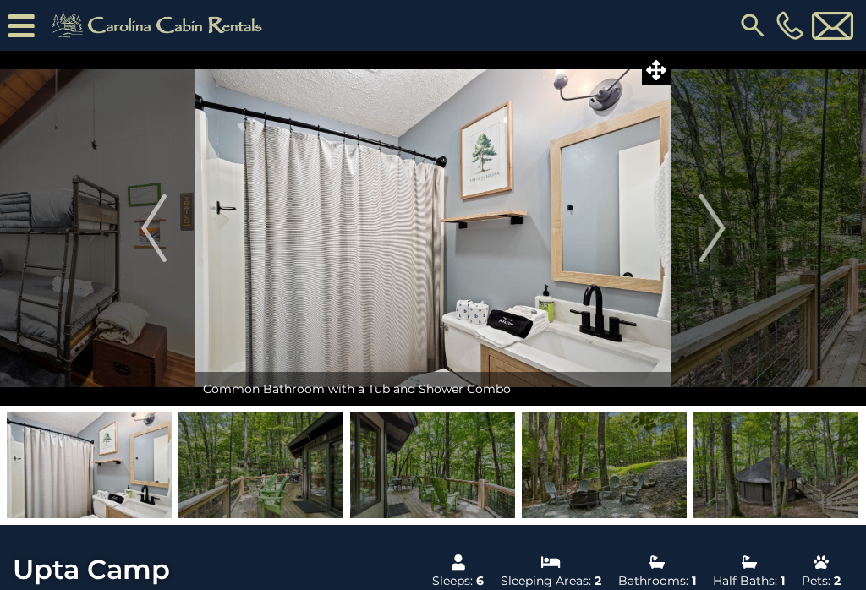
click at [715, 220] on img "Next" at bounding box center [711, 229] width 25 height 68
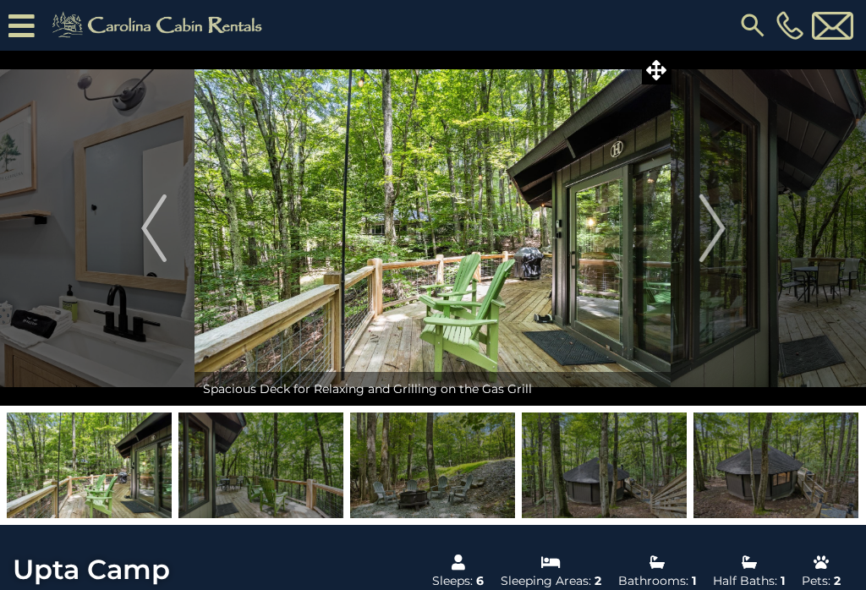
click at [719, 226] on img "Next" at bounding box center [711, 229] width 25 height 68
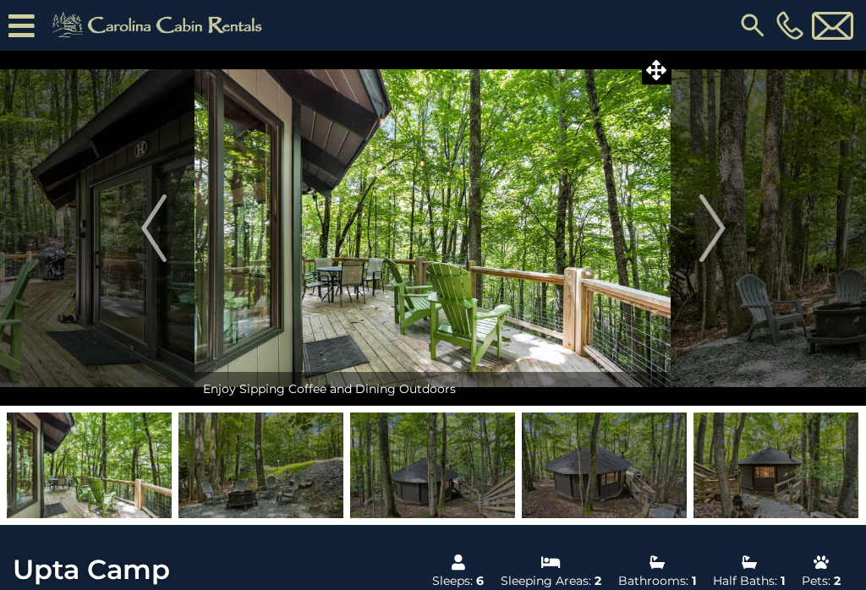
click at [715, 223] on img "Next" at bounding box center [711, 229] width 25 height 68
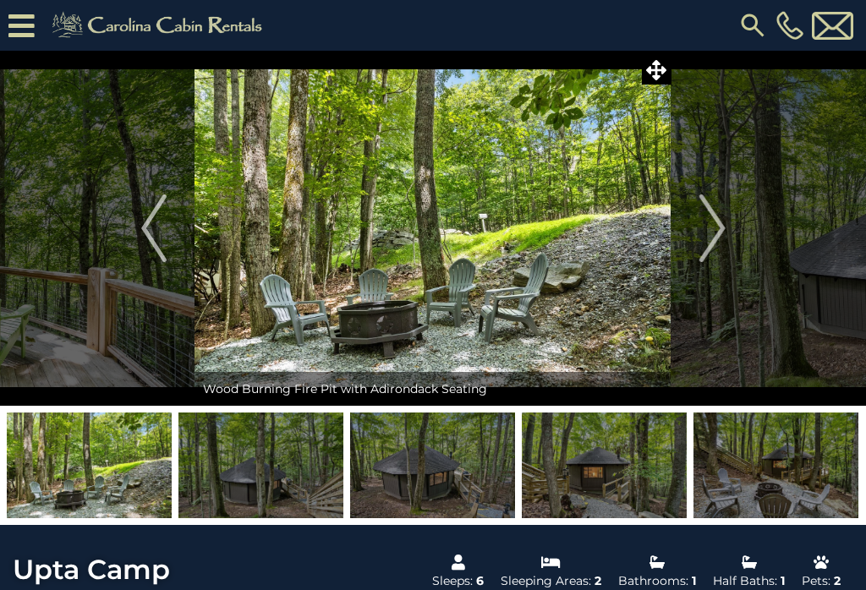
click at [716, 222] on img "Next" at bounding box center [711, 229] width 25 height 68
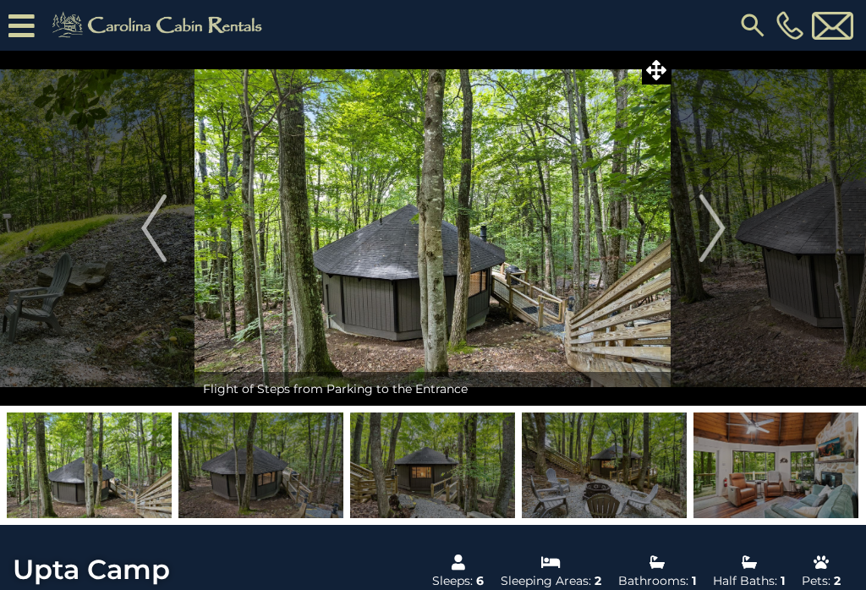
click at [719, 230] on img "Next" at bounding box center [711, 229] width 25 height 68
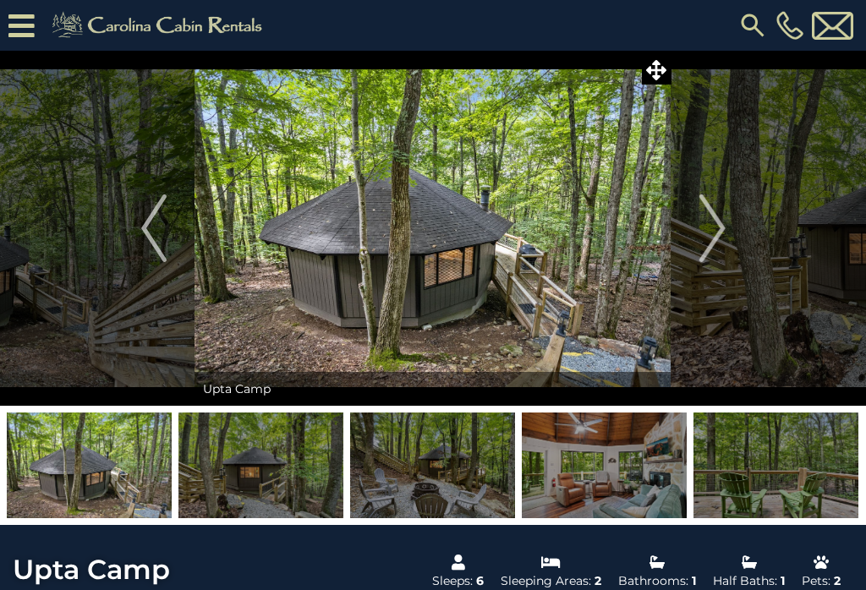
click at [720, 225] on img "Next" at bounding box center [711, 229] width 25 height 68
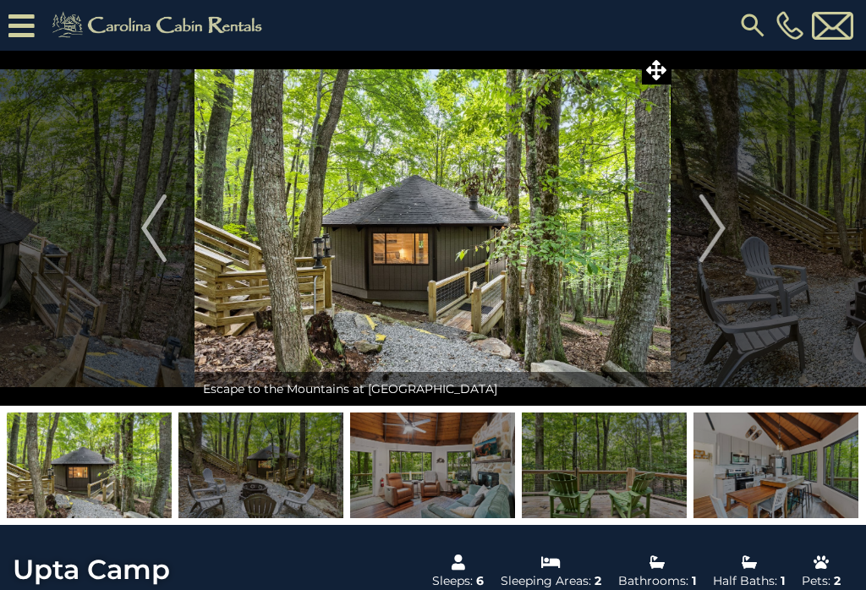
click at [721, 223] on img "Next" at bounding box center [711, 229] width 25 height 68
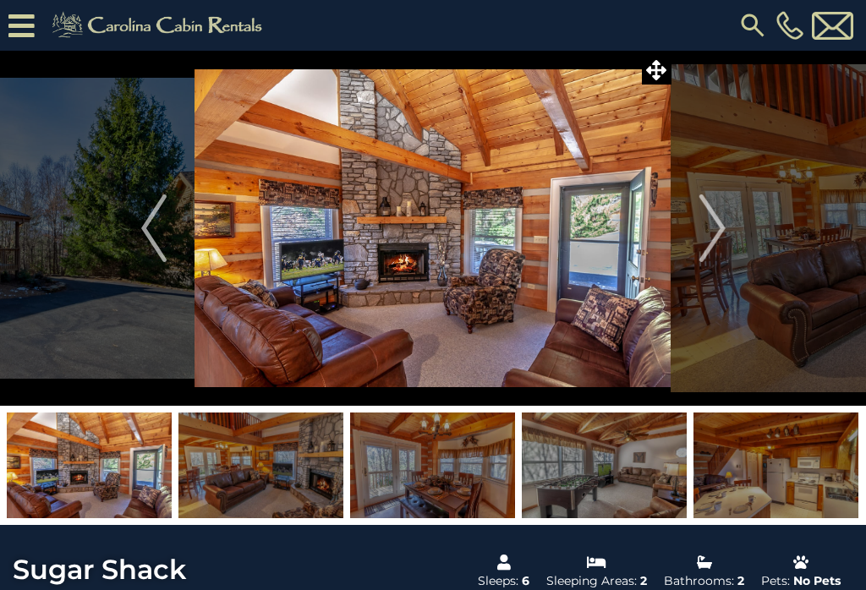
click at [721, 237] on img "Next" at bounding box center [711, 229] width 25 height 68
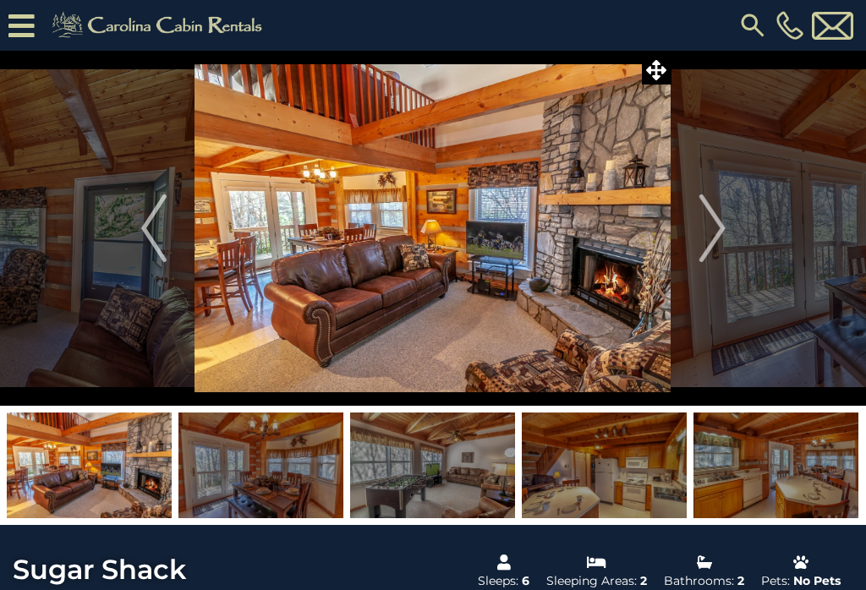
click at [721, 221] on img "Next" at bounding box center [711, 229] width 25 height 68
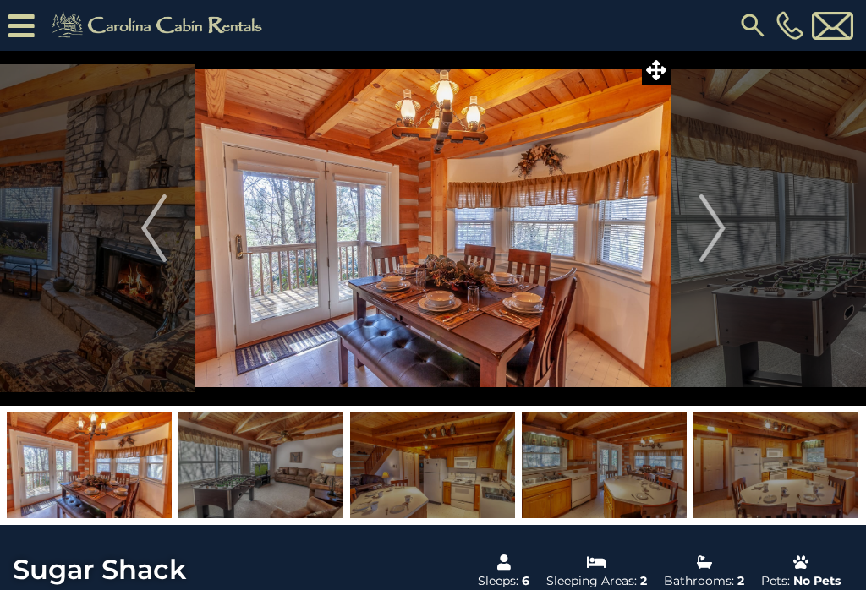
click at [722, 223] on img "Next" at bounding box center [711, 229] width 25 height 68
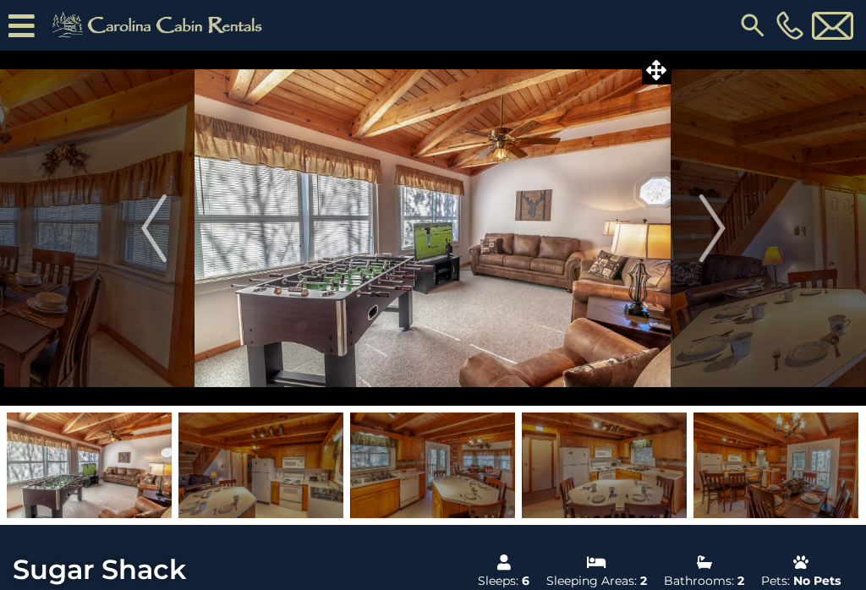
click at [722, 228] on img "Next" at bounding box center [711, 229] width 25 height 68
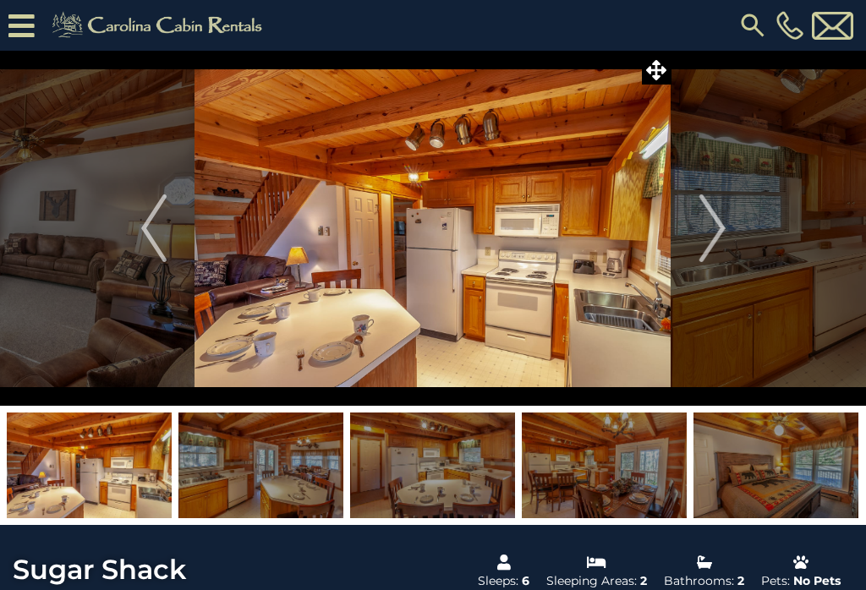
click at [722, 230] on img "Next" at bounding box center [711, 229] width 25 height 68
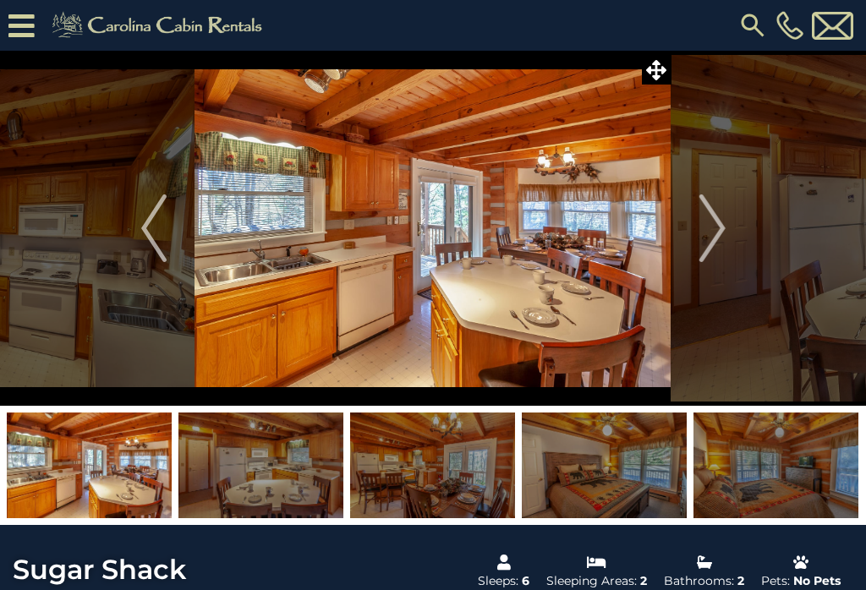
click at [719, 227] on img "Next" at bounding box center [711, 229] width 25 height 68
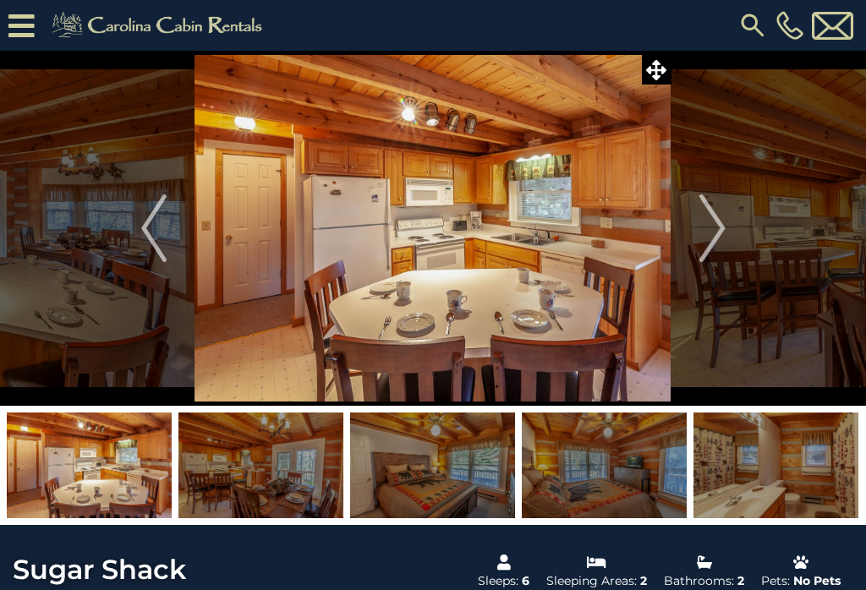
click at [723, 225] on img "Next" at bounding box center [711, 229] width 25 height 68
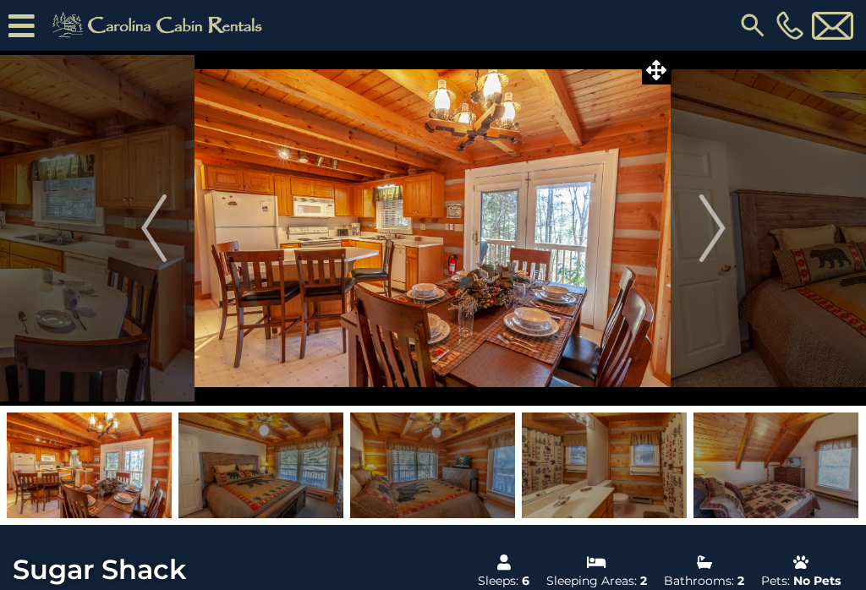
click at [726, 225] on button "Next" at bounding box center [712, 228] width 82 height 355
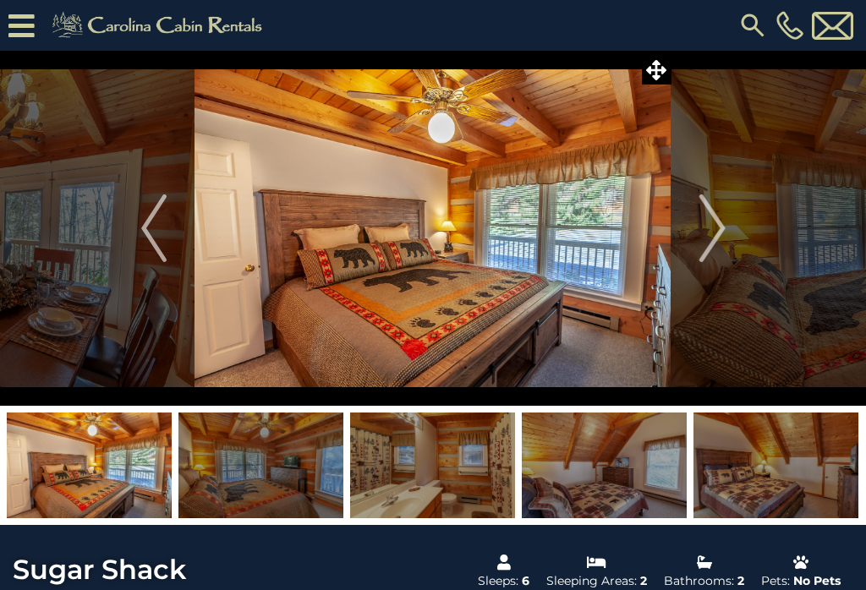
click at [716, 230] on img "Next" at bounding box center [711, 229] width 25 height 68
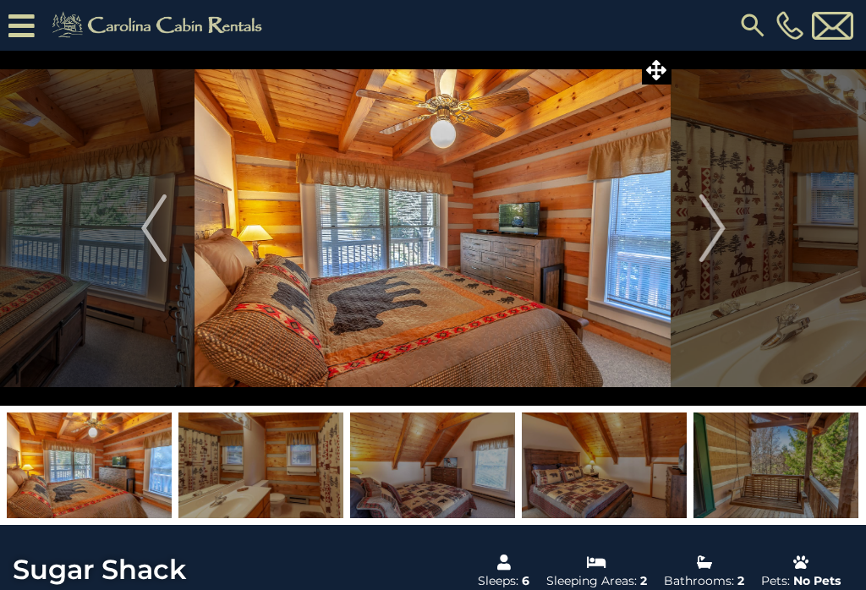
click at [719, 224] on img "Next" at bounding box center [711, 229] width 25 height 68
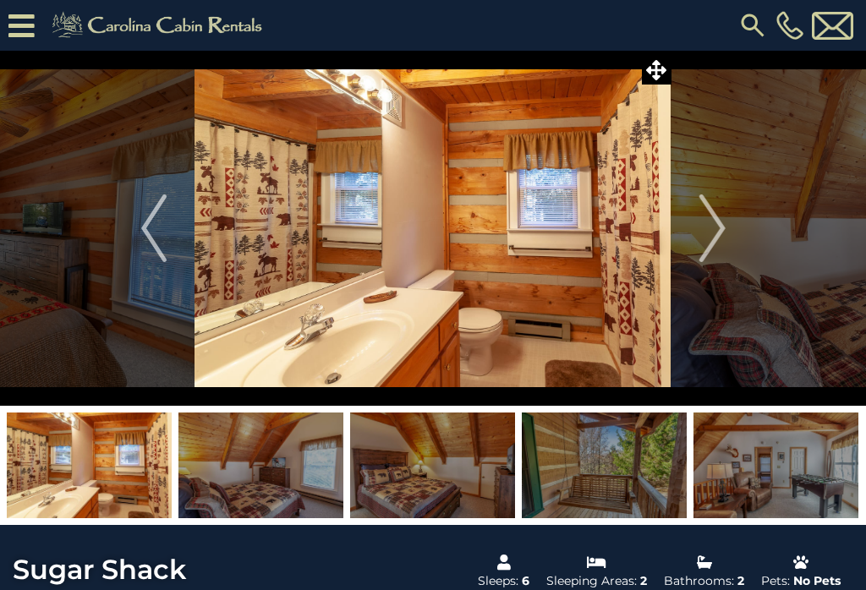
click at [720, 227] on img "Next" at bounding box center [711, 229] width 25 height 68
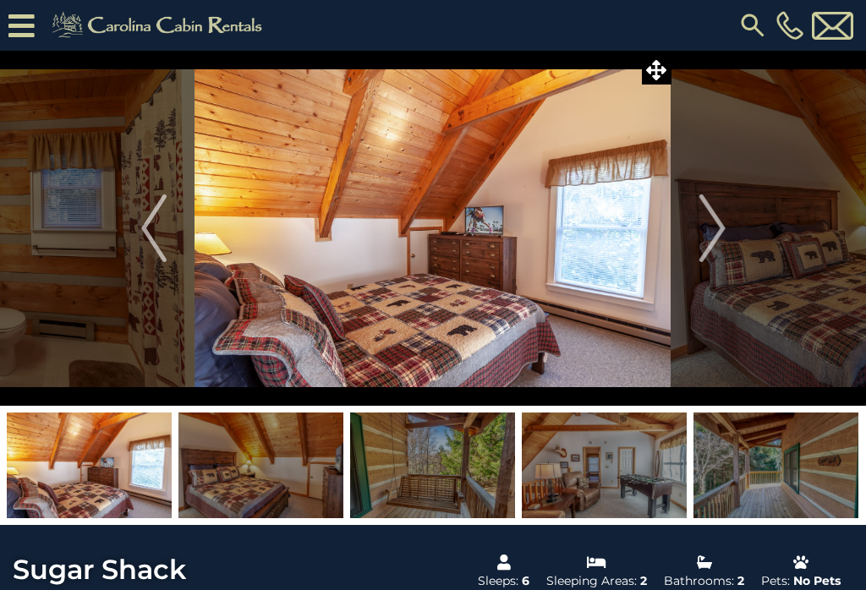
click at [719, 229] on img "Next" at bounding box center [711, 229] width 25 height 68
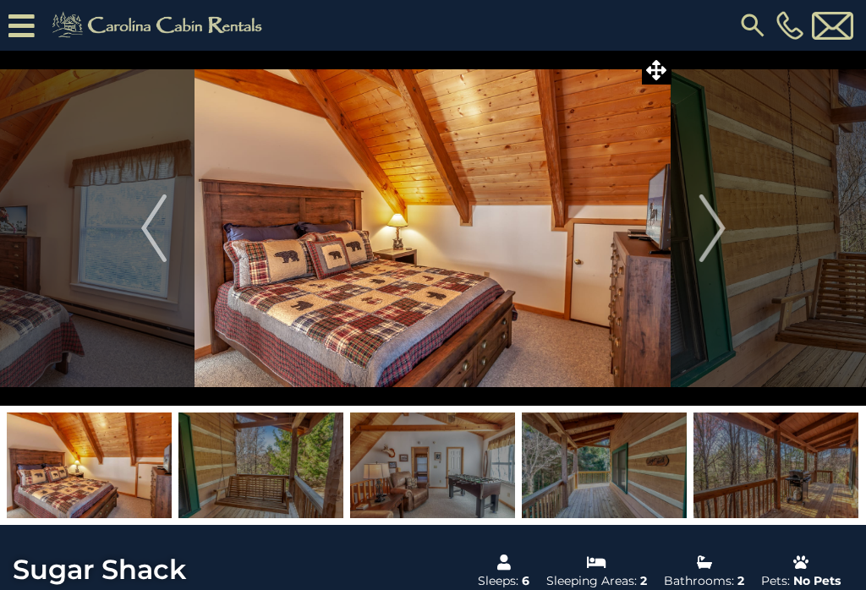
click at [715, 232] on img "Next" at bounding box center [711, 229] width 25 height 68
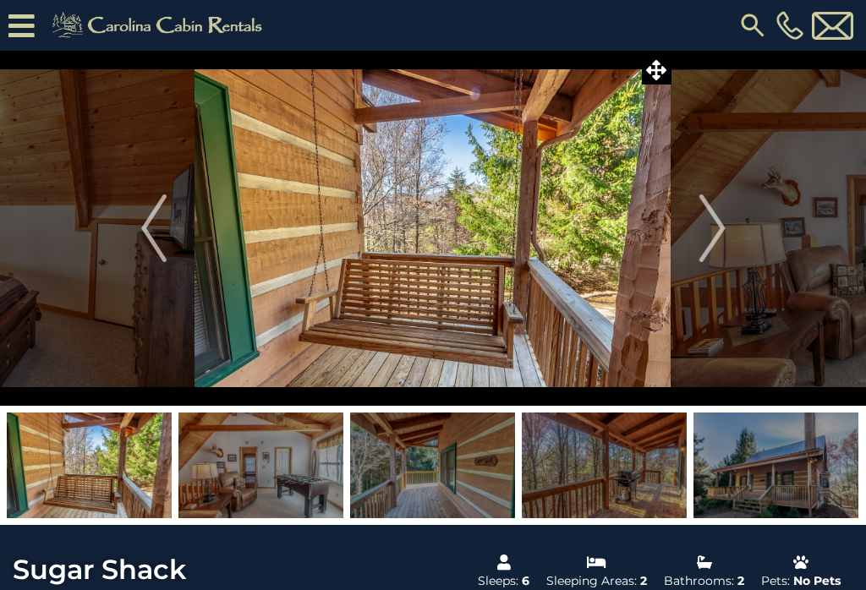
click at [721, 225] on img "Next" at bounding box center [711, 229] width 25 height 68
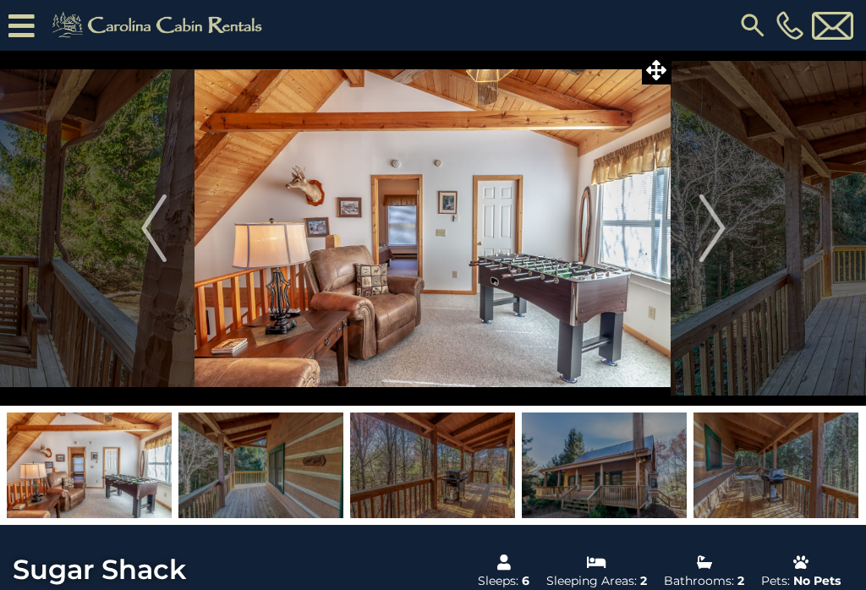
click at [724, 219] on img "Next" at bounding box center [711, 229] width 25 height 68
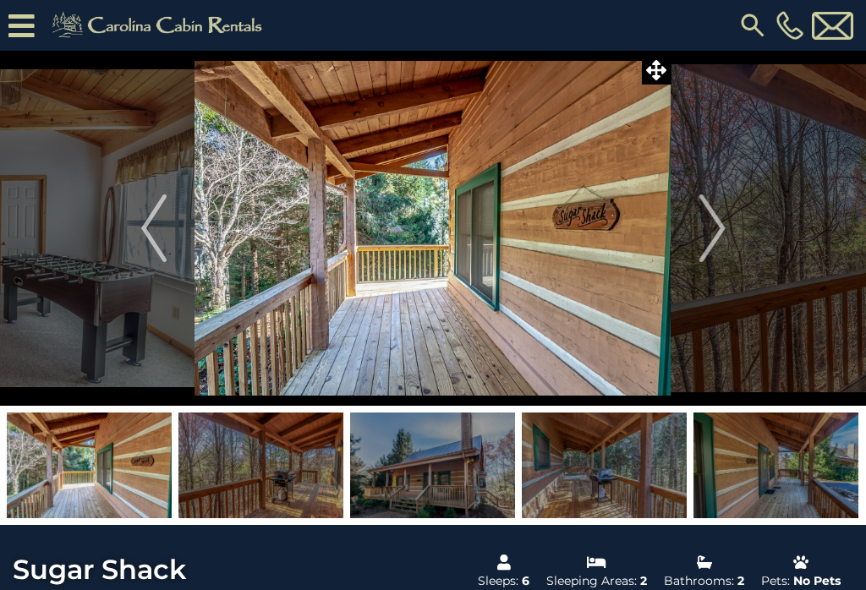
click at [718, 222] on img "Next" at bounding box center [711, 229] width 25 height 68
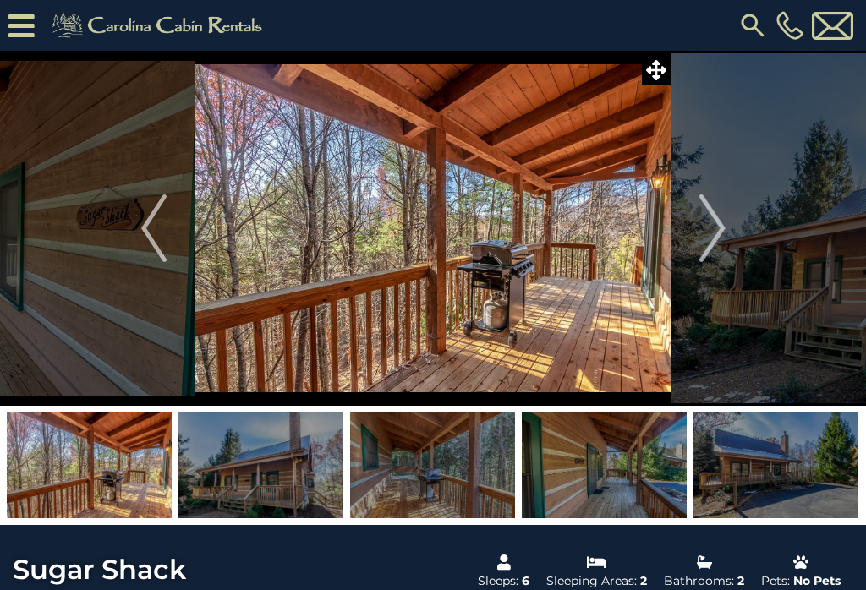
click at [723, 225] on img "Next" at bounding box center [711, 229] width 25 height 68
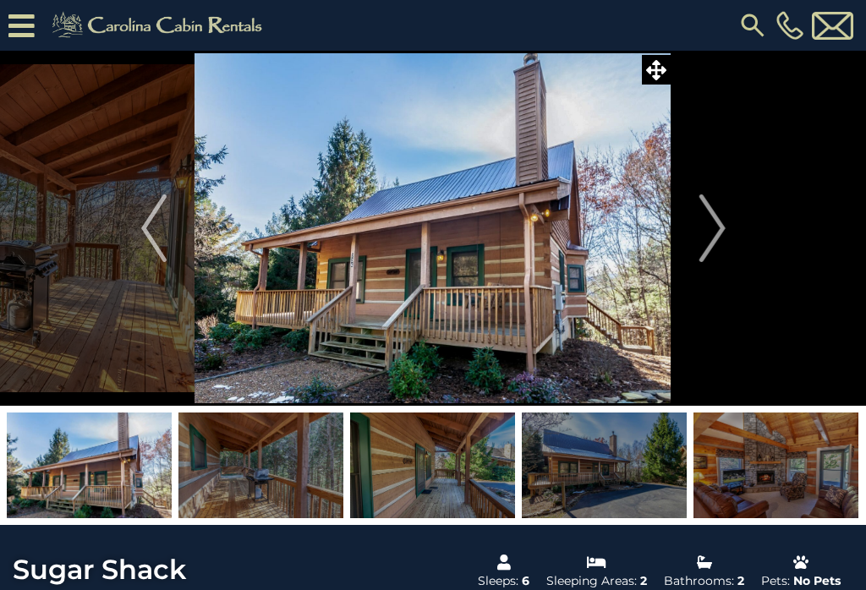
click at [724, 227] on img "Next" at bounding box center [711, 229] width 25 height 68
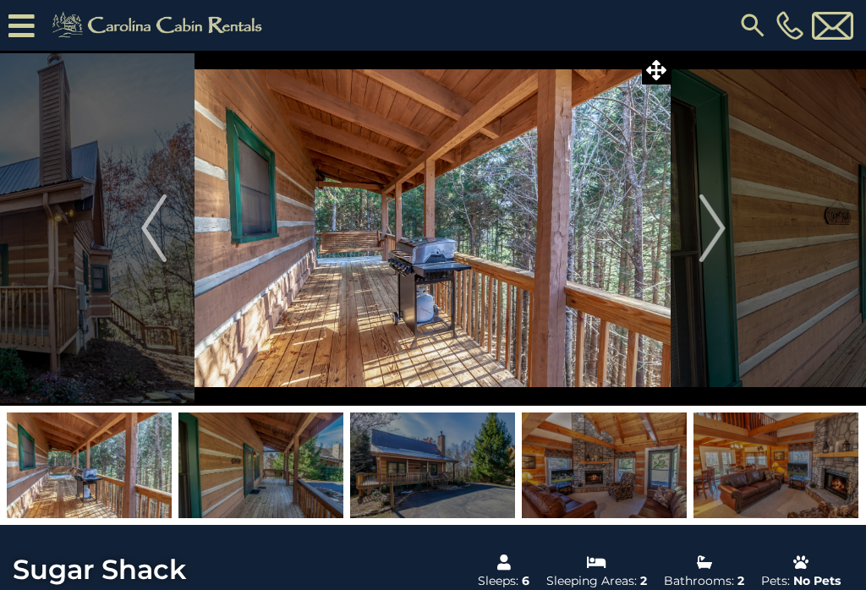
click at [726, 224] on button "Next" at bounding box center [712, 228] width 82 height 355
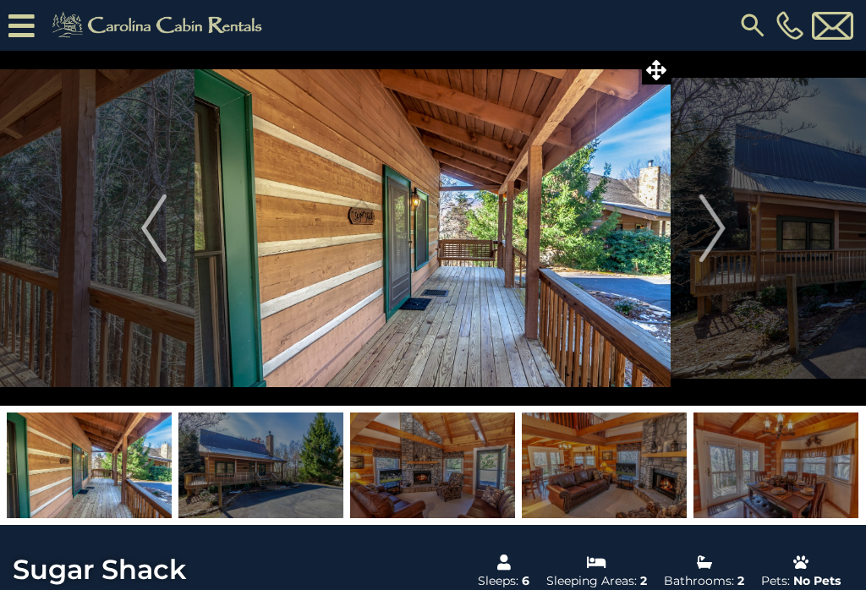
click at [717, 230] on img "Next" at bounding box center [711, 229] width 25 height 68
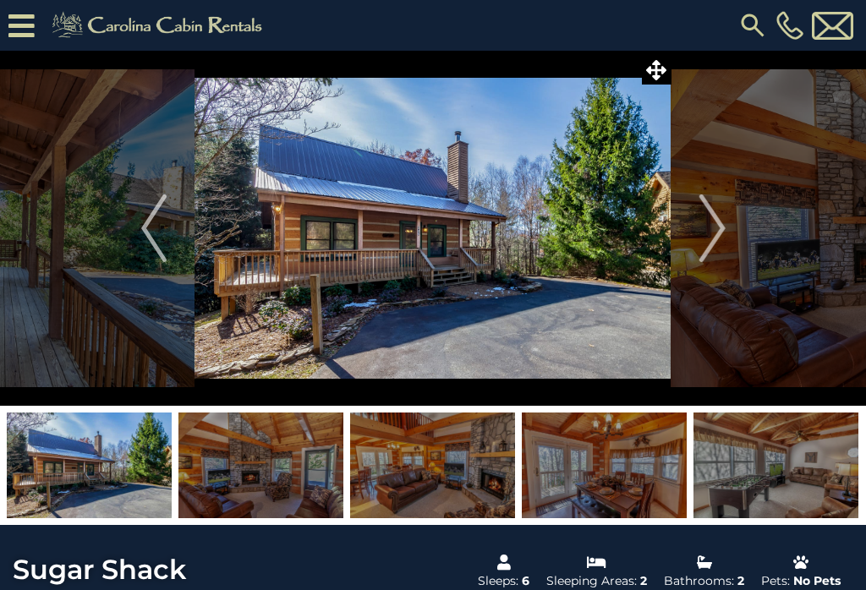
click at [717, 233] on img "Next" at bounding box center [711, 229] width 25 height 68
